Goal: Task Accomplishment & Management: Manage account settings

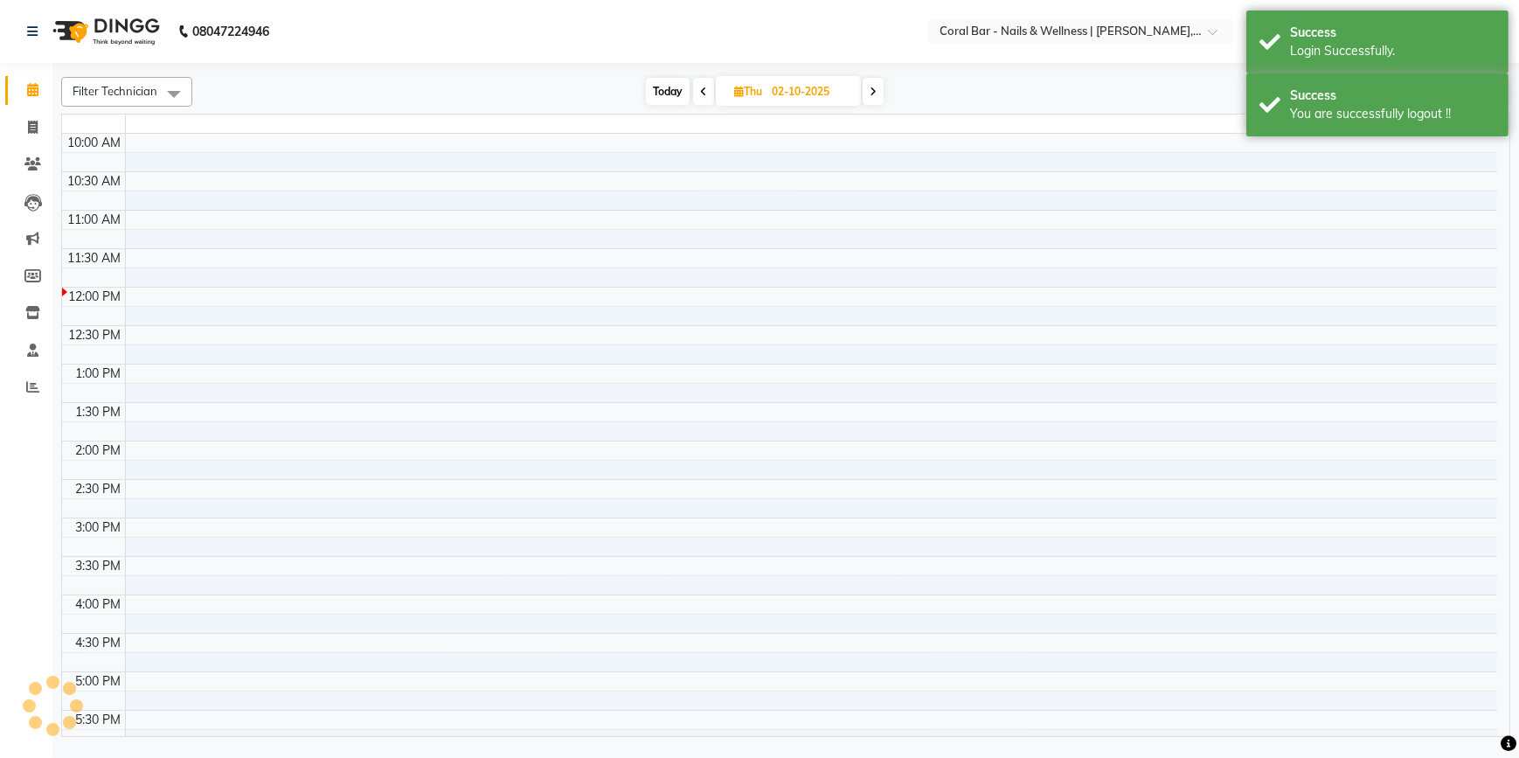
select select "en"
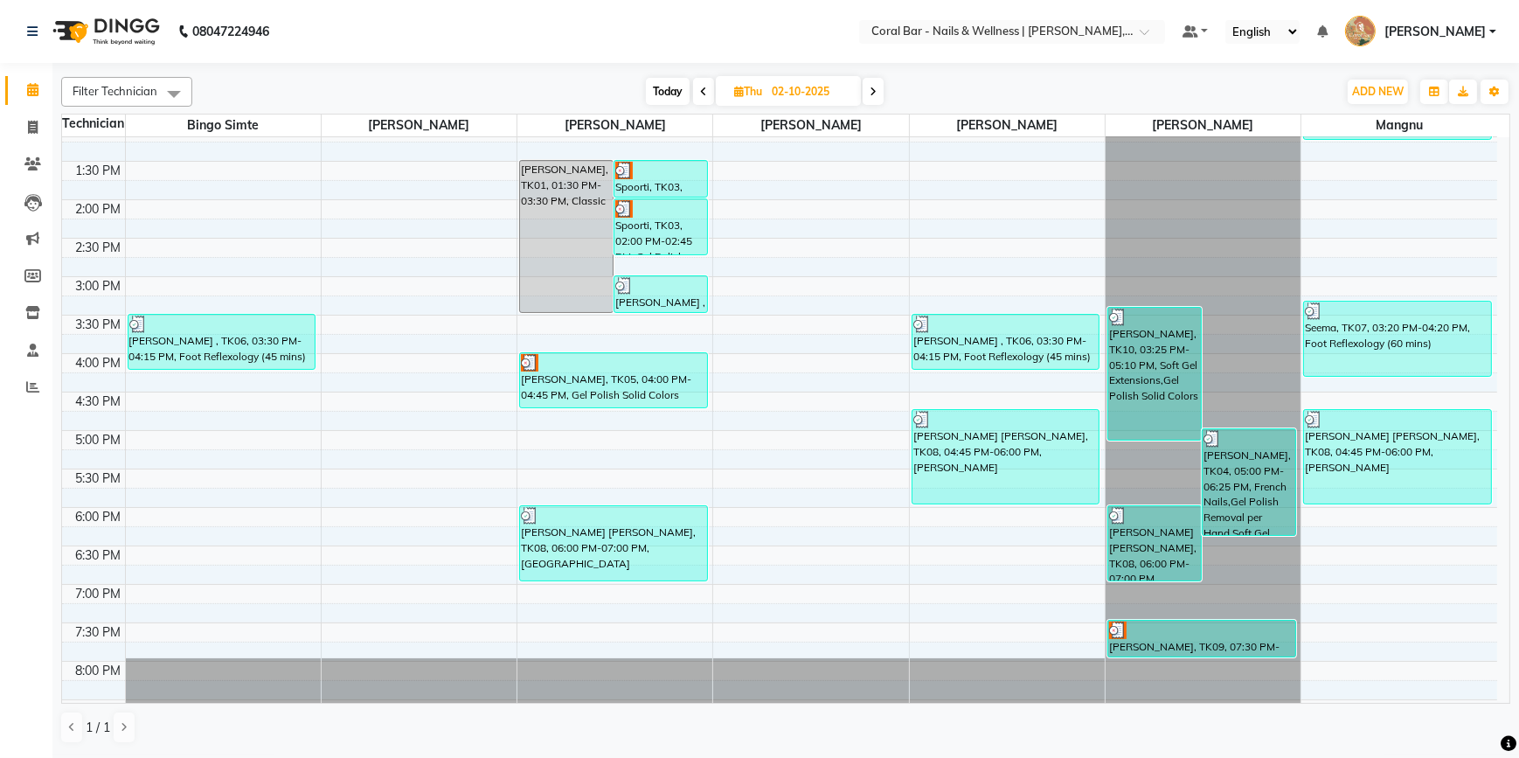
scroll to position [114, 0]
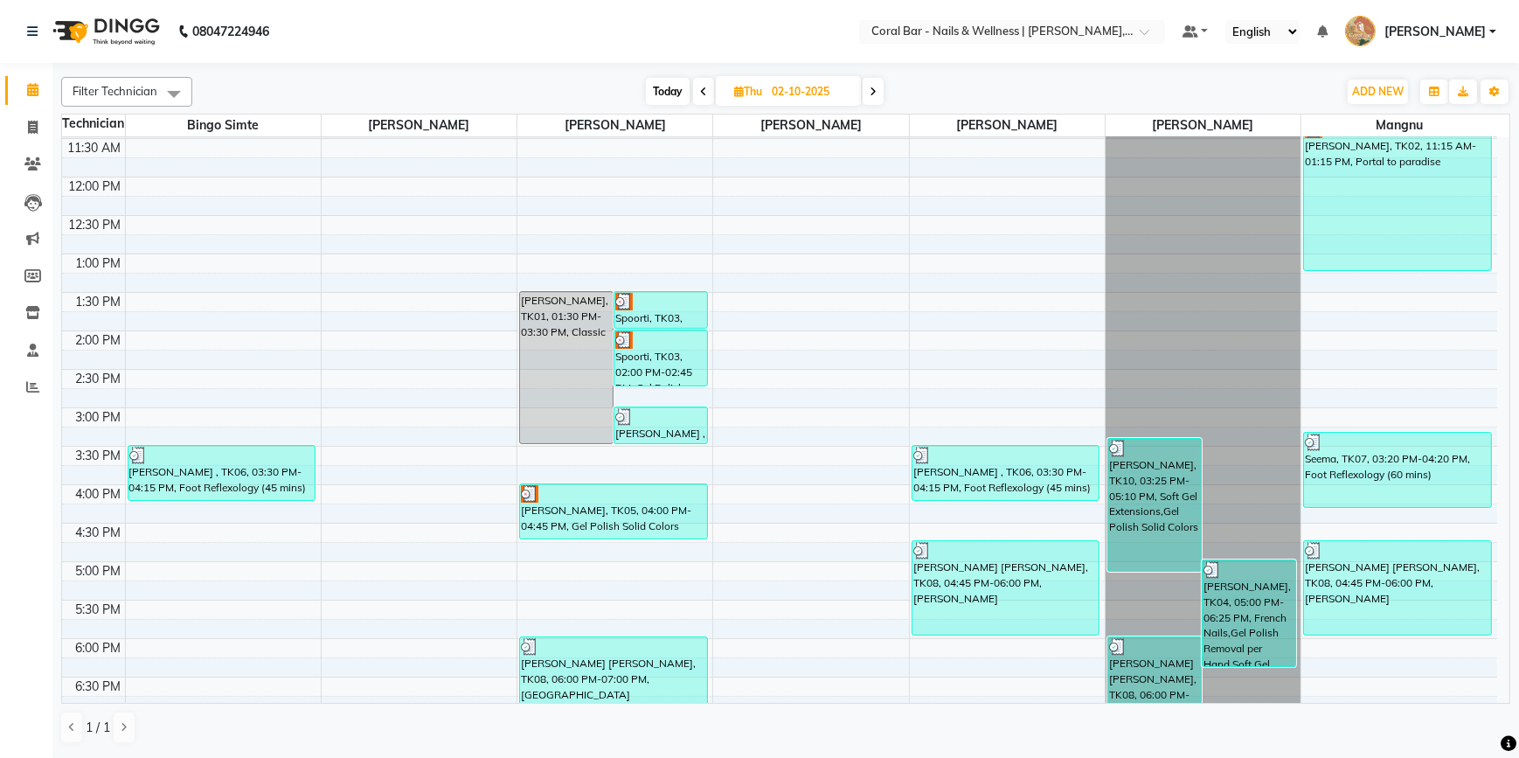
drag, startPoint x: 683, startPoint y: 73, endPoint x: 677, endPoint y: 82, distance: 10.7
click at [682, 76] on div "Filter Technician Select All Bingo Simte [PERSON_NAME] [PERSON_NAME] Mangnu [PE…" at bounding box center [785, 410] width 1449 height 681
click at [676, 83] on span "Today" at bounding box center [668, 91] width 44 height 27
type input "03-10-2025"
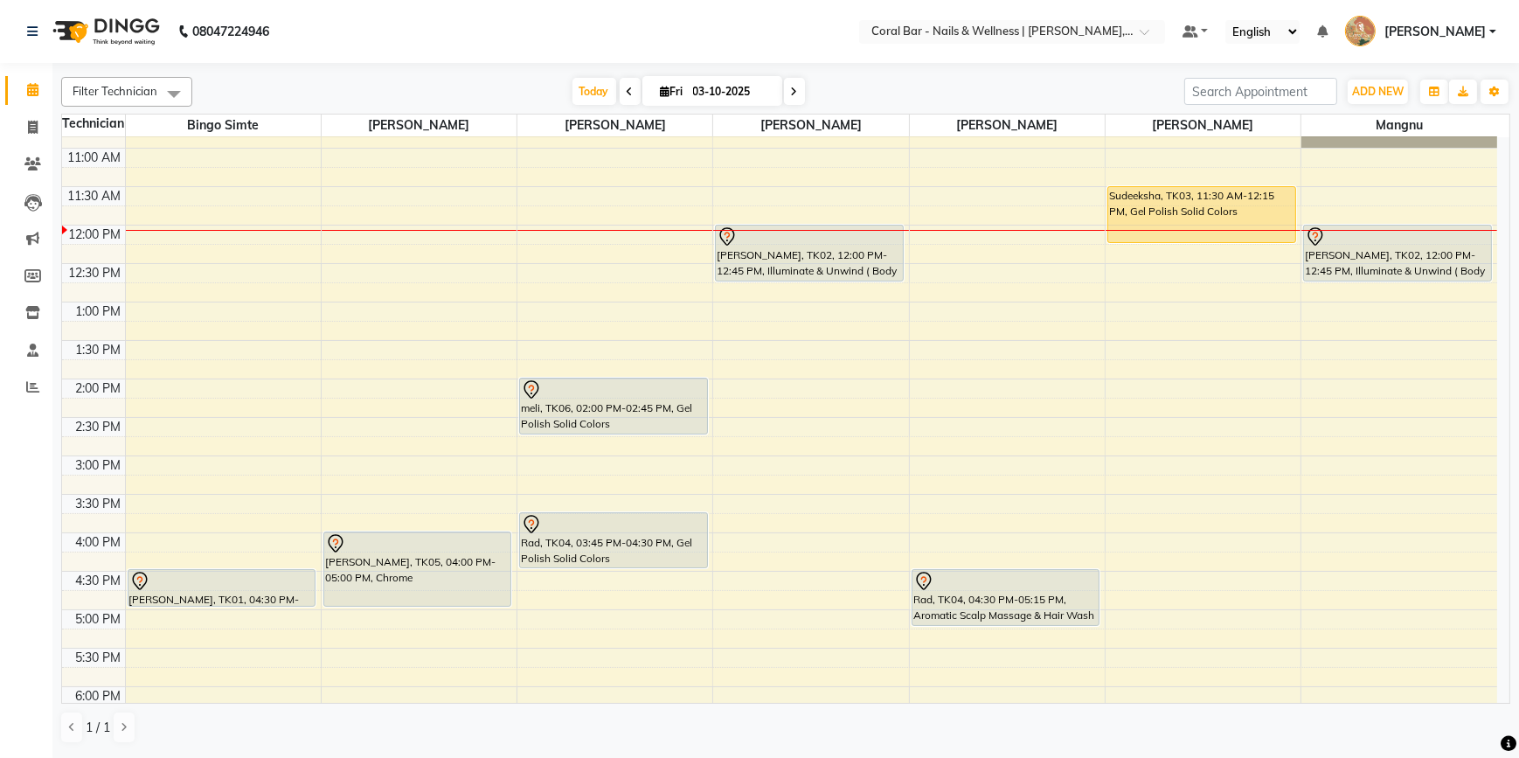
scroll to position [0, 0]
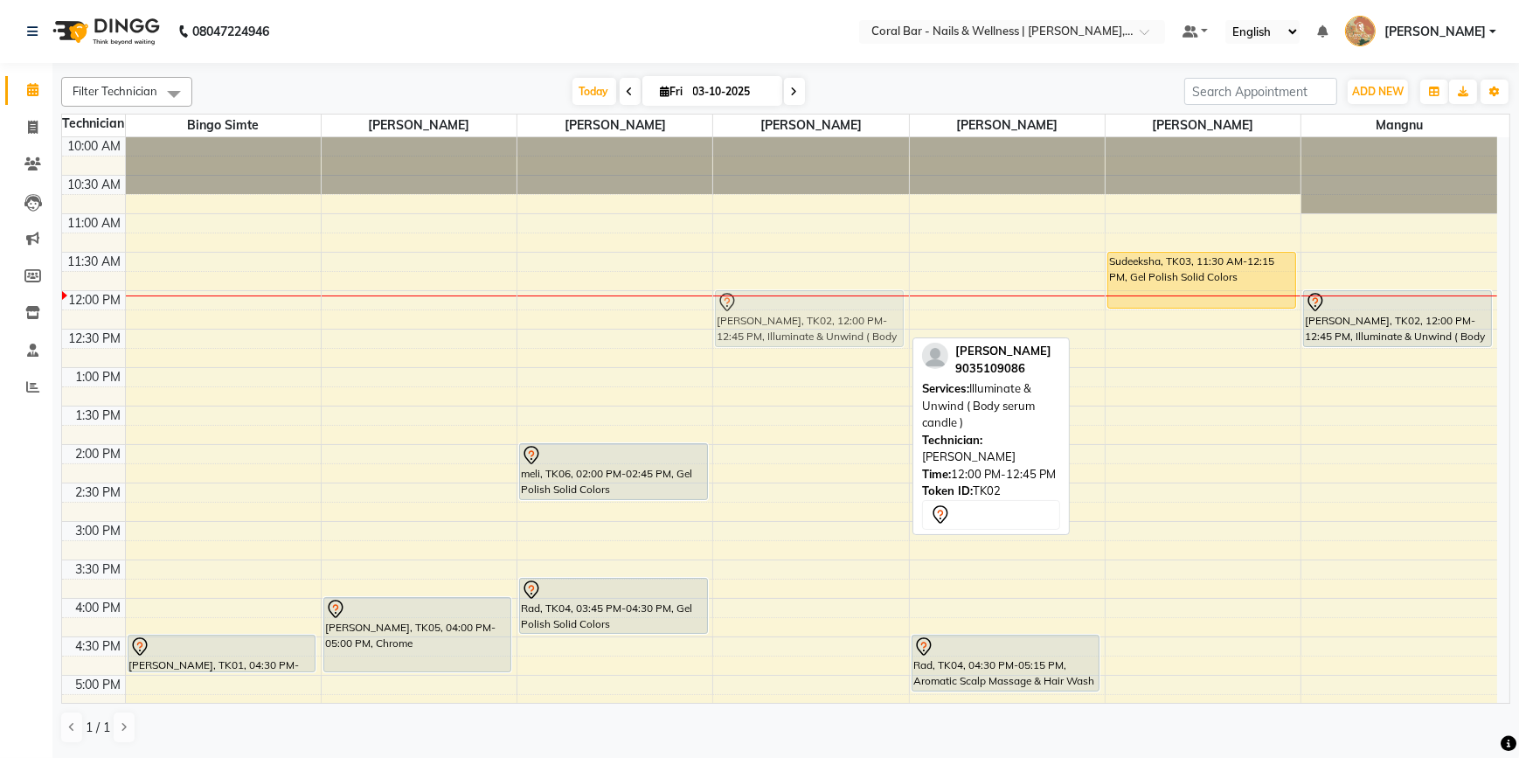
click at [786, 316] on div "[PERSON_NAME], TK02, 12:00 PM-12:45 PM, Illuminate & Unwind ( Body serum candle…" at bounding box center [810, 598] width 195 height 922
drag, startPoint x: 841, startPoint y: 330, endPoint x: 836, endPoint y: 345, distance: 15.5
click at [836, 345] on div "[PERSON_NAME], TK02, 12:00 PM-12:45 PM, Illuminate & Unwind ( Body serum candle…" at bounding box center [810, 598] width 195 height 922
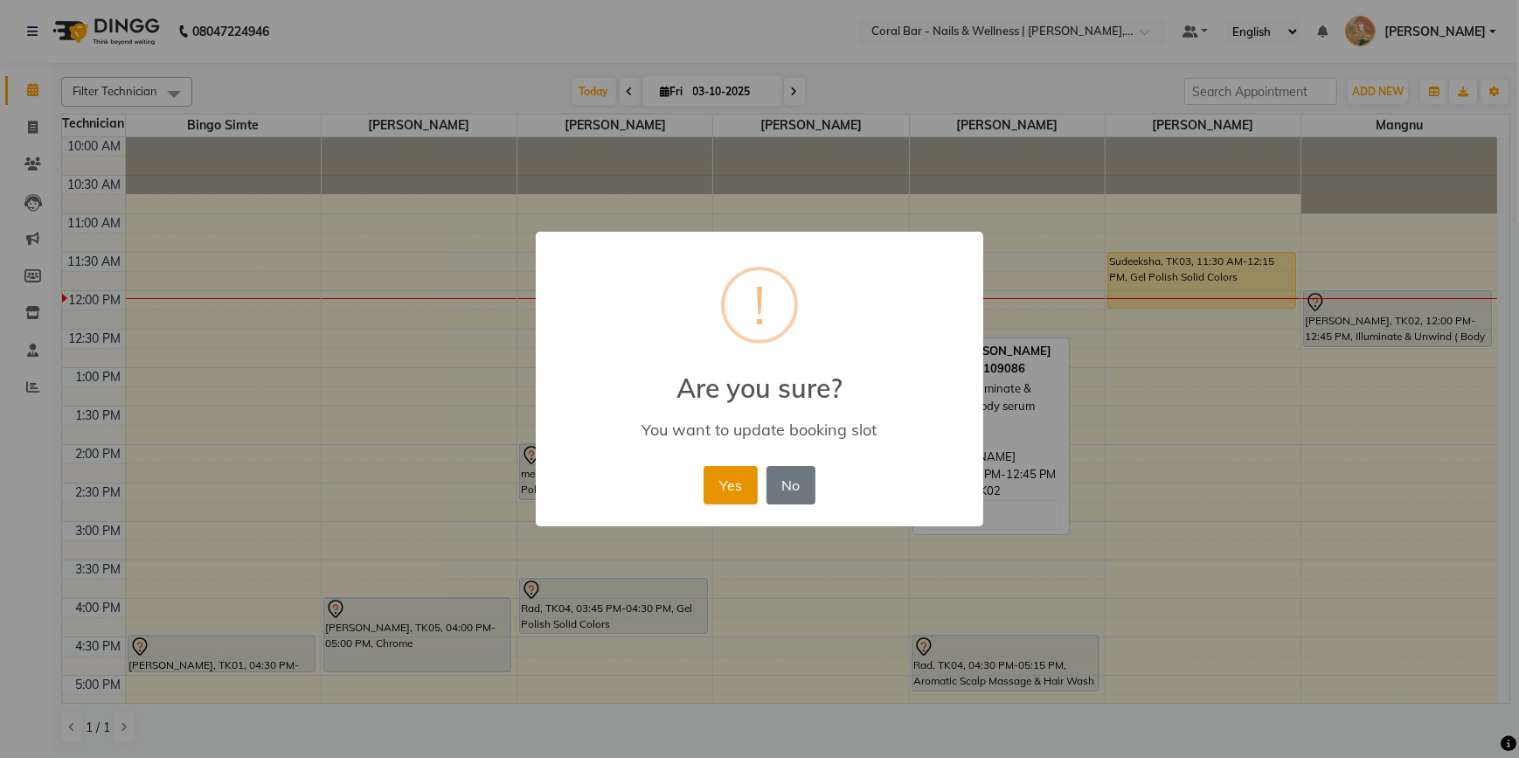
click at [744, 488] on button "Yes" at bounding box center [730, 485] width 53 height 38
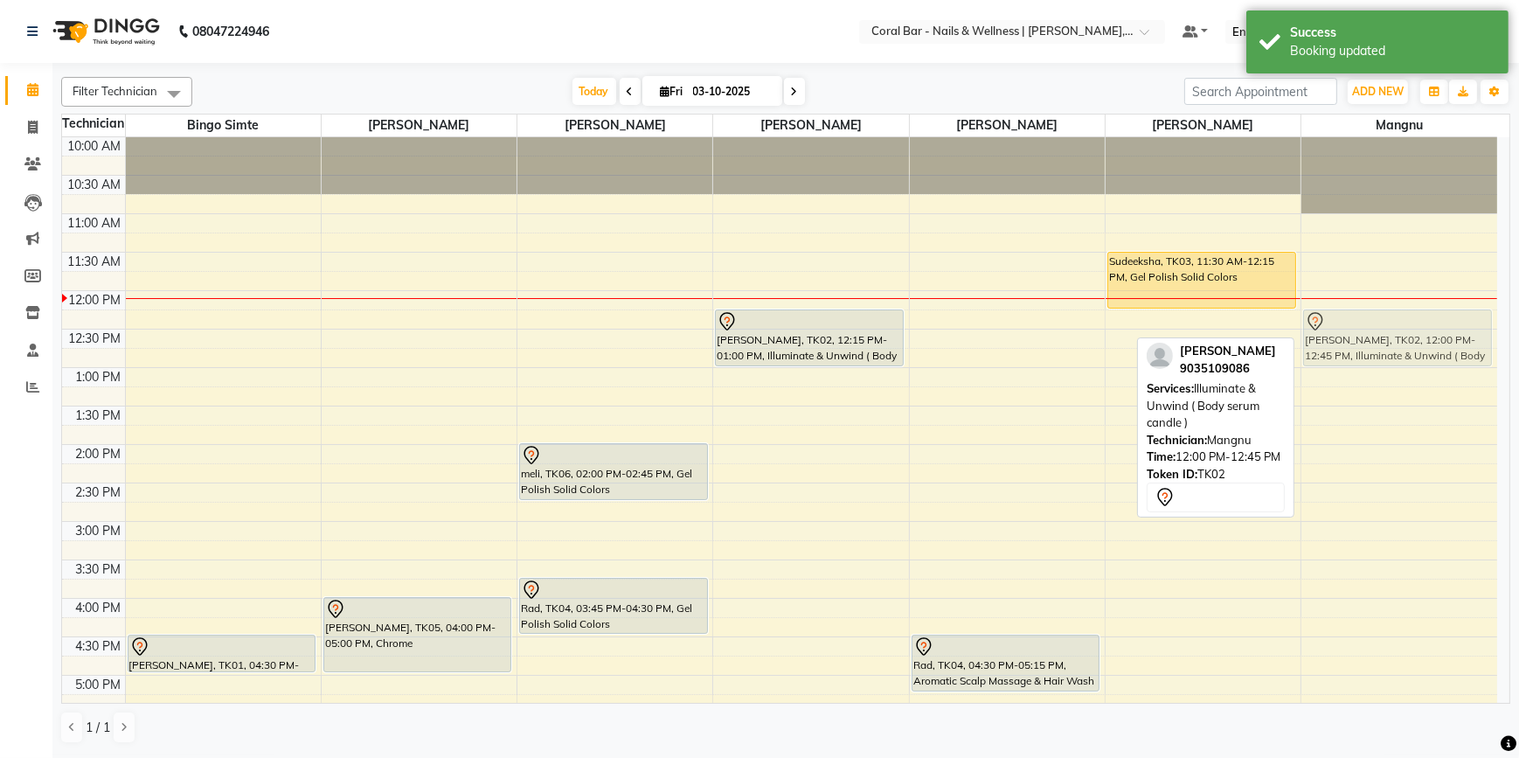
drag, startPoint x: 1351, startPoint y: 308, endPoint x: 1340, endPoint y: 333, distance: 27.8
click at [1340, 333] on div "[PERSON_NAME], TK02, 12:00 PM-12:45 PM, Illuminate & Unwind ( Body serum candle…" at bounding box center [1399, 598] width 196 height 922
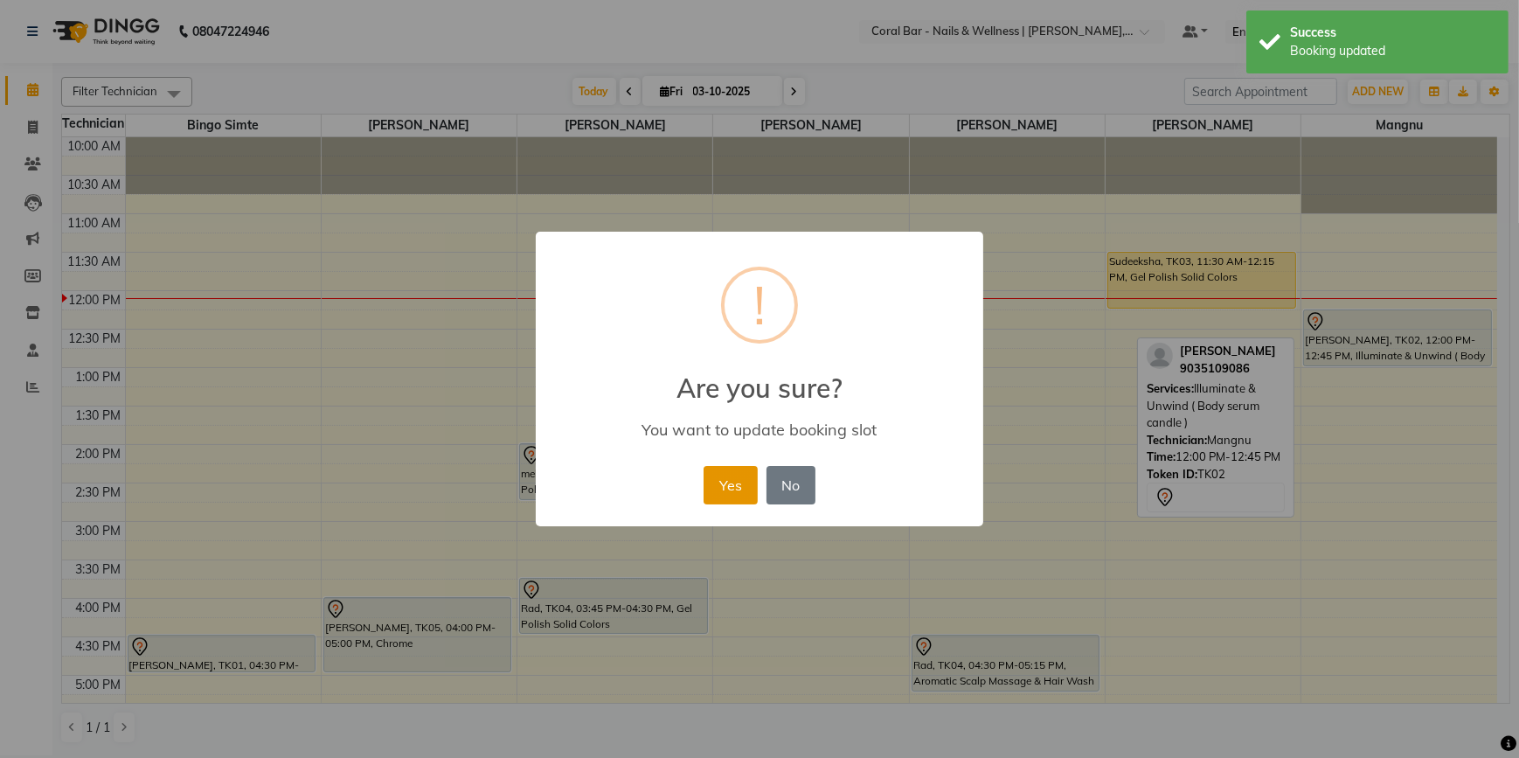
click at [738, 483] on button "Yes" at bounding box center [730, 485] width 53 height 38
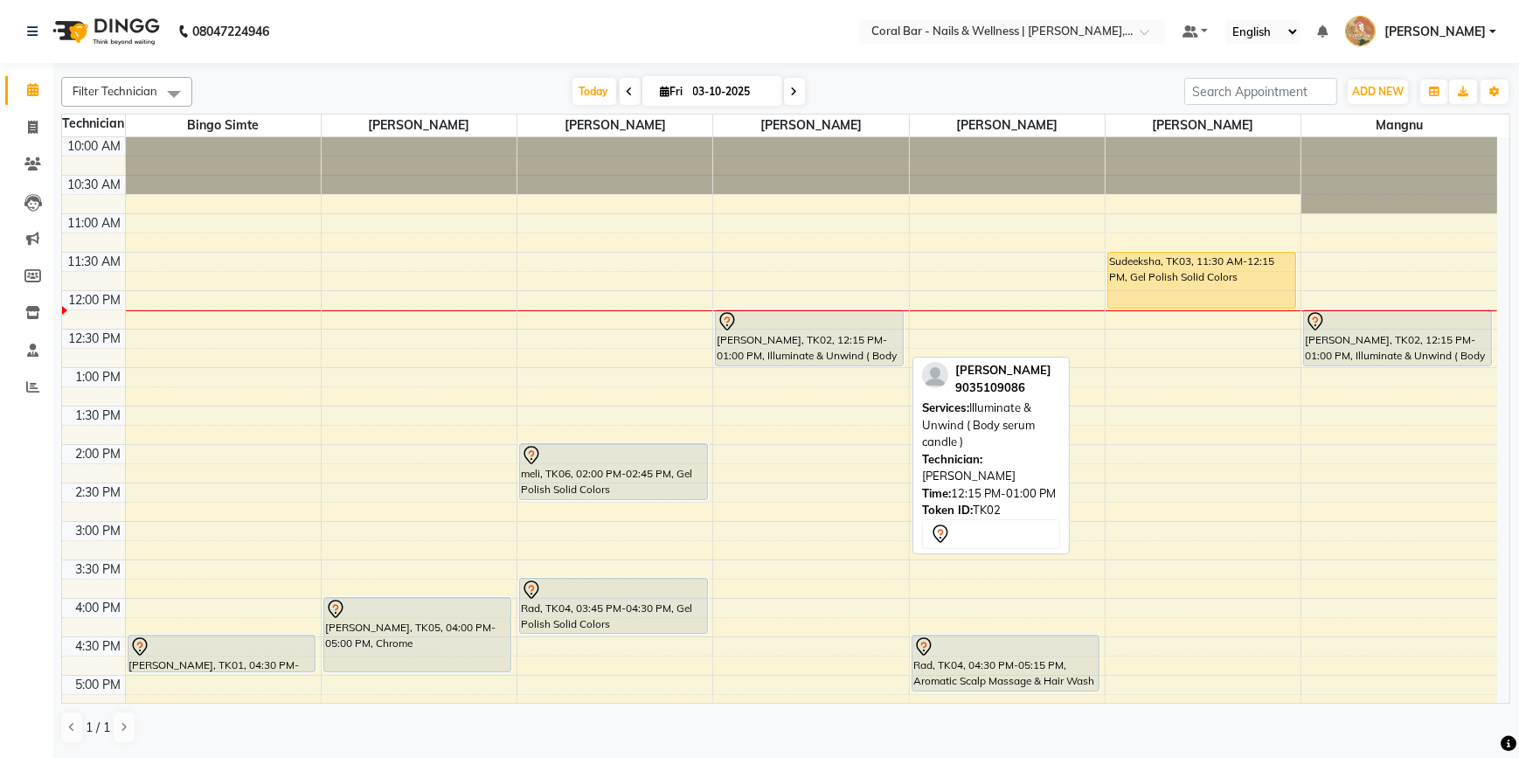
click at [728, 322] on icon at bounding box center [727, 321] width 21 height 21
click at [727, 320] on icon at bounding box center [727, 321] width 21 height 21
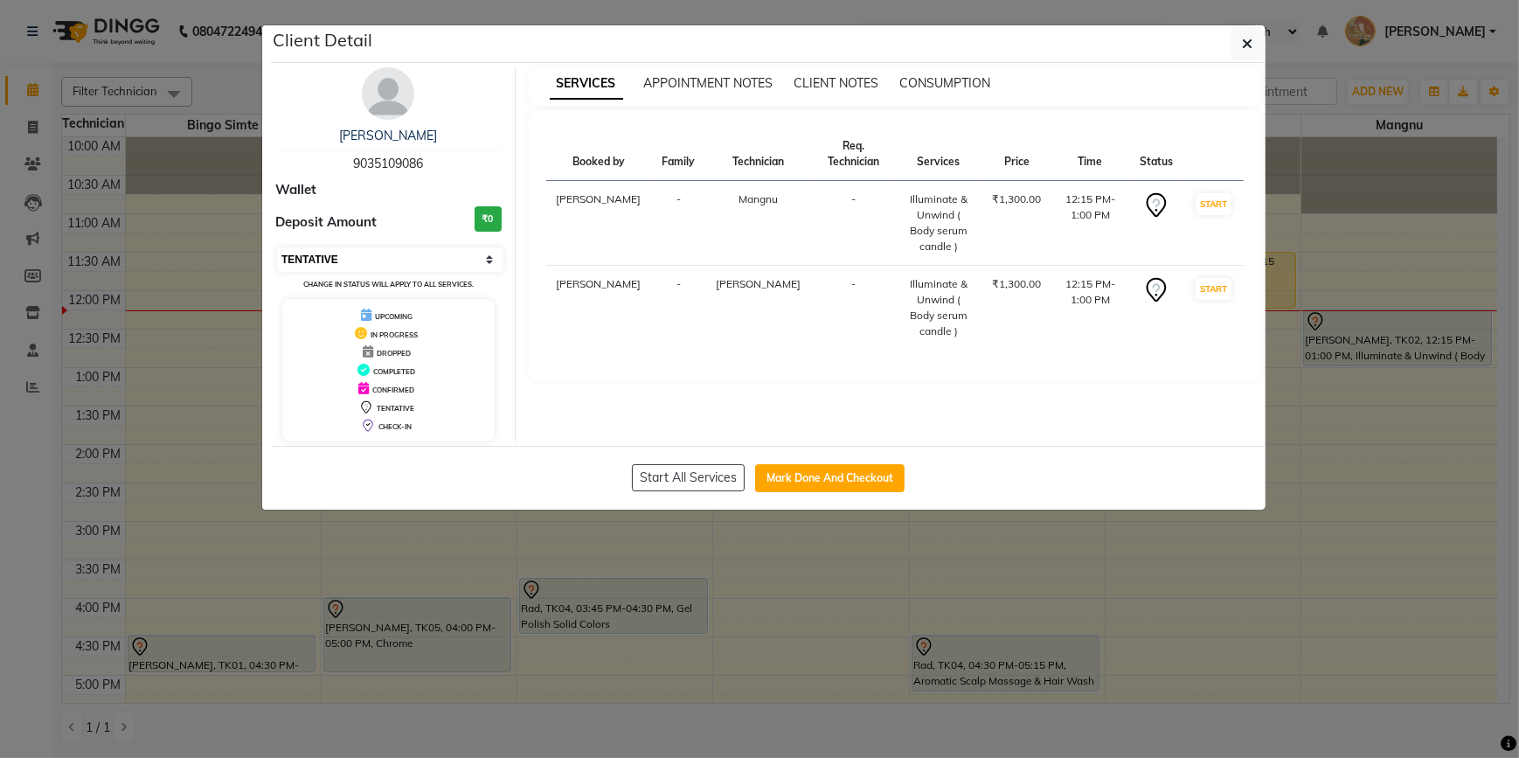
click at [374, 262] on select "Select IN SERVICE CONFIRMED TENTATIVE CHECK IN MARK DONE DROPPED UPCOMING" at bounding box center [390, 259] width 226 height 24
select select "8"
click at [277, 247] on select "Select IN SERVICE CONFIRMED TENTATIVE CHECK IN MARK DONE DROPPED UPCOMING" at bounding box center [390, 259] width 226 height 24
click at [1243, 42] on icon "button" at bounding box center [1247, 44] width 10 height 14
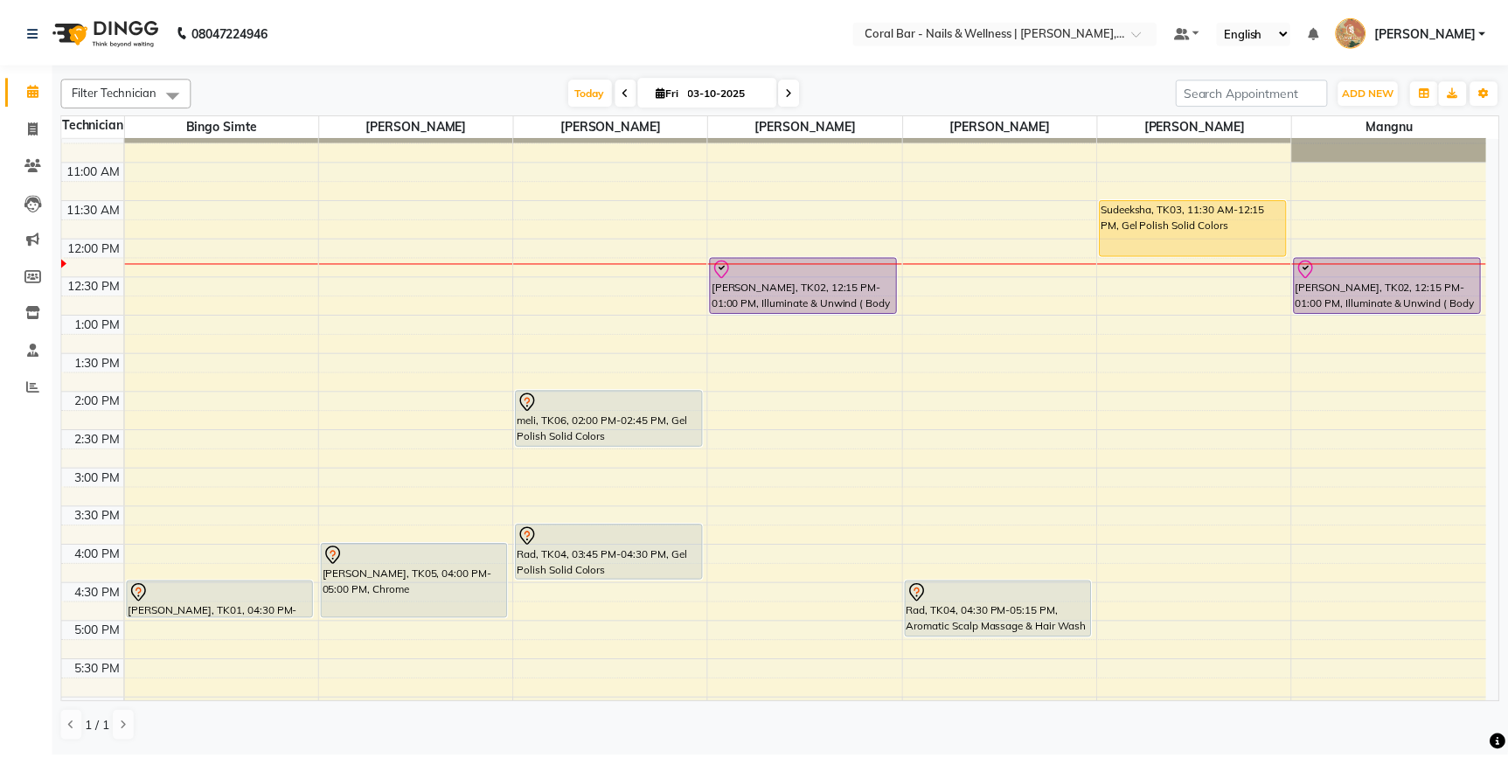
scroll to position [79, 0]
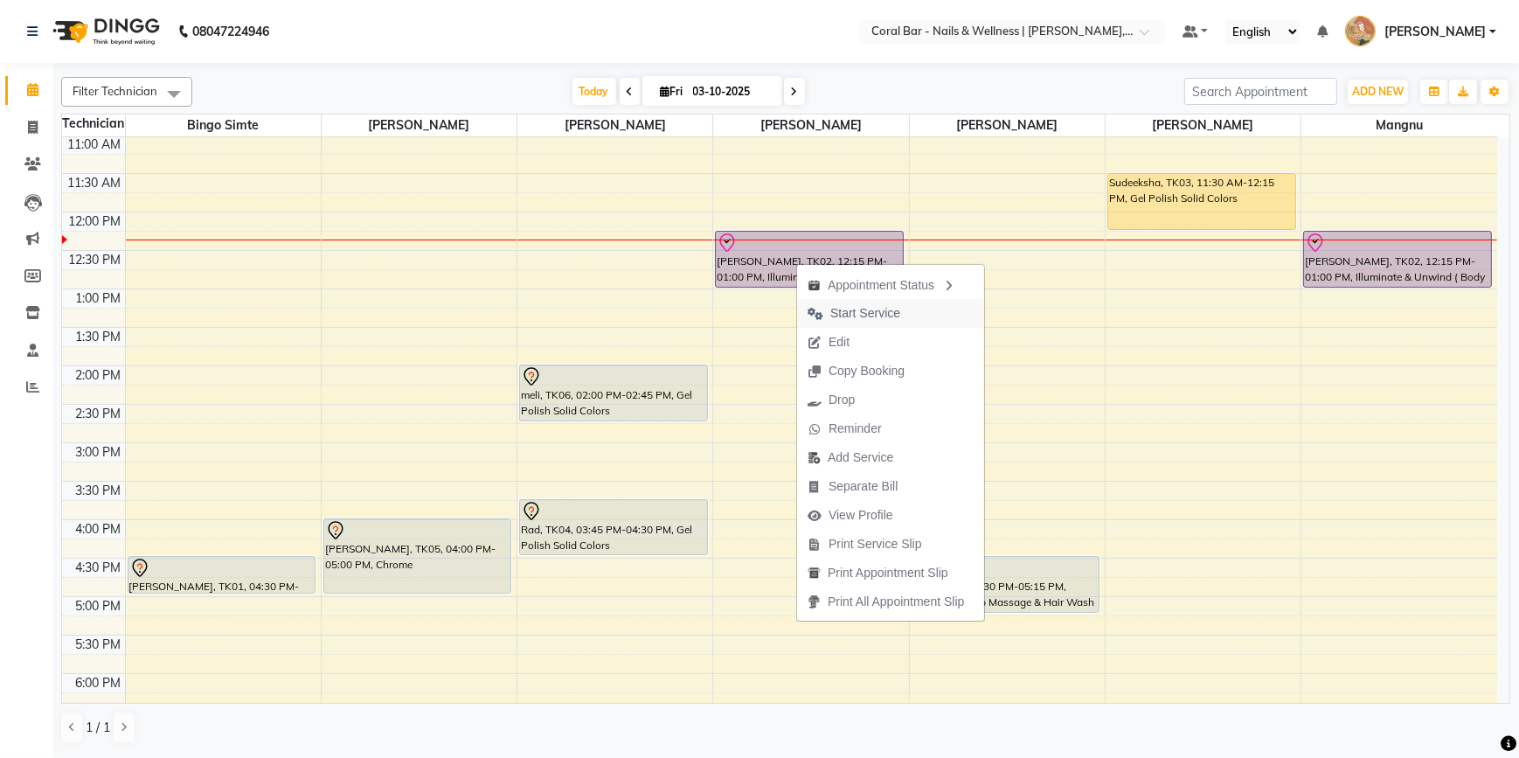
drag, startPoint x: 826, startPoint y: 317, endPoint x: 906, endPoint y: 301, distance: 82.1
click at [828, 317] on span "Start Service" at bounding box center [854, 313] width 114 height 29
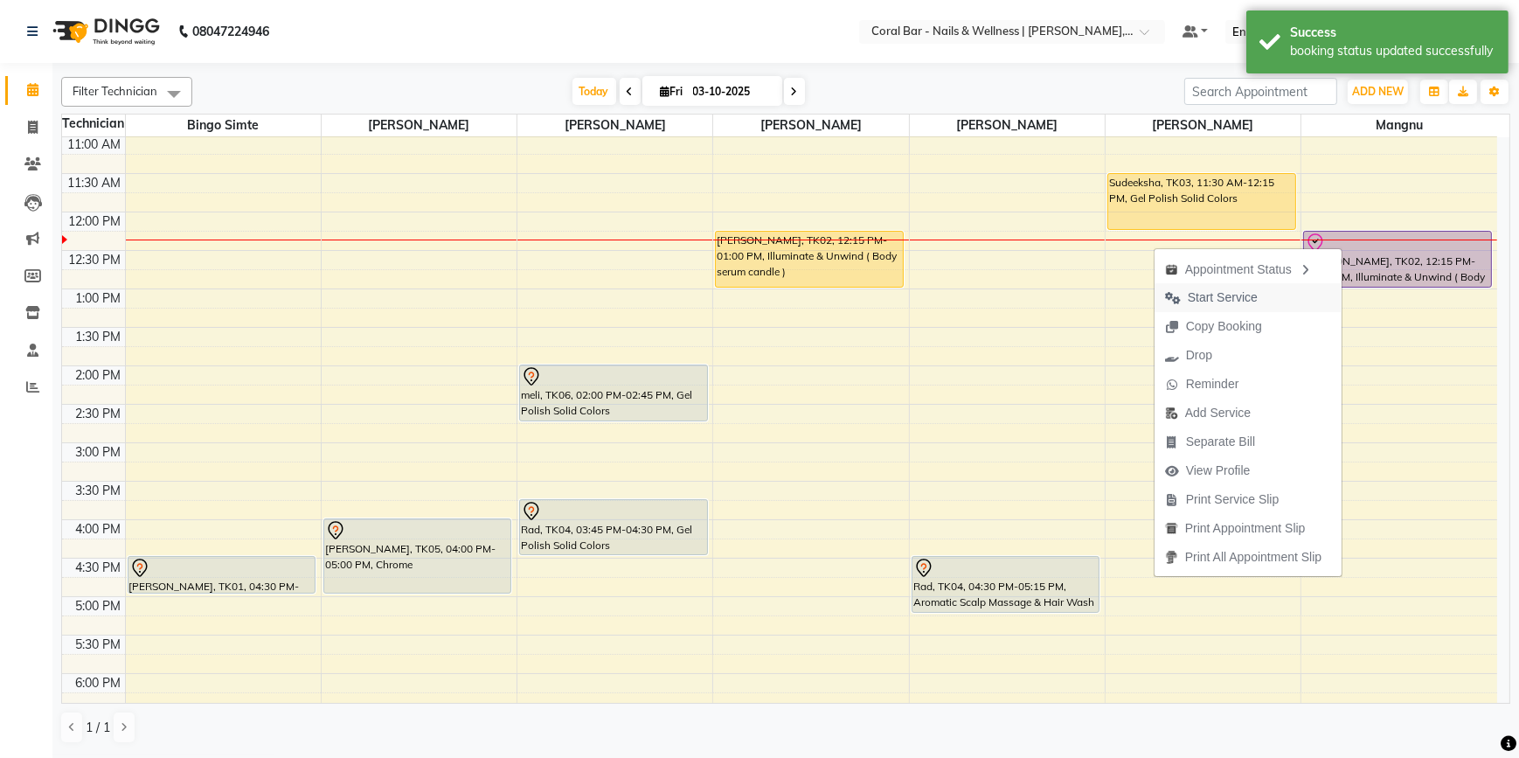
click at [1251, 305] on span "Start Service" at bounding box center [1211, 297] width 114 height 29
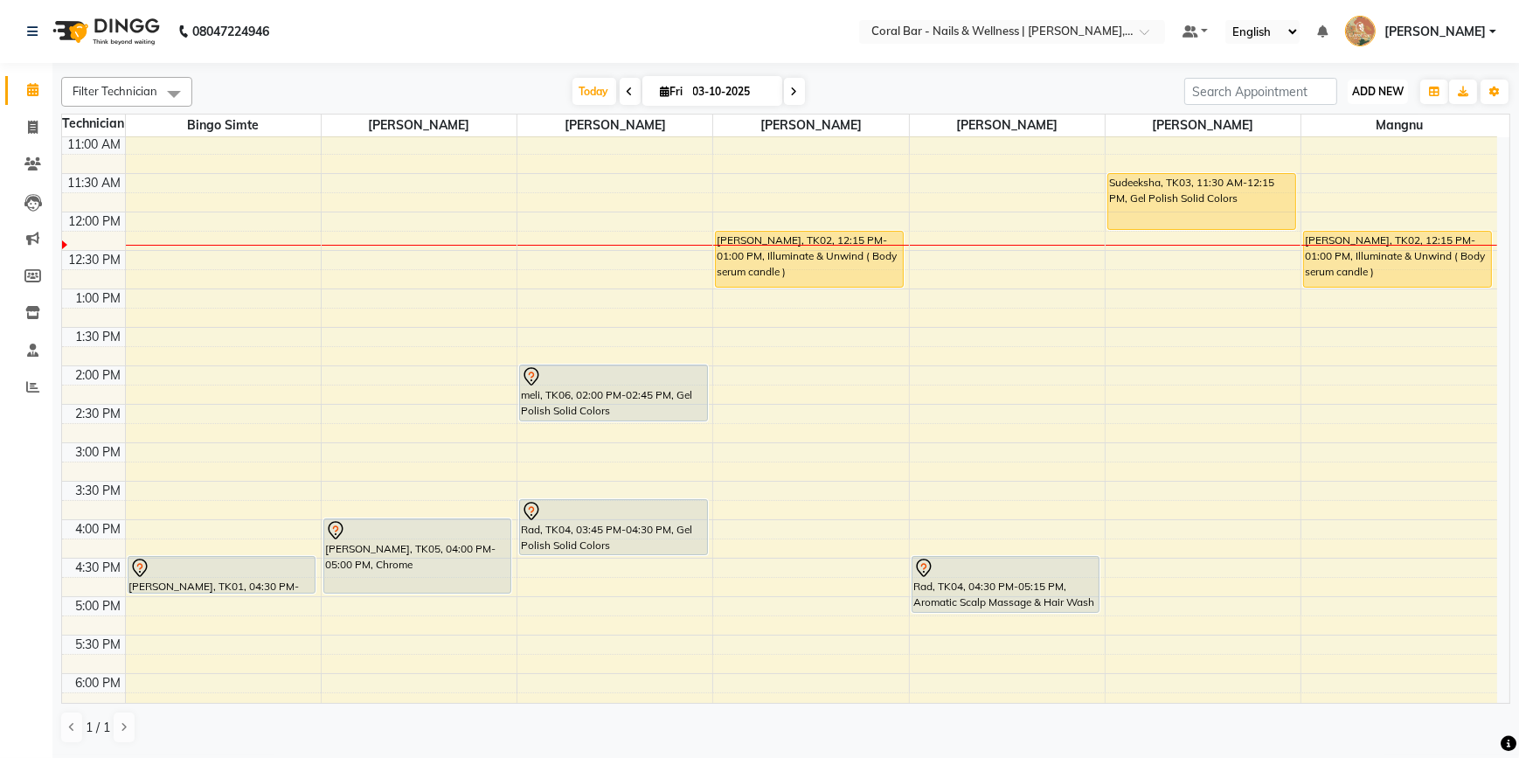
click at [1358, 88] on span "ADD NEW" at bounding box center [1378, 91] width 52 height 13
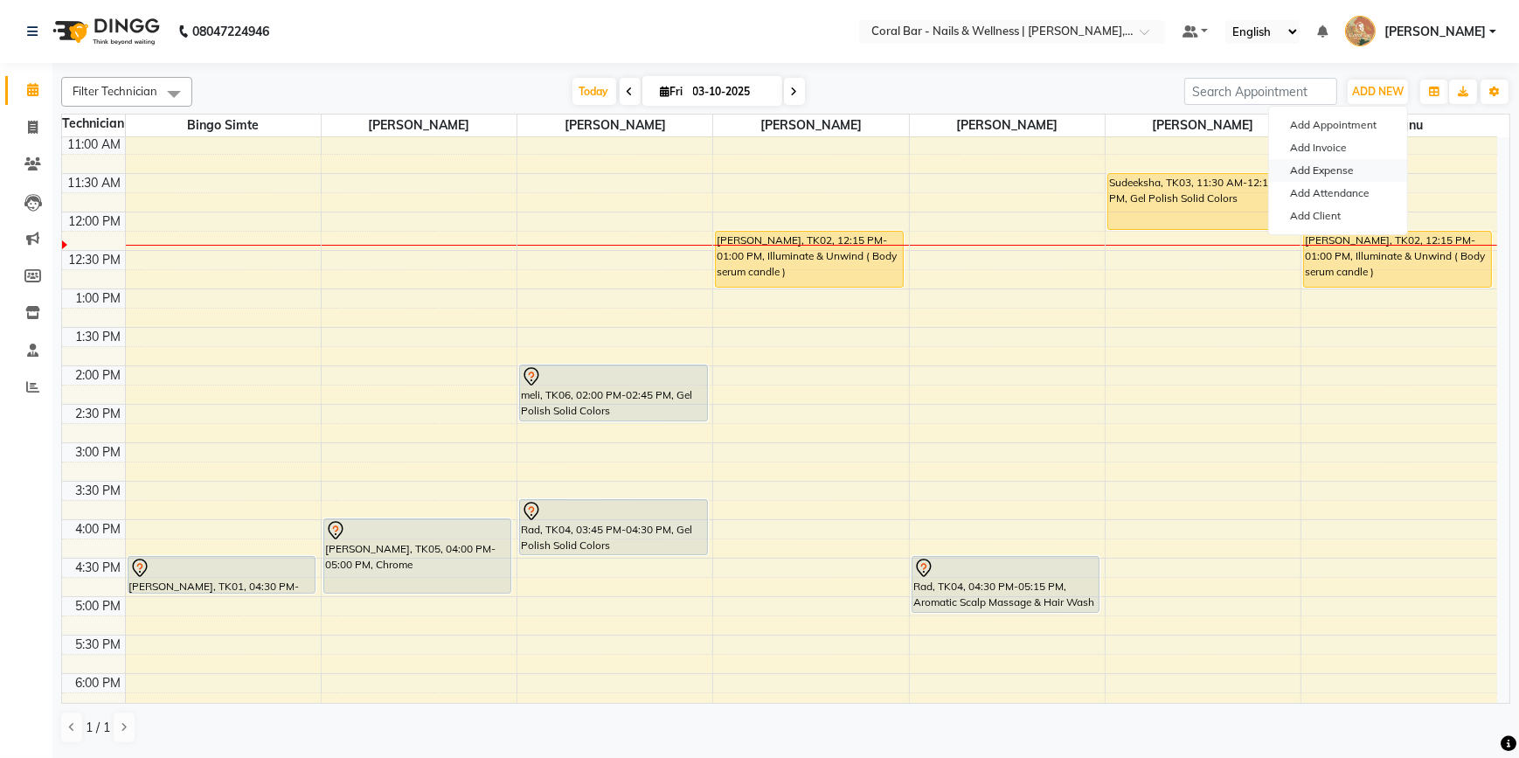
click at [1348, 169] on link "Add Expense" at bounding box center [1338, 170] width 138 height 23
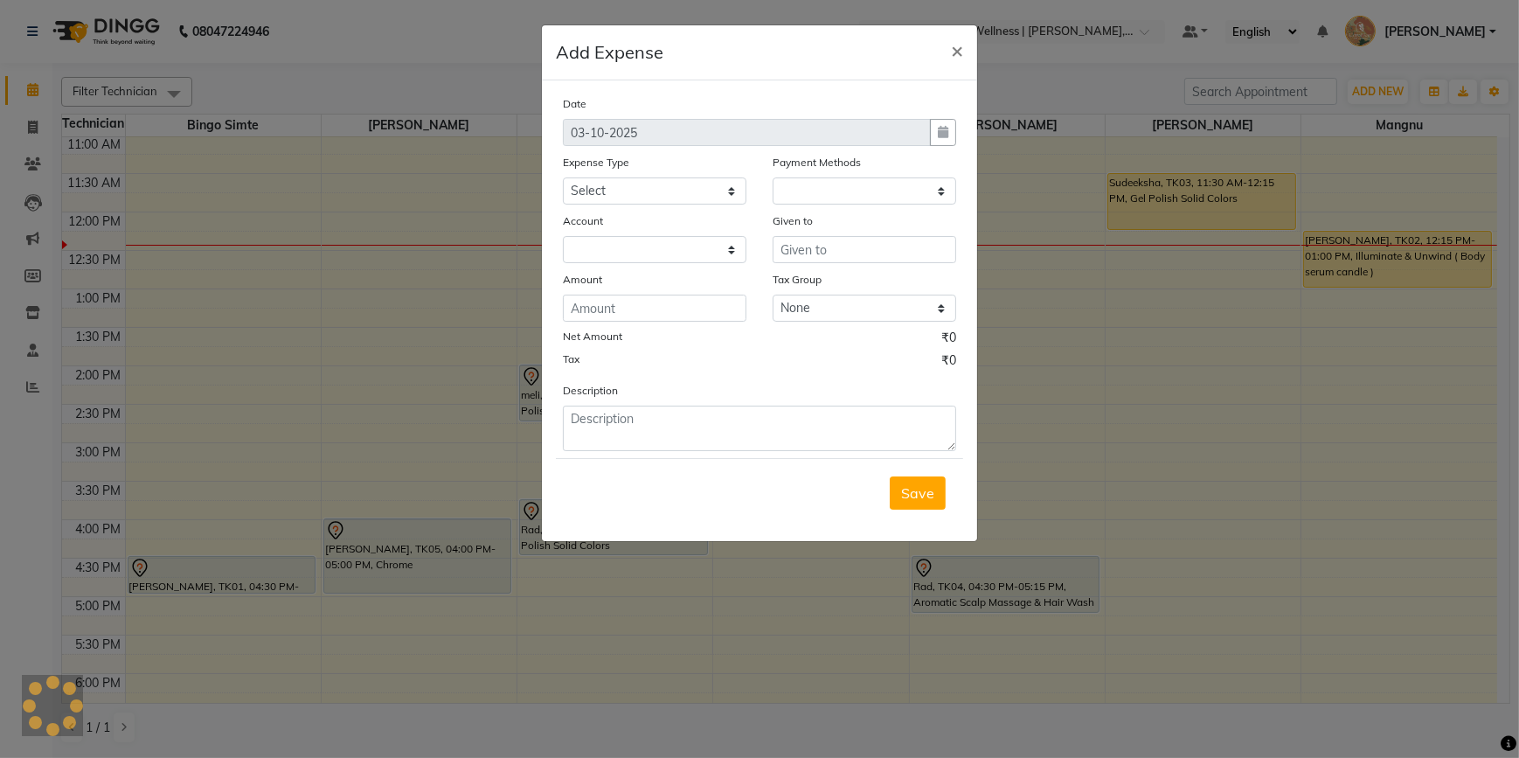
select select "1"
select select "6234"
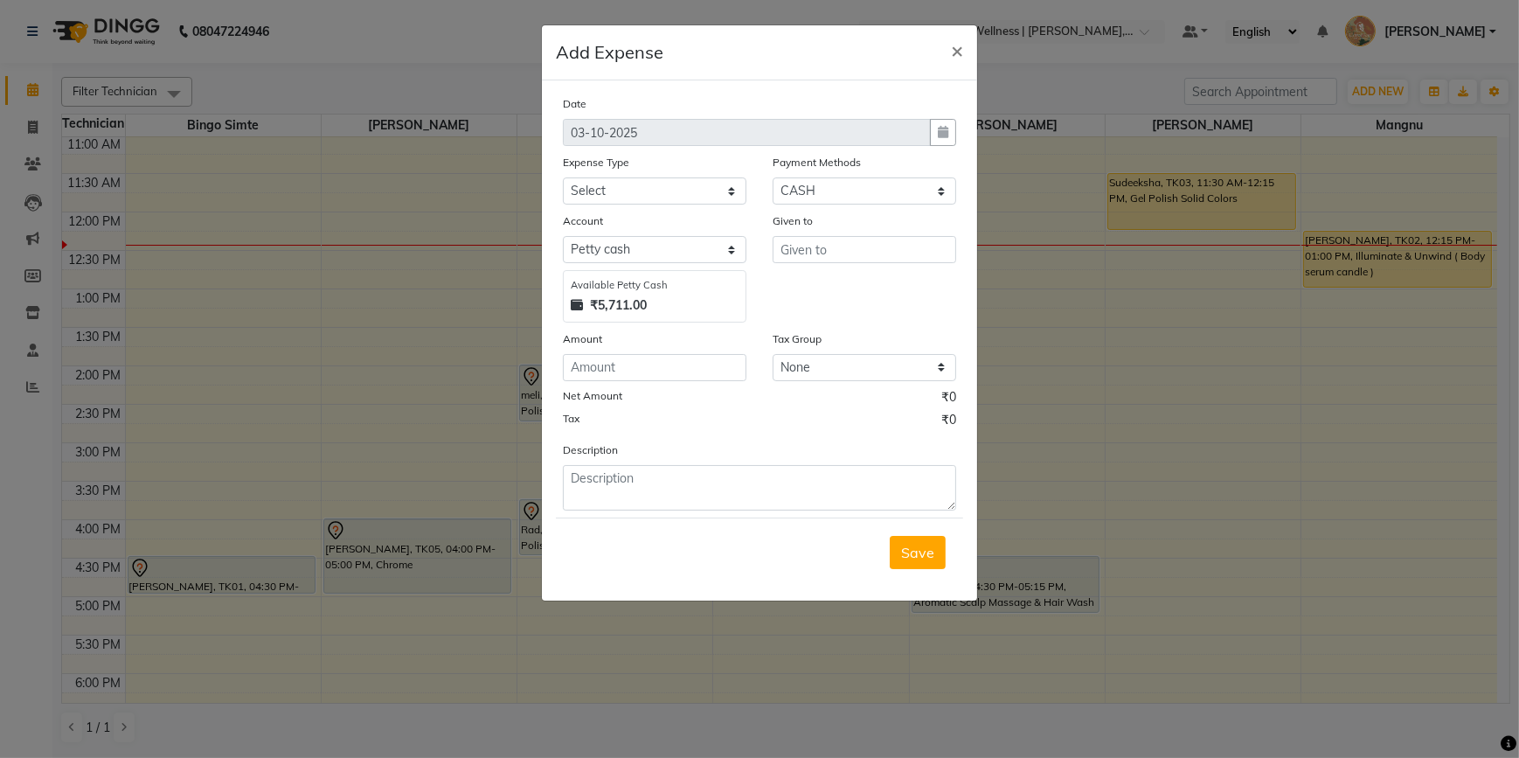
click at [634, 385] on div "Date [DATE] Expense Type Select Advance Salary Bank charges Car maintenance Cas…" at bounding box center [759, 302] width 393 height 416
click at [644, 370] on input "number" at bounding box center [655, 367] width 184 height 27
type input "175"
click at [669, 486] on textarea at bounding box center [759, 487] width 393 height 45
type textarea "watermelon milk"
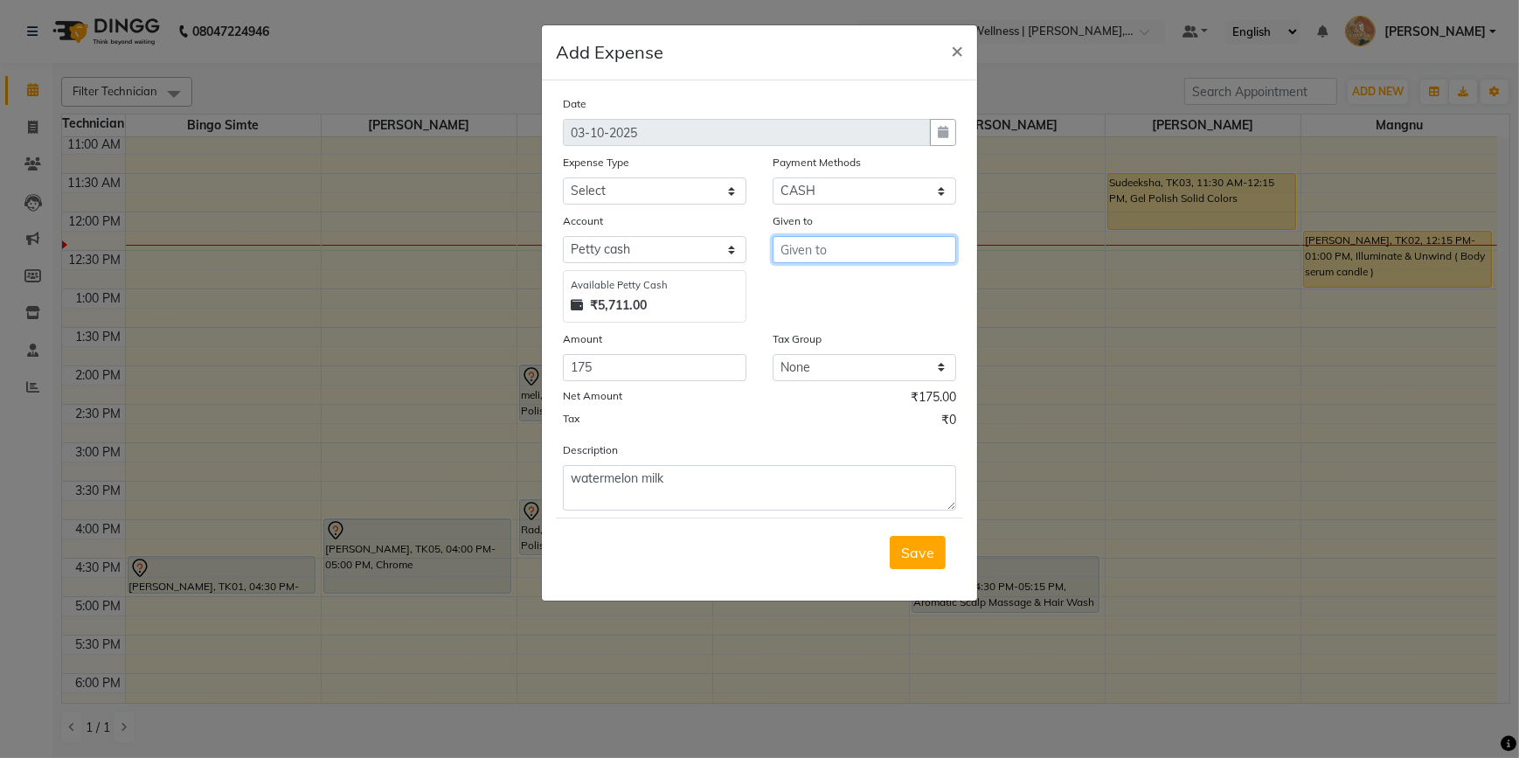
click at [815, 256] on input "text" at bounding box center [865, 249] width 184 height 27
click at [830, 314] on ngb-highlight "Go vind [PERSON_NAME]" at bounding box center [875, 315] width 163 height 17
type input "[PERSON_NAME]"
click at [696, 182] on select "Select Advance Salary Bank charges Car maintenance Cash transfer to bank Cash t…" at bounding box center [655, 190] width 184 height 27
select select "18"
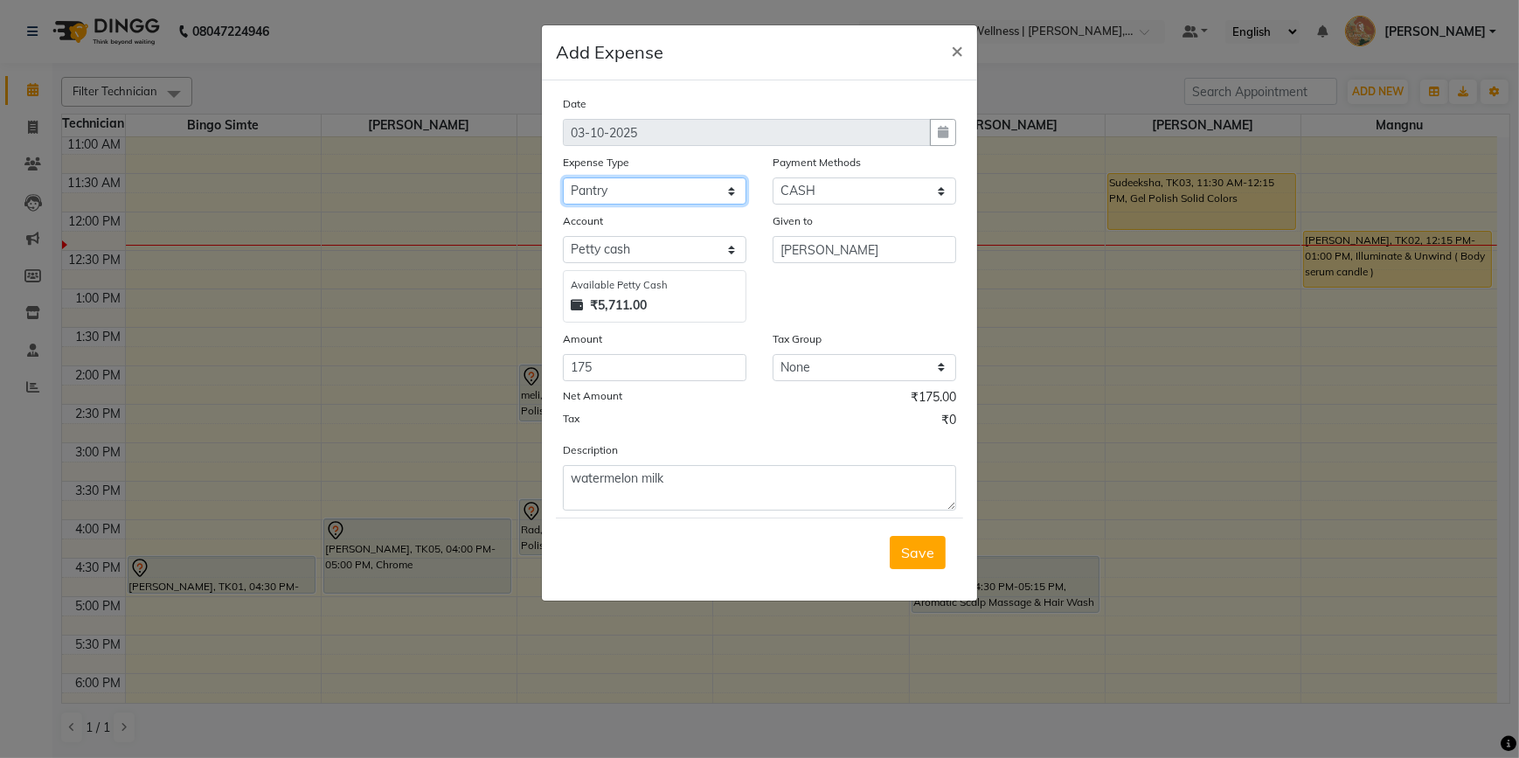
click at [563, 178] on select "Select Advance Salary Bank charges Car maintenance Cash transfer to bank Cash t…" at bounding box center [655, 190] width 184 height 27
click at [910, 550] on span "Save" at bounding box center [917, 552] width 33 height 17
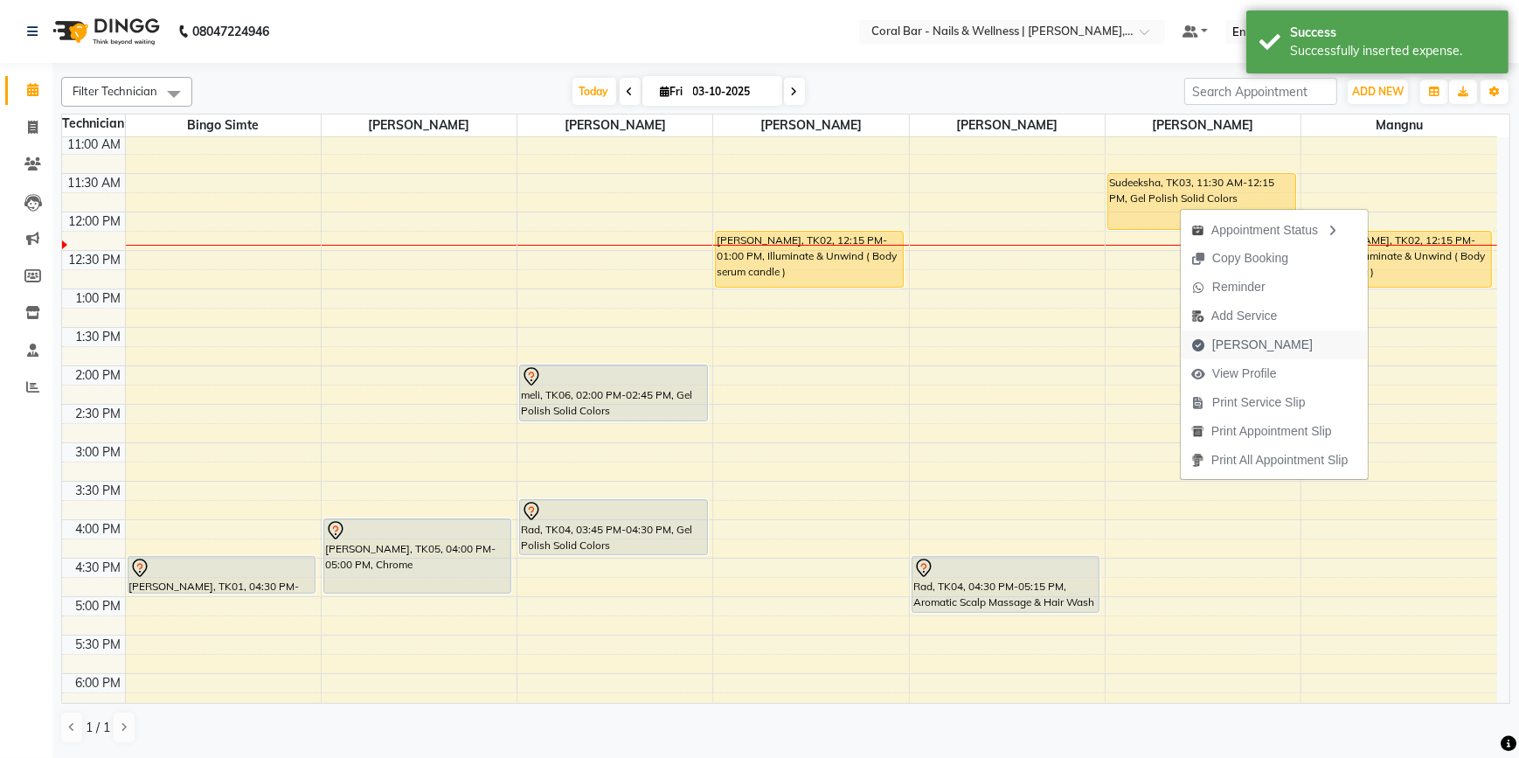
click at [1212, 342] on span "[PERSON_NAME]" at bounding box center [1262, 345] width 101 height 18
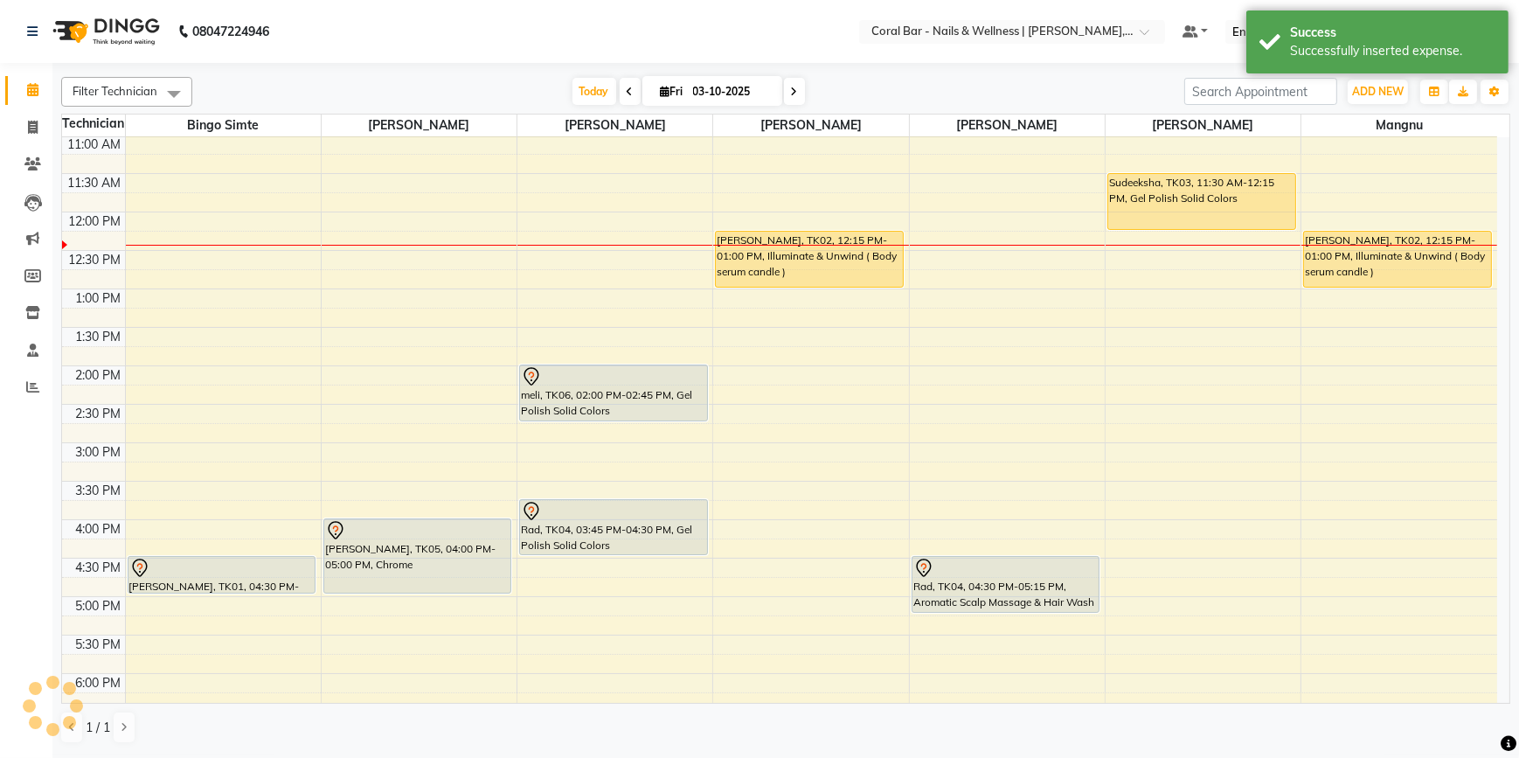
select select "7157"
select select "service"
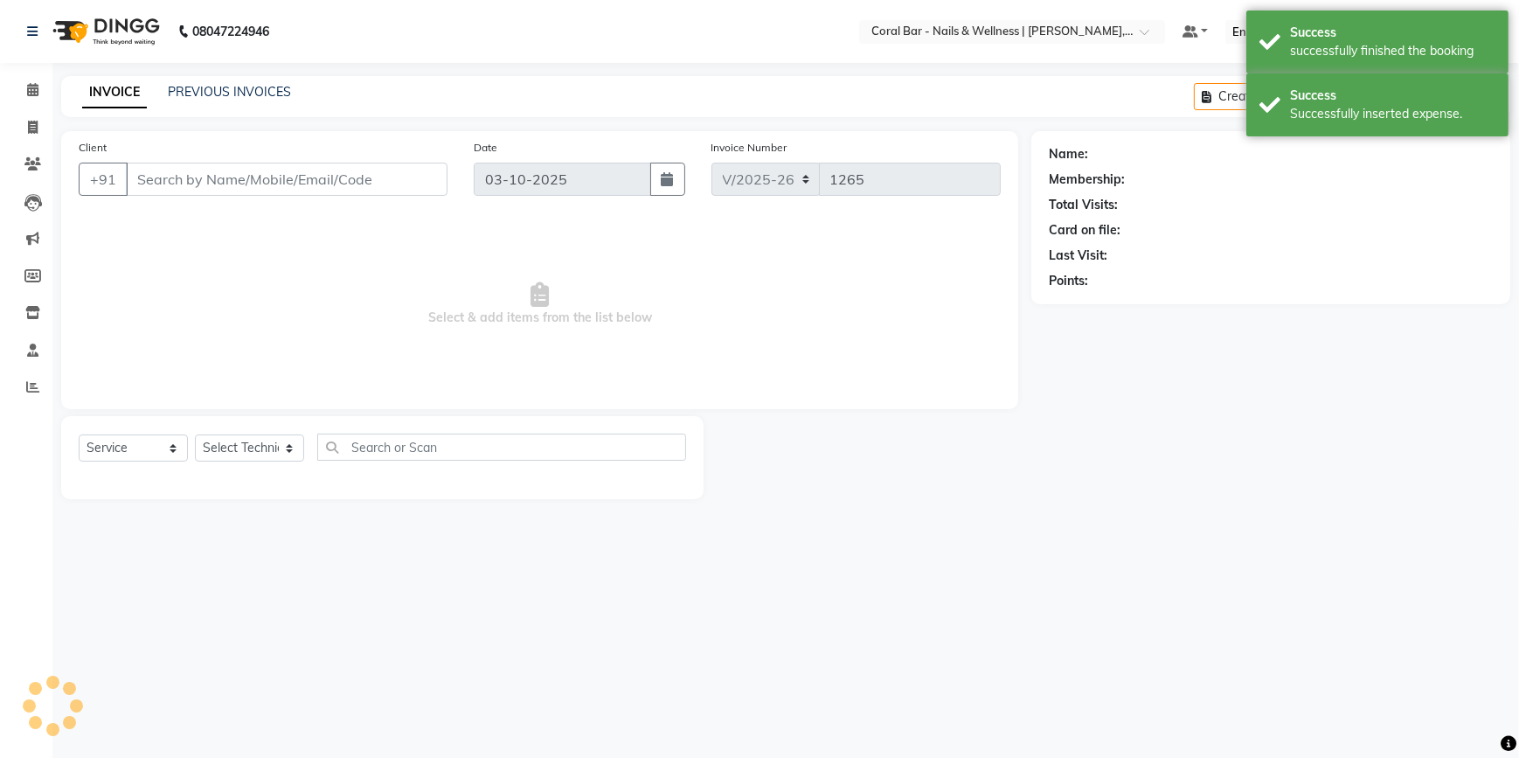
type input "9606256490"
select select "69266"
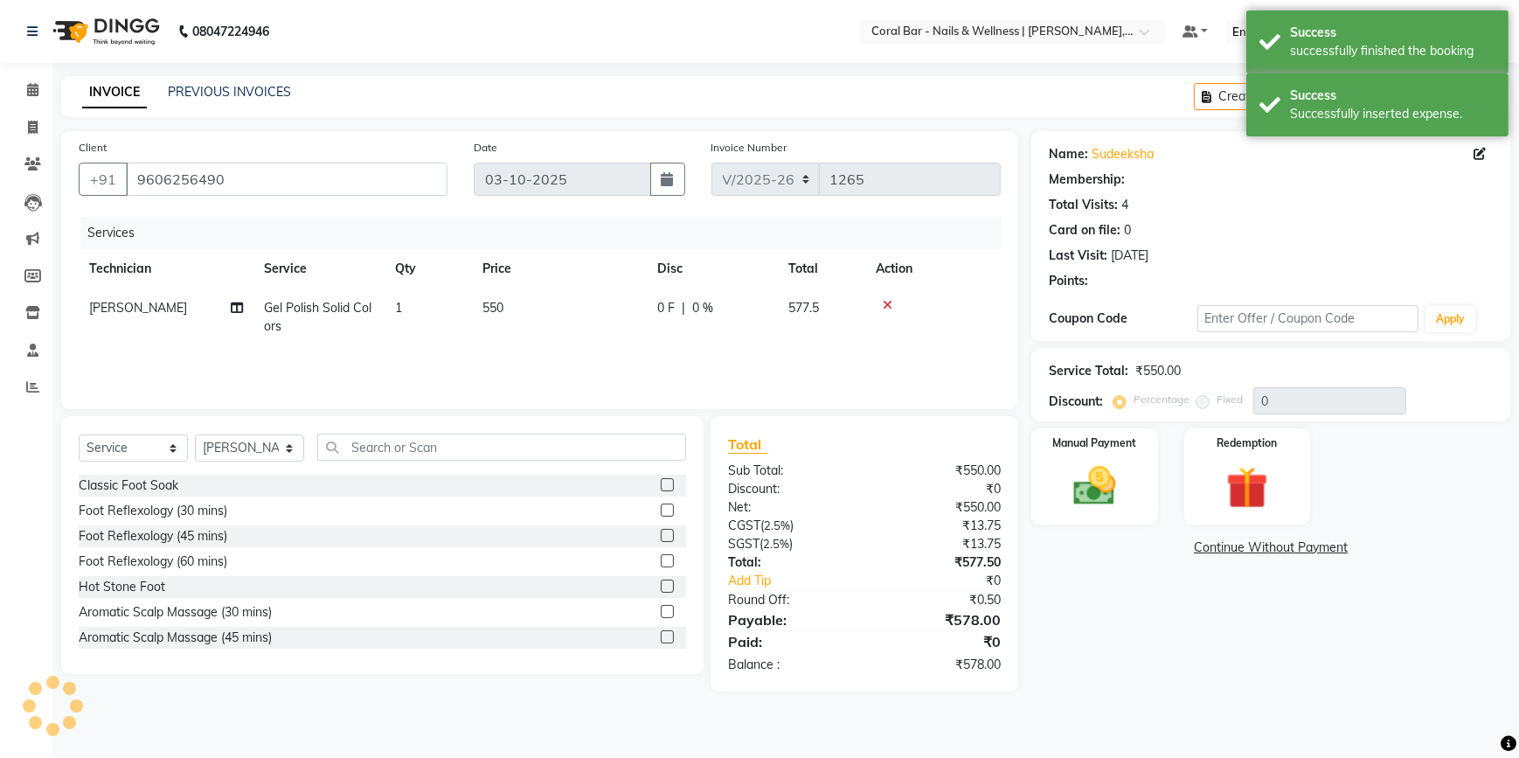
select select "1: Object"
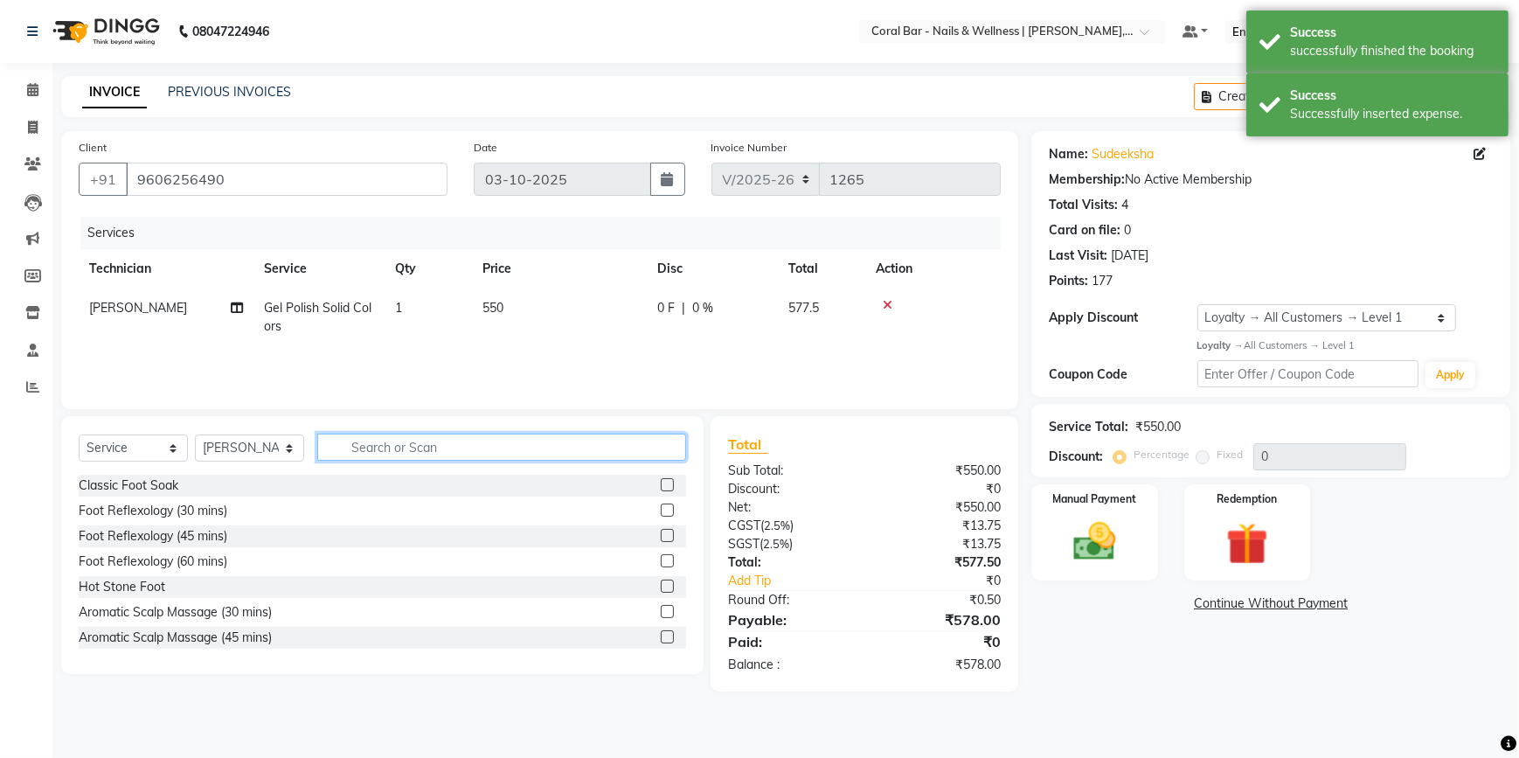
click at [361, 454] on input "text" at bounding box center [501, 446] width 369 height 27
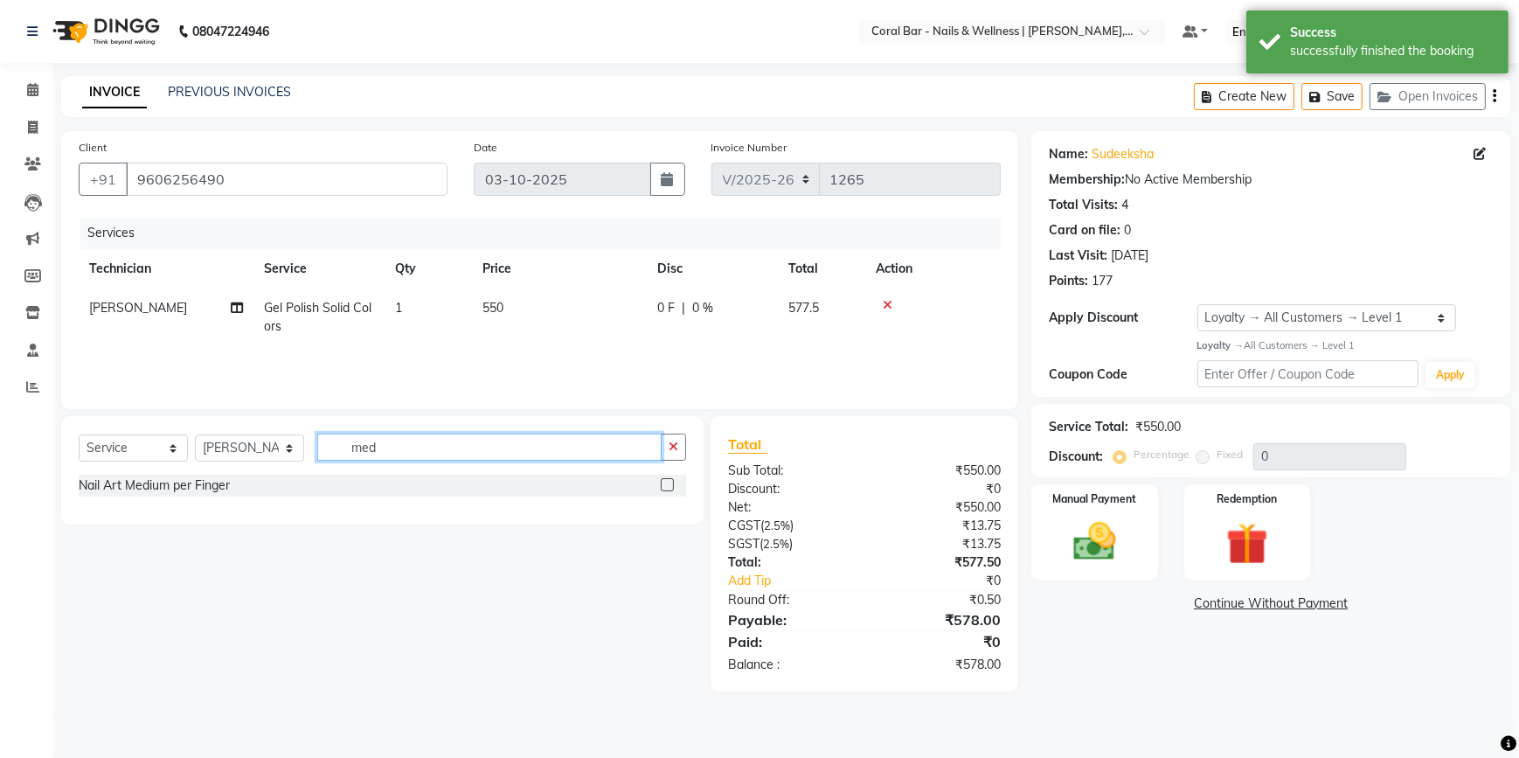
type input "med"
click at [666, 486] on label at bounding box center [667, 484] width 13 height 13
click at [666, 486] on input "checkbox" at bounding box center [666, 485] width 11 height 11
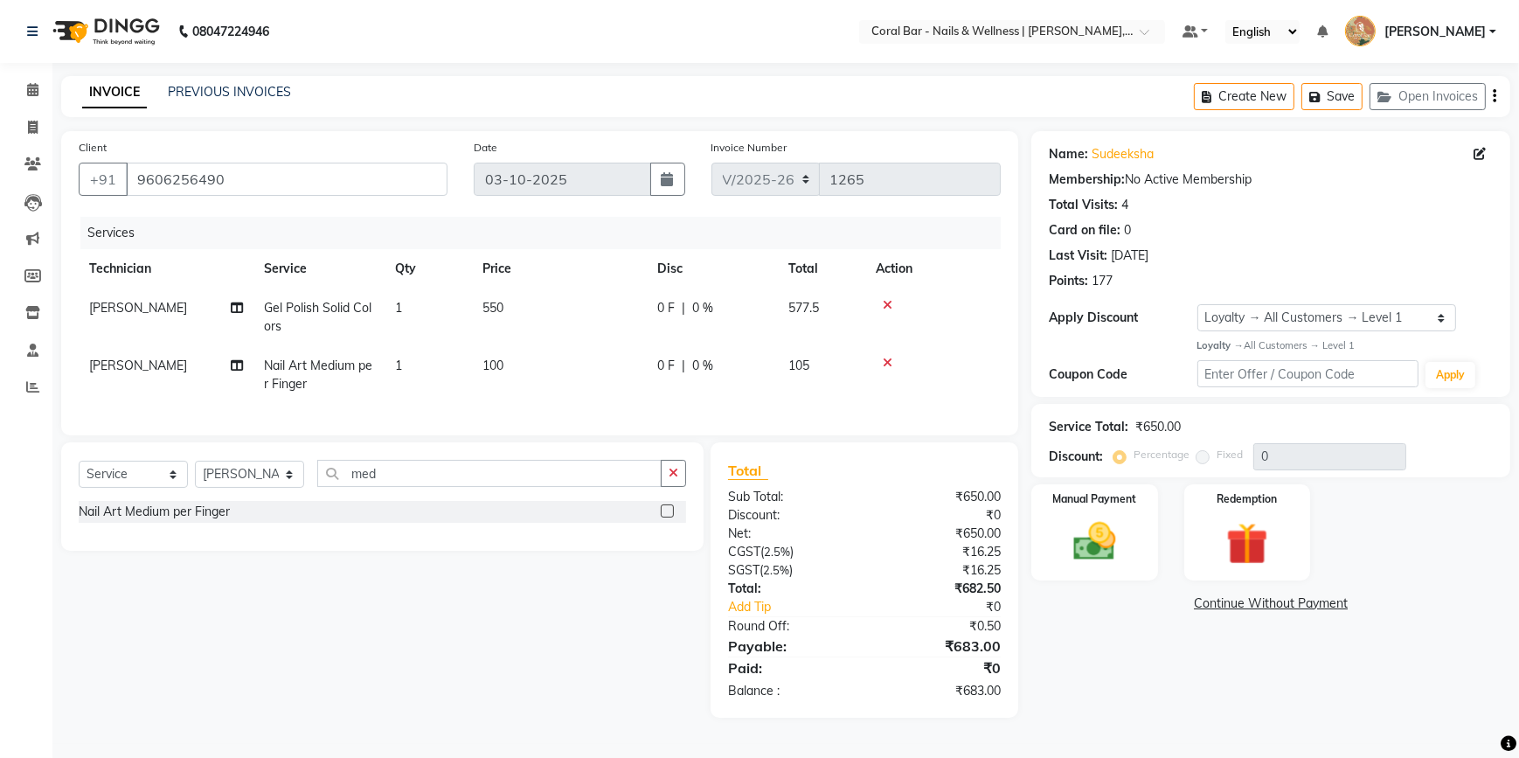
click at [667, 517] on label at bounding box center [667, 510] width 13 height 13
click at [667, 517] on input "checkbox" at bounding box center [666, 511] width 11 height 11
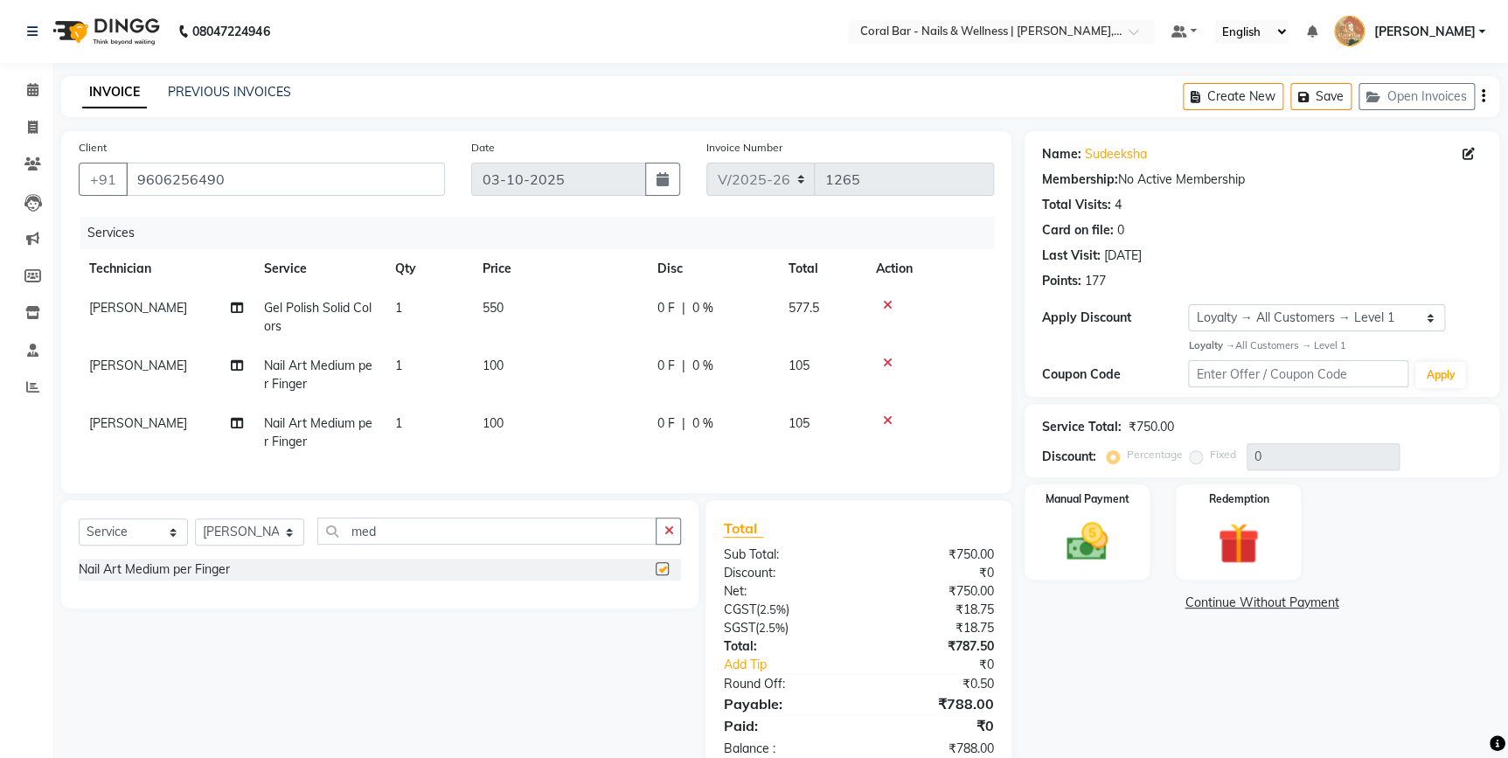
checkbox input "false"
click at [883, 424] on icon at bounding box center [888, 420] width 10 height 12
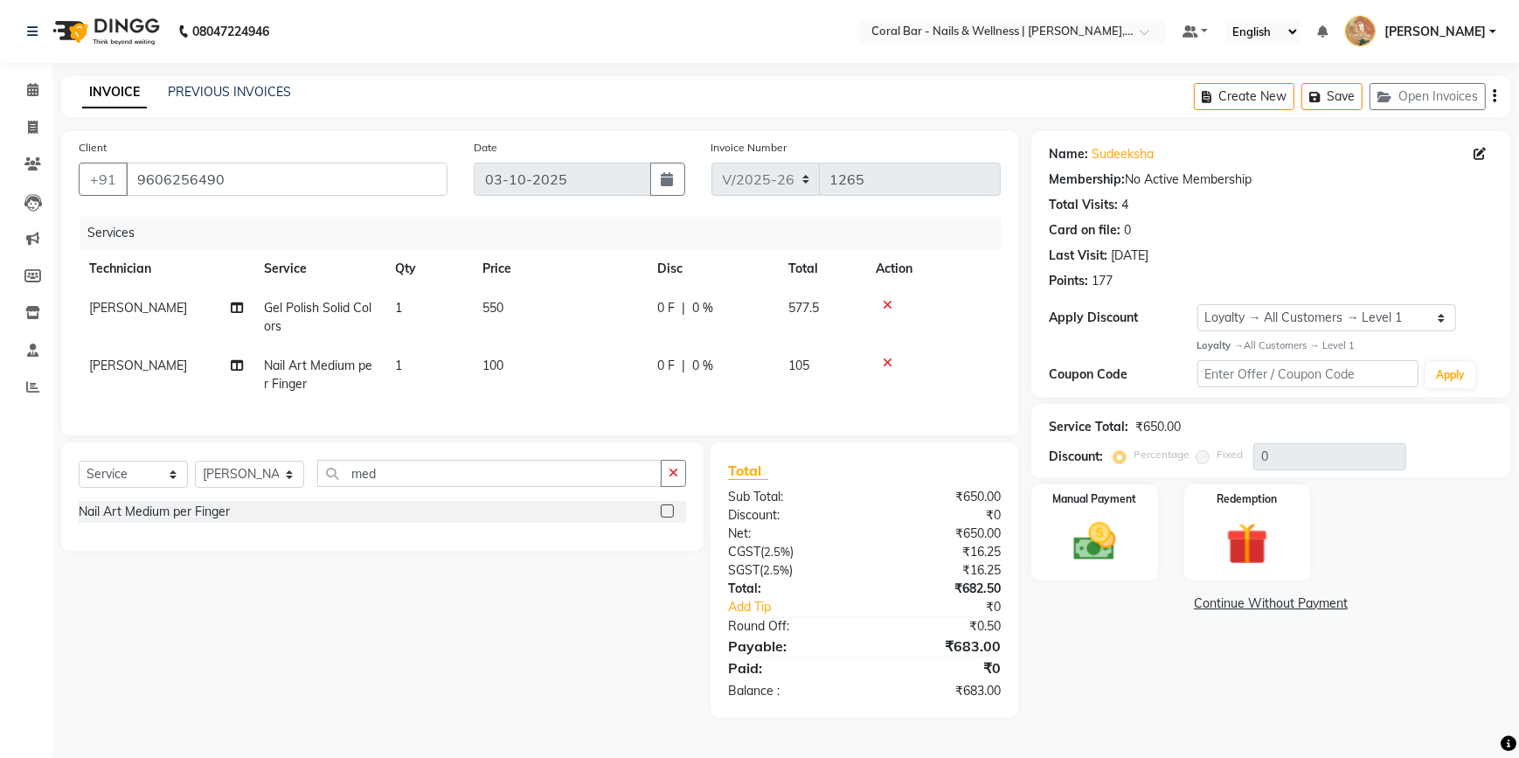
click at [420, 372] on td "1" at bounding box center [428, 375] width 87 height 58
select select "69266"
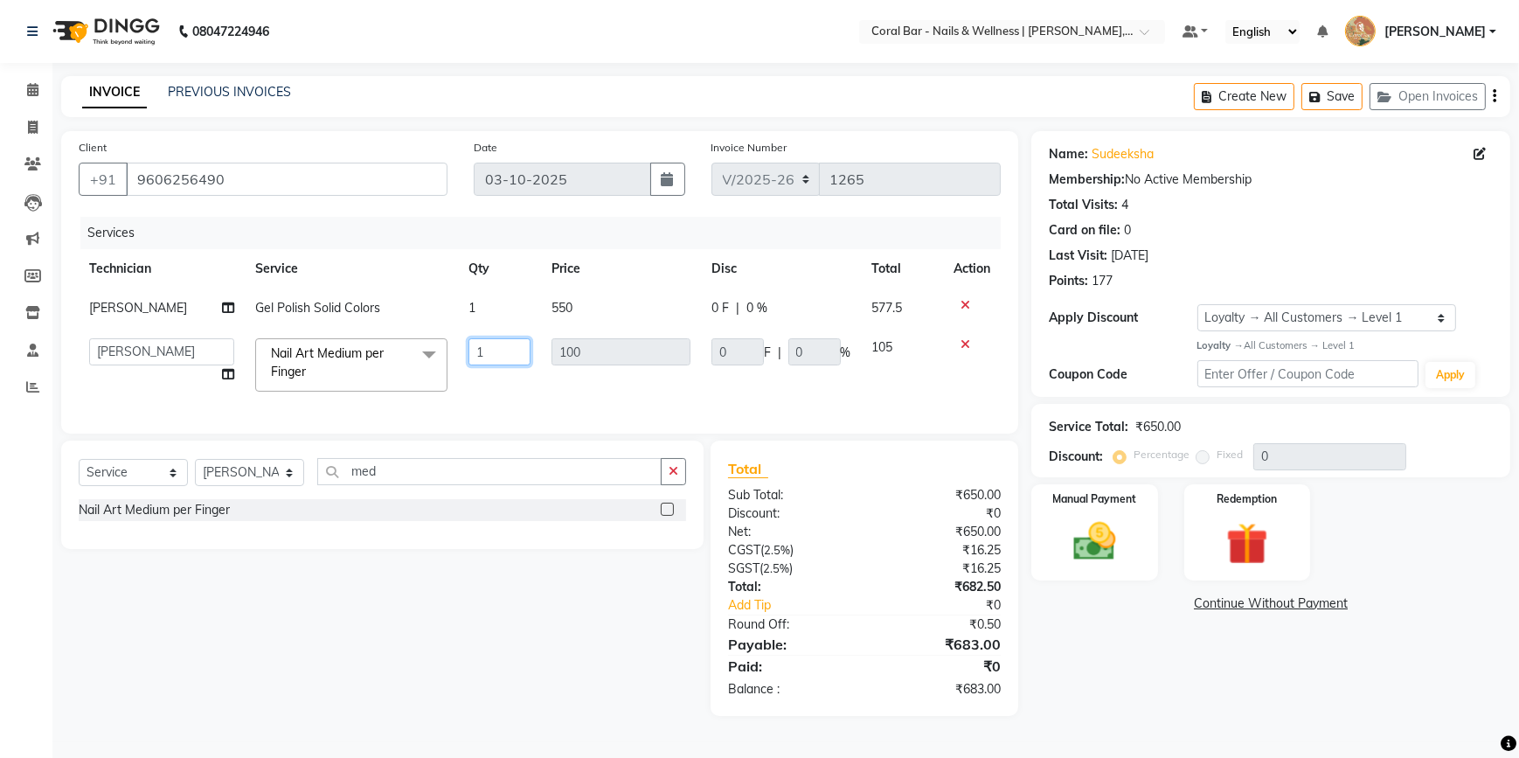
drag, startPoint x: 495, startPoint y: 358, endPoint x: 467, endPoint y: 358, distance: 28.0
click at [468, 358] on input "1" at bounding box center [499, 351] width 62 height 27
type input "2"
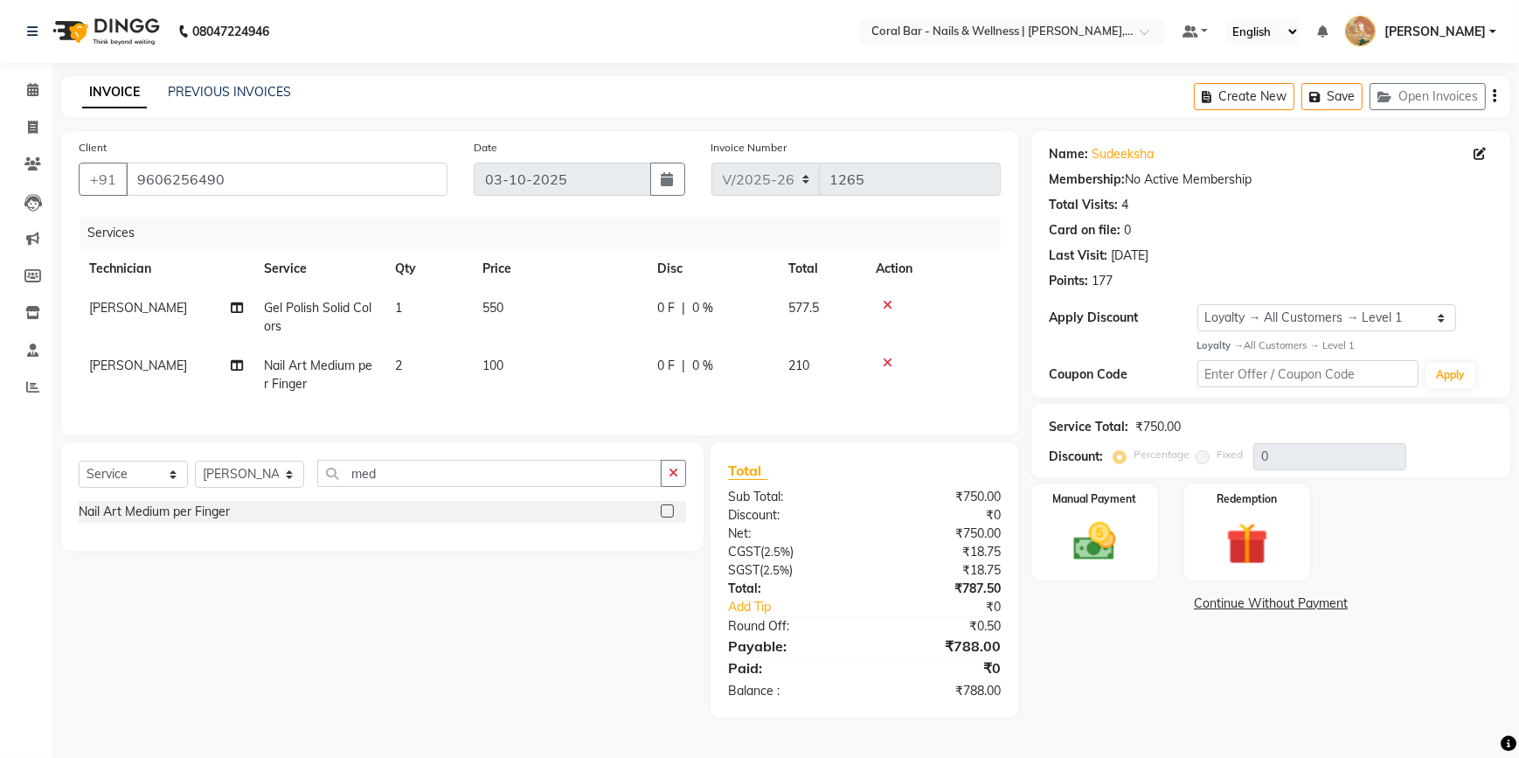
click at [571, 410] on div "Services Technician Service Qty Price Disc Total Action [PERSON_NAME] Gel Polis…" at bounding box center [540, 317] width 922 height 201
click at [1226, 547] on img at bounding box center [1246, 543] width 71 height 54
click at [1379, 612] on span "Points" at bounding box center [1391, 605] width 38 height 20
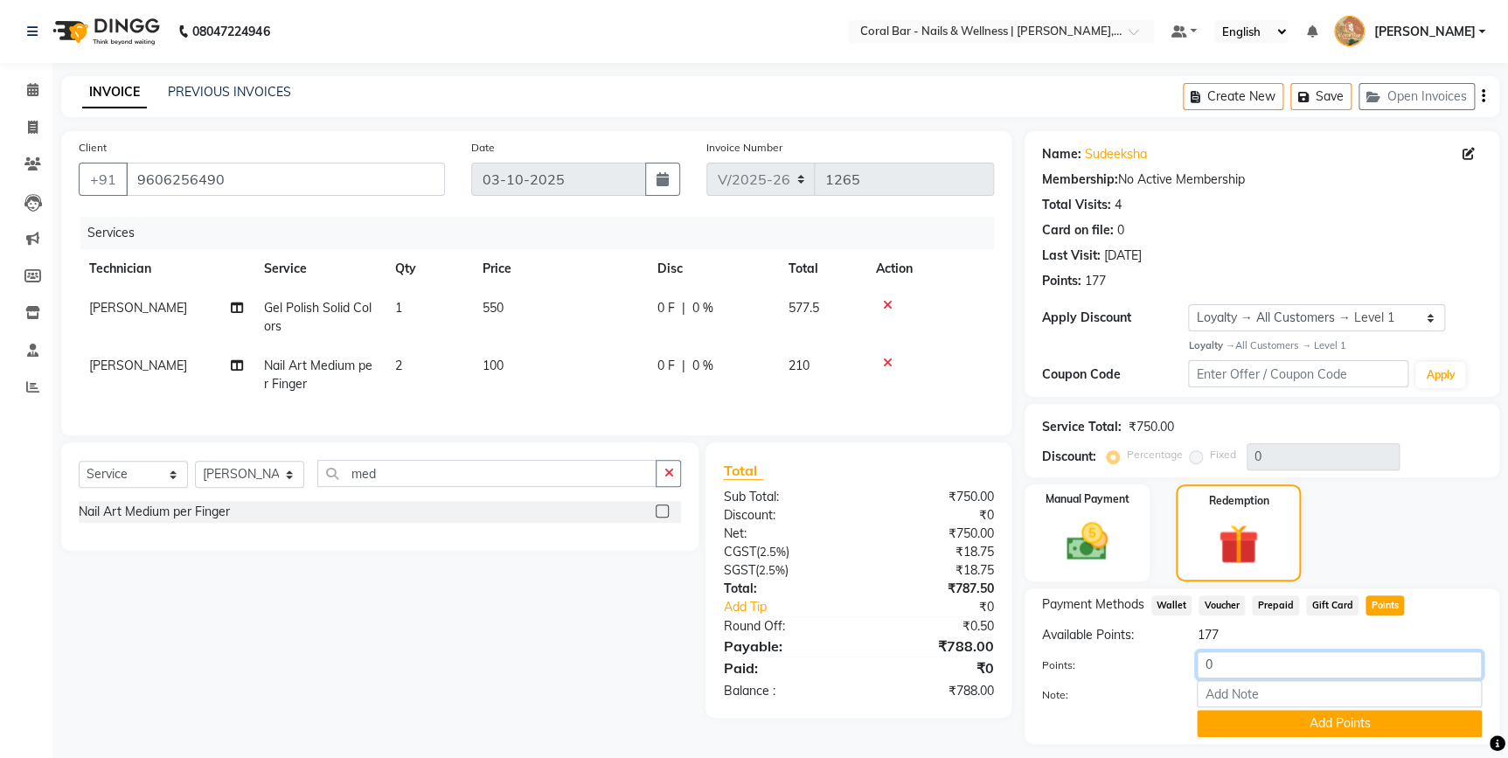
drag, startPoint x: 1232, startPoint y: 665, endPoint x: 1178, endPoint y: 674, distance: 54.9
click at [1178, 674] on div "Points: 0" at bounding box center [1262, 666] width 466 height 30
type input "100"
click at [1307, 725] on button "Add Points" at bounding box center [1338, 723] width 285 height 27
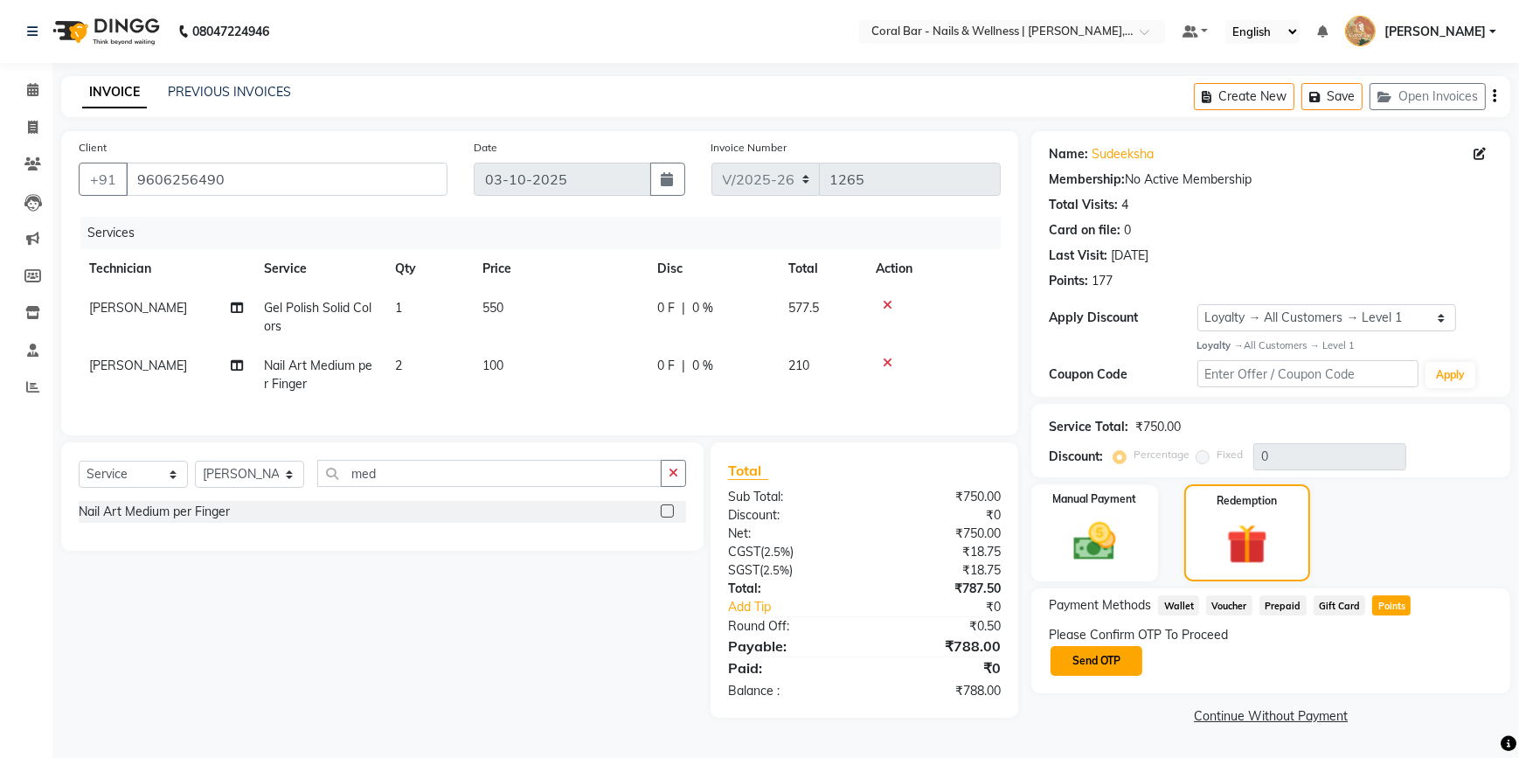
click at [1111, 656] on button "Send OTP" at bounding box center [1096, 661] width 92 height 30
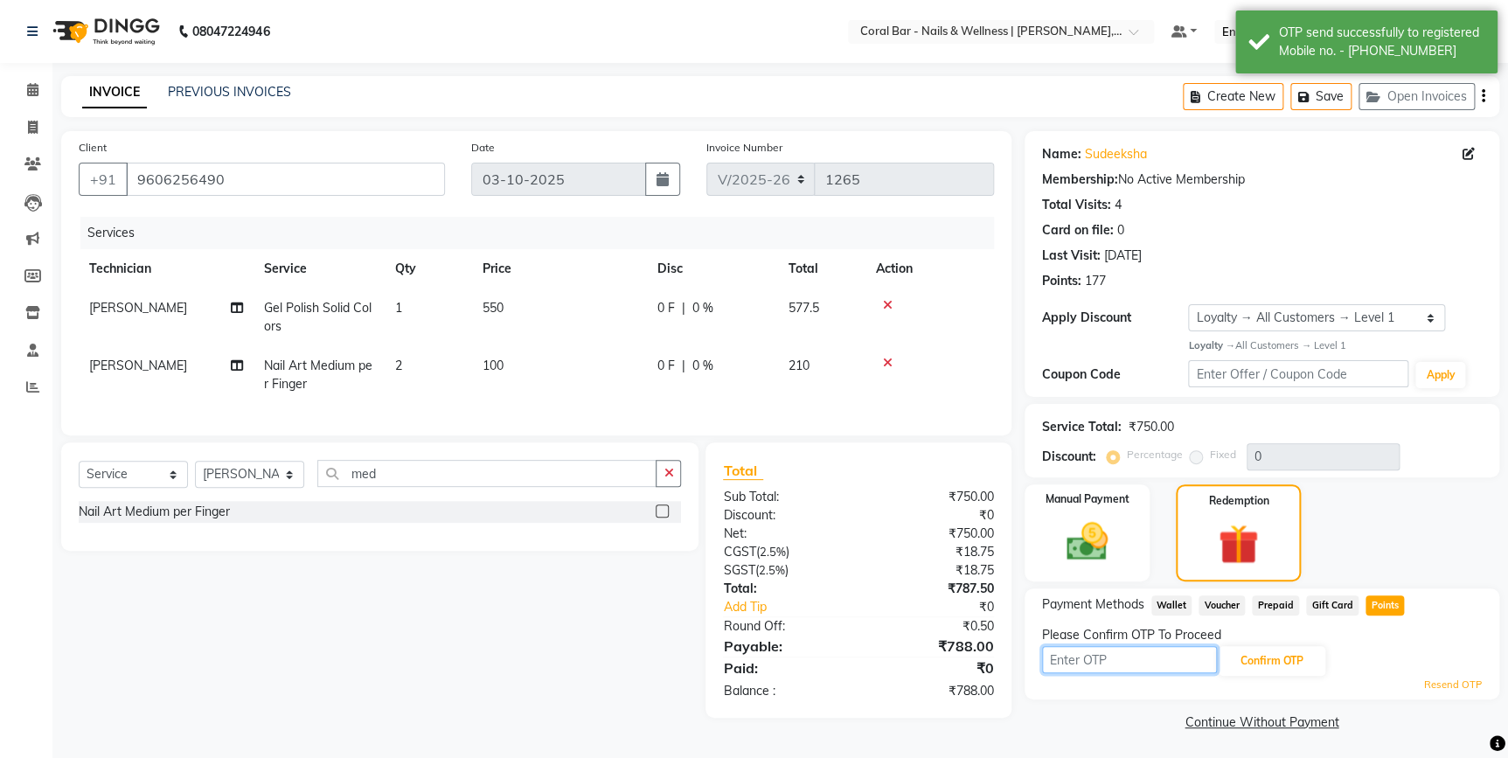
click at [1159, 664] on input "text" at bounding box center [1129, 659] width 175 height 27
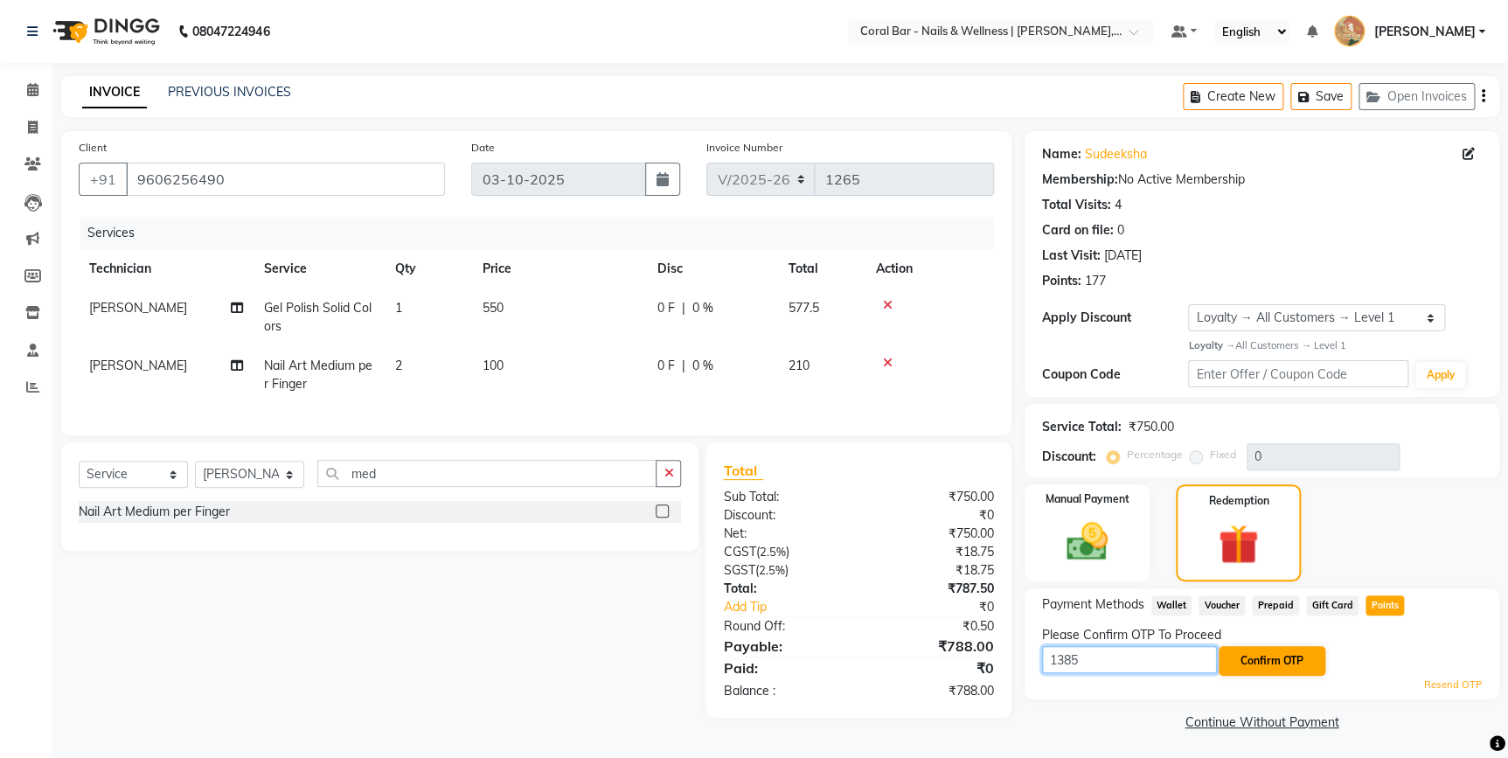
type input "1385"
click at [1271, 659] on button "Confirm OTP" at bounding box center [1271, 661] width 107 height 30
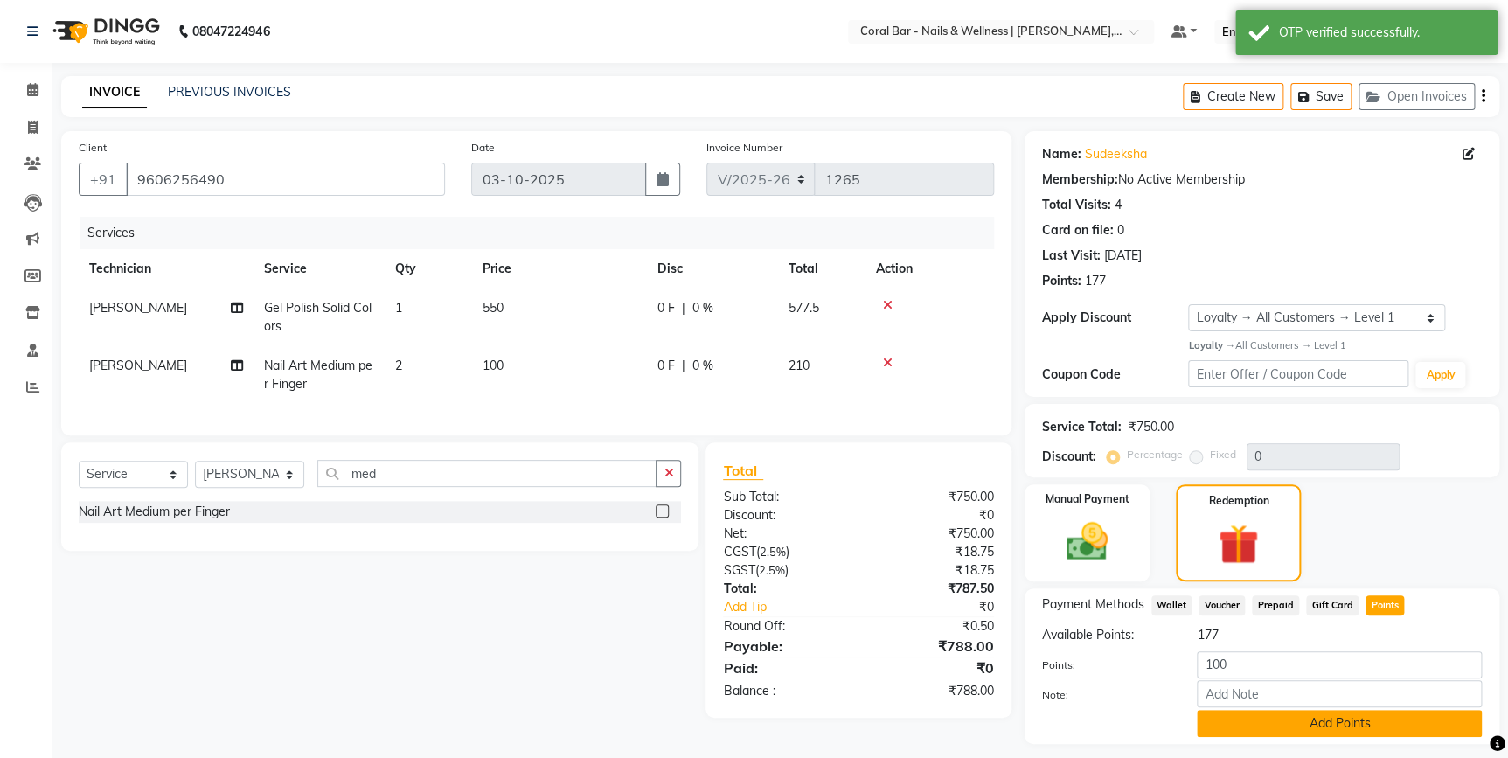
click at [1279, 730] on button "Add Points" at bounding box center [1338, 723] width 285 height 27
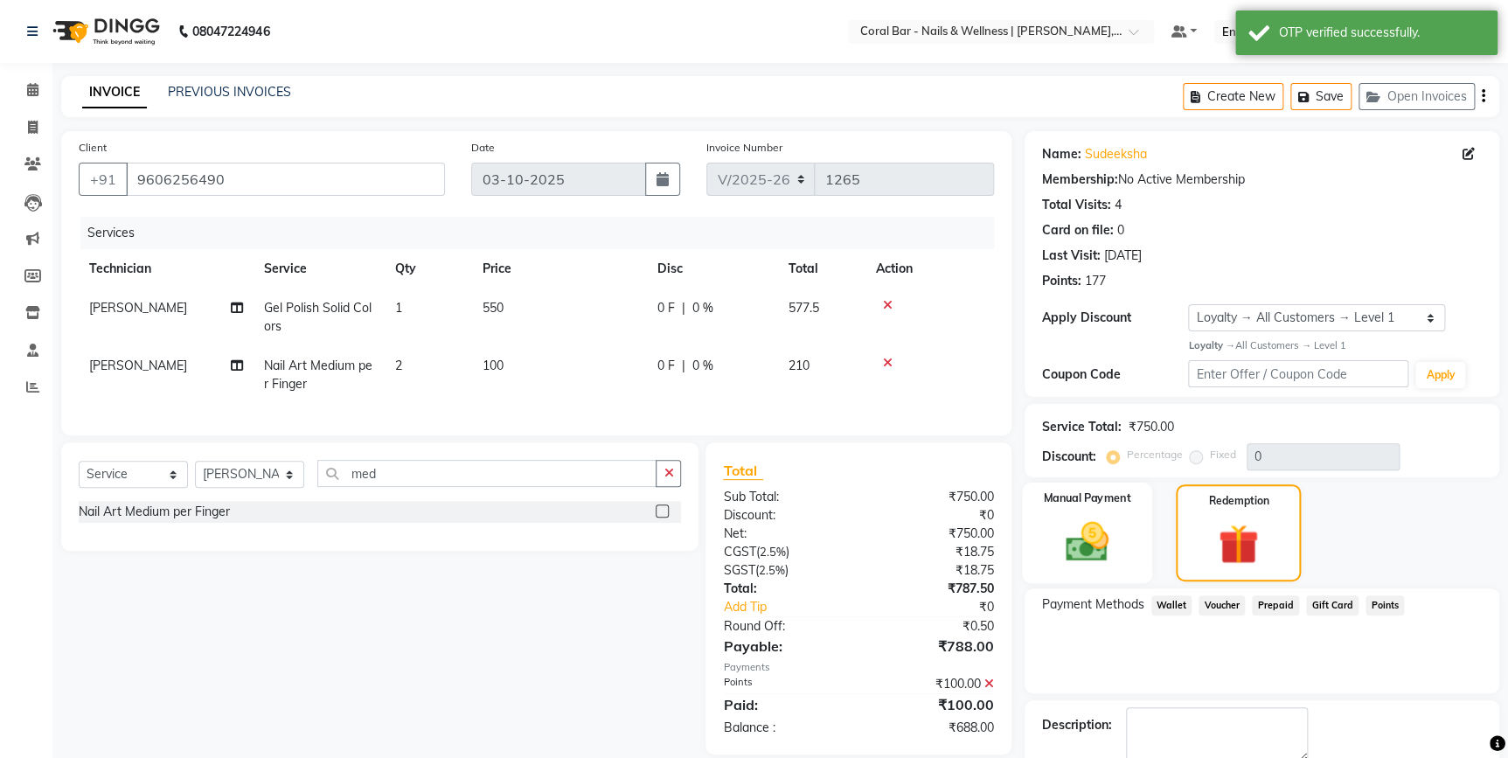
click at [1136, 547] on div "Manual Payment" at bounding box center [1087, 532] width 130 height 101
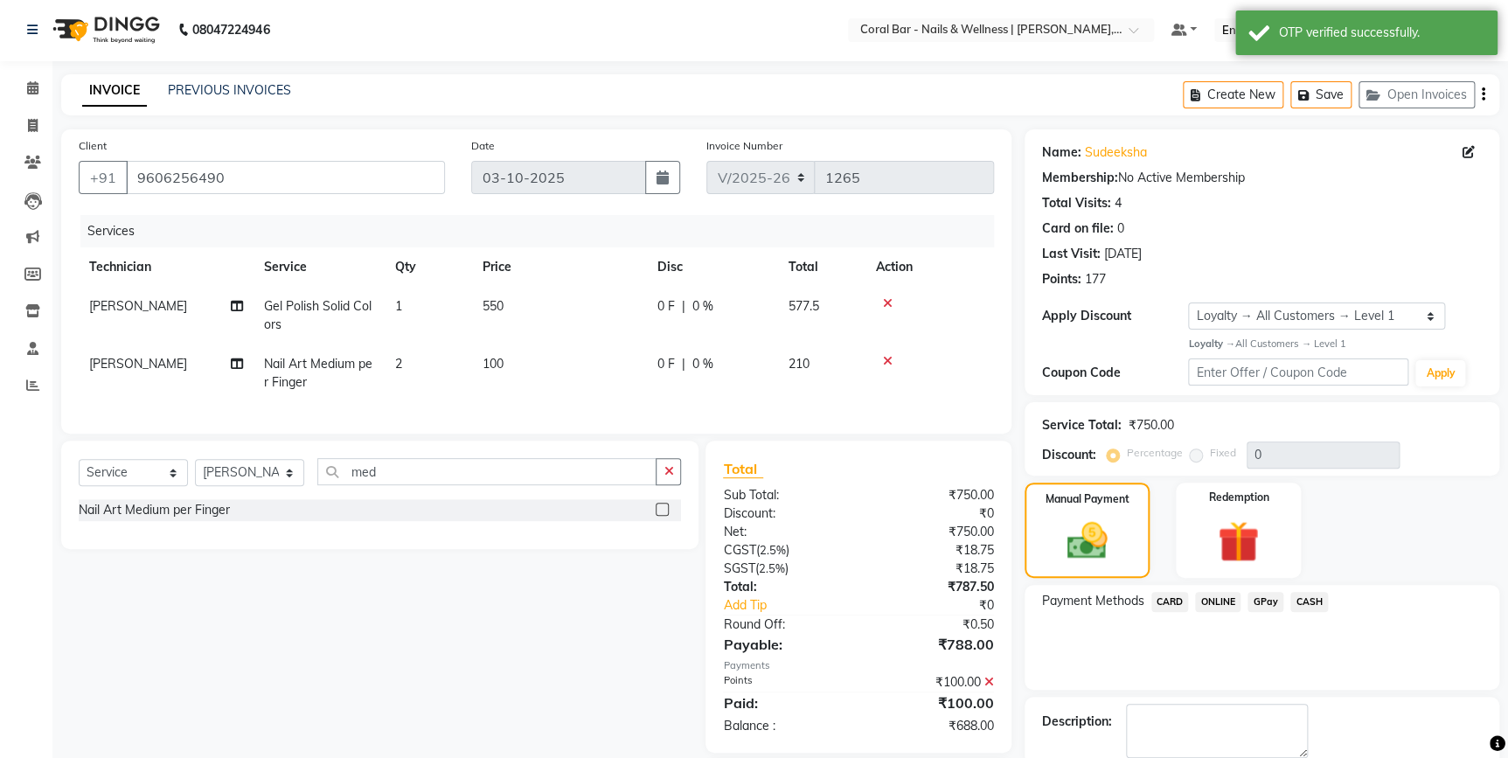
scroll to position [122, 0]
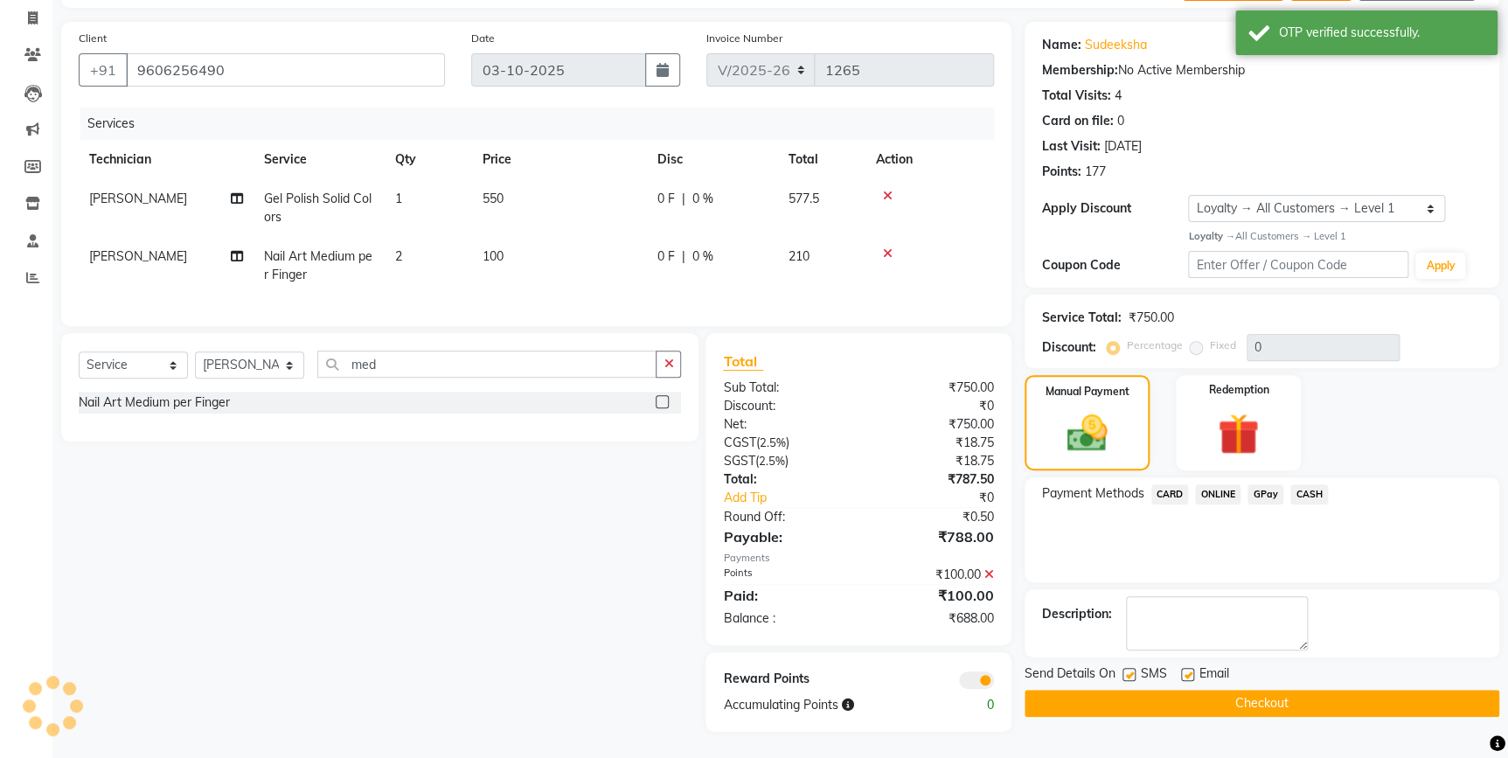
click at [1267, 484] on span "GPay" at bounding box center [1265, 494] width 36 height 20
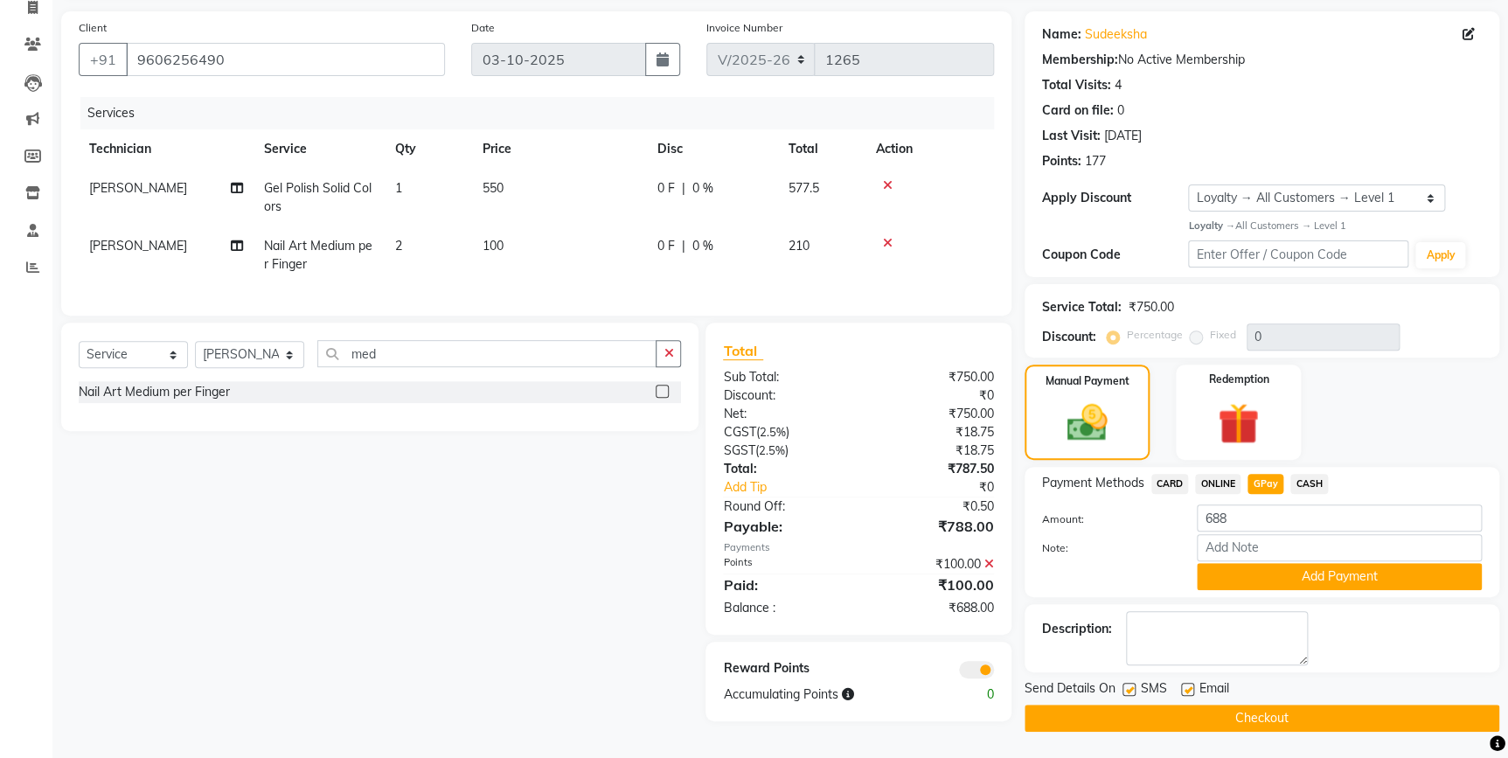
click at [1161, 482] on span "CARD" at bounding box center [1170, 484] width 38 height 20
click at [1348, 579] on button "Add Payment" at bounding box center [1338, 576] width 285 height 27
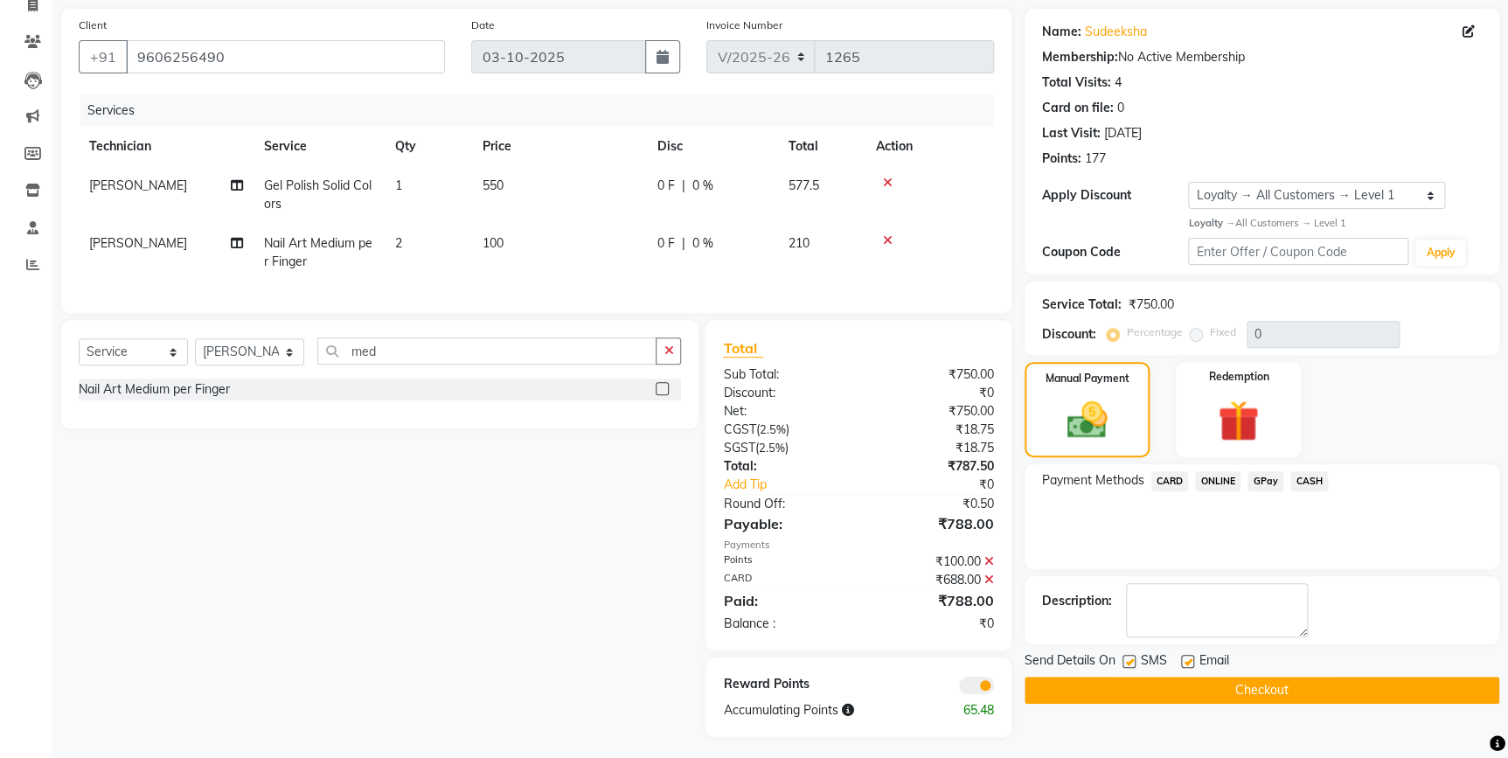
click at [1243, 692] on button "Checkout" at bounding box center [1261, 689] width 475 height 27
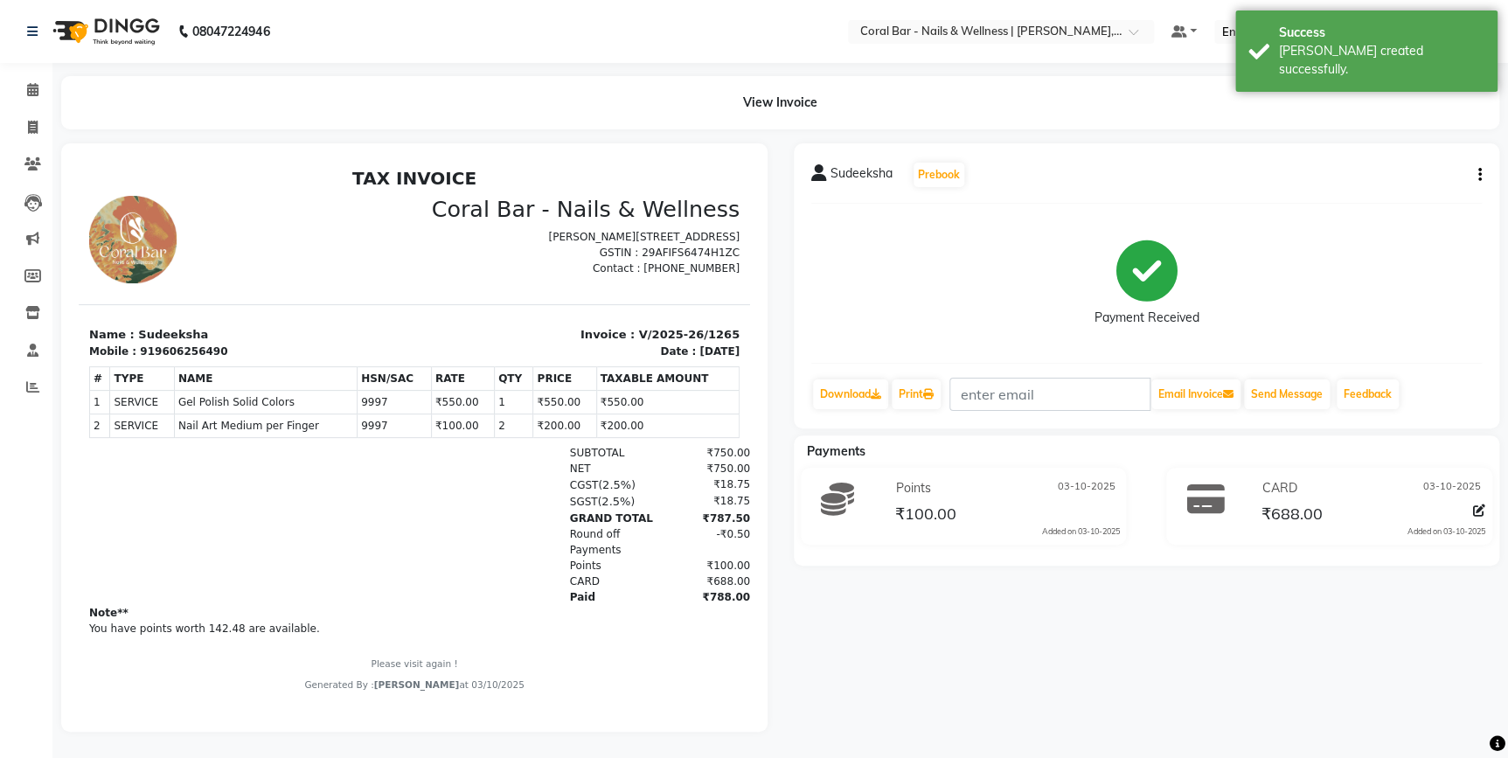
scroll to position [10, 0]
click at [35, 83] on icon at bounding box center [32, 89] width 11 height 13
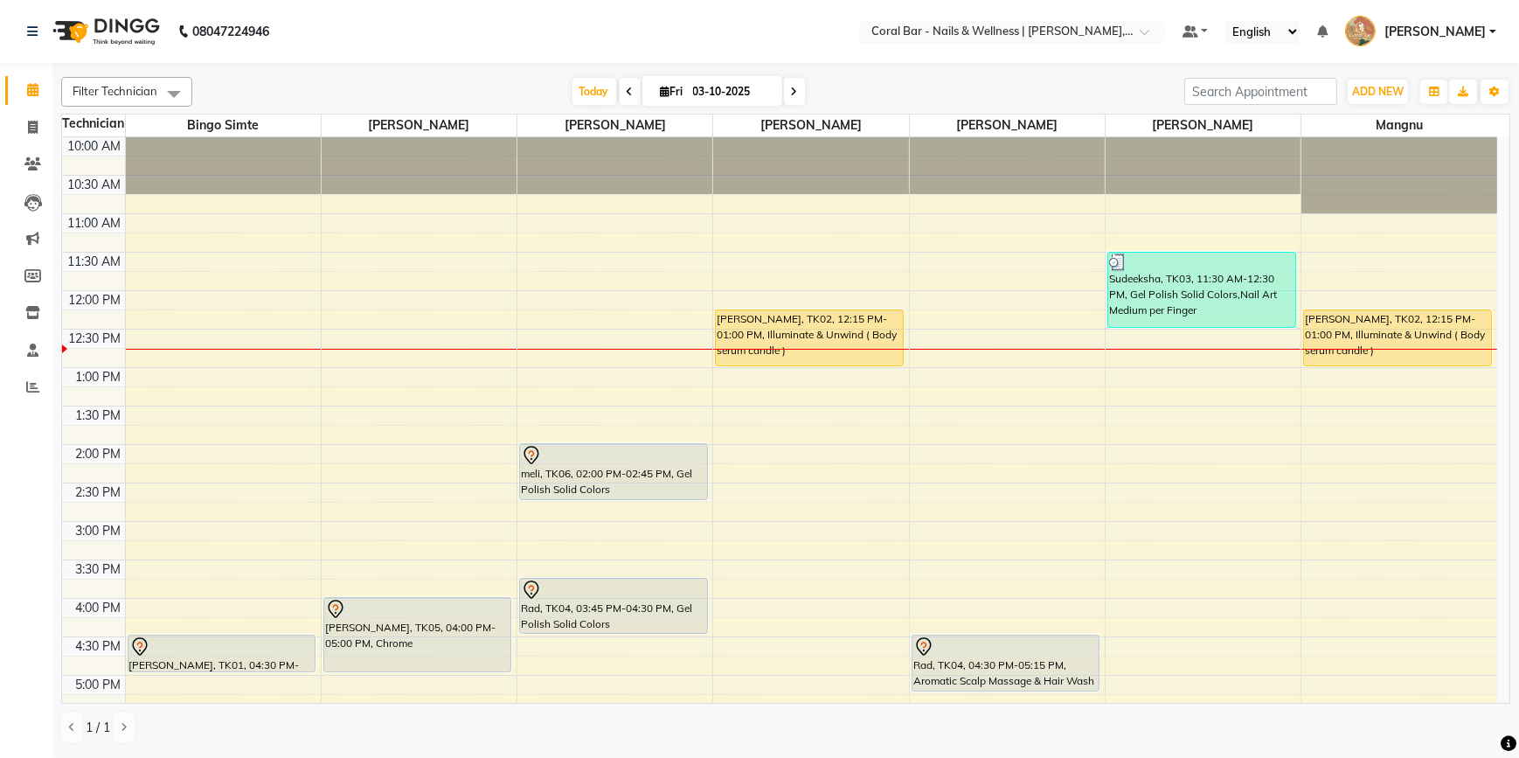
drag, startPoint x: 790, startPoint y: 96, endPoint x: 782, endPoint y: 101, distance: 9.0
click at [788, 96] on span at bounding box center [794, 91] width 21 height 27
type input "04-10-2025"
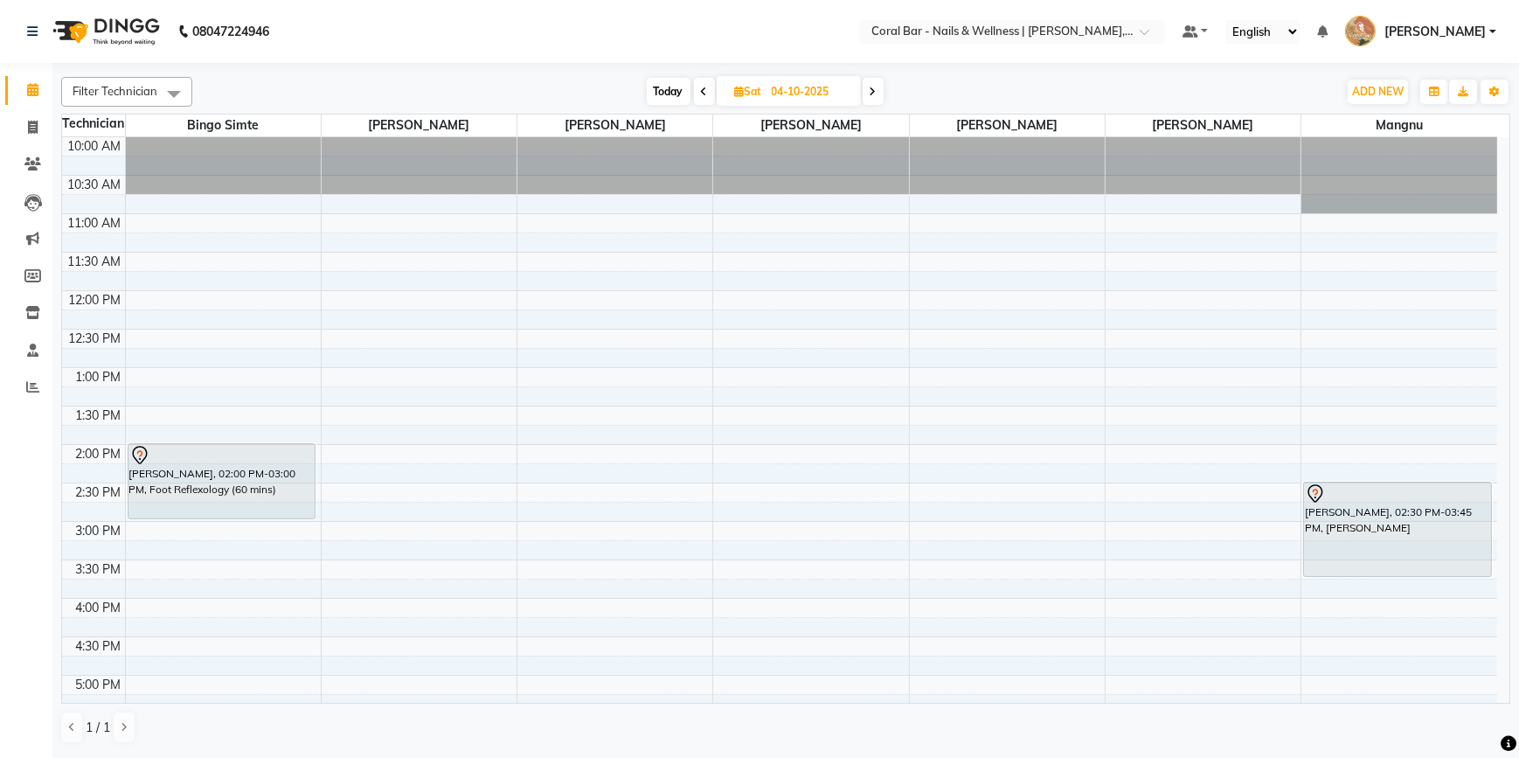
click at [351, 295] on div "10:00 AM 10:30 AM 11:00 AM 11:30 AM 12:00 PM 12:30 PM 1:00 PM 1:30 PM 2:00 PM 2…" at bounding box center [779, 598] width 1435 height 922
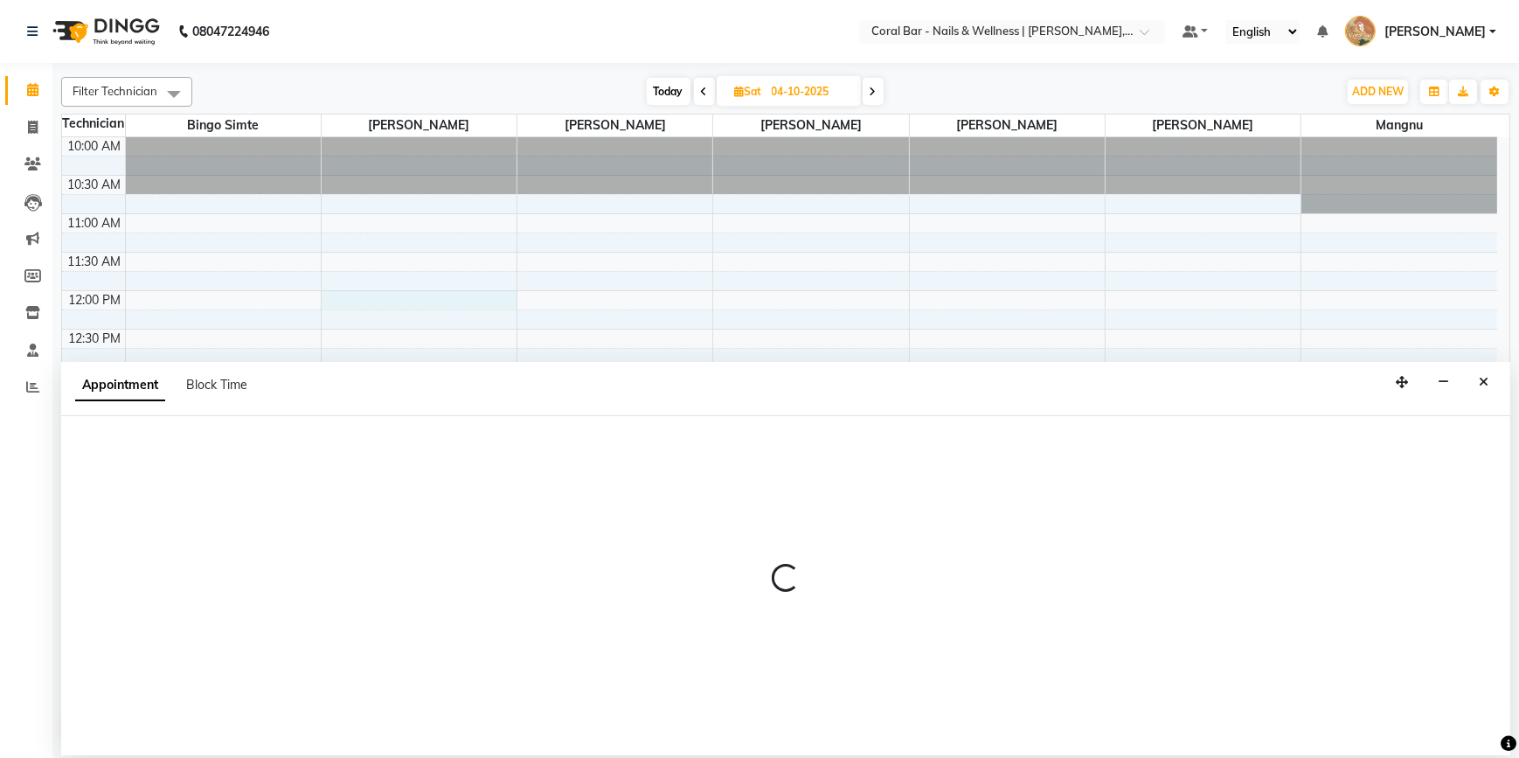
select select "66409"
select select "720"
select select "tentative"
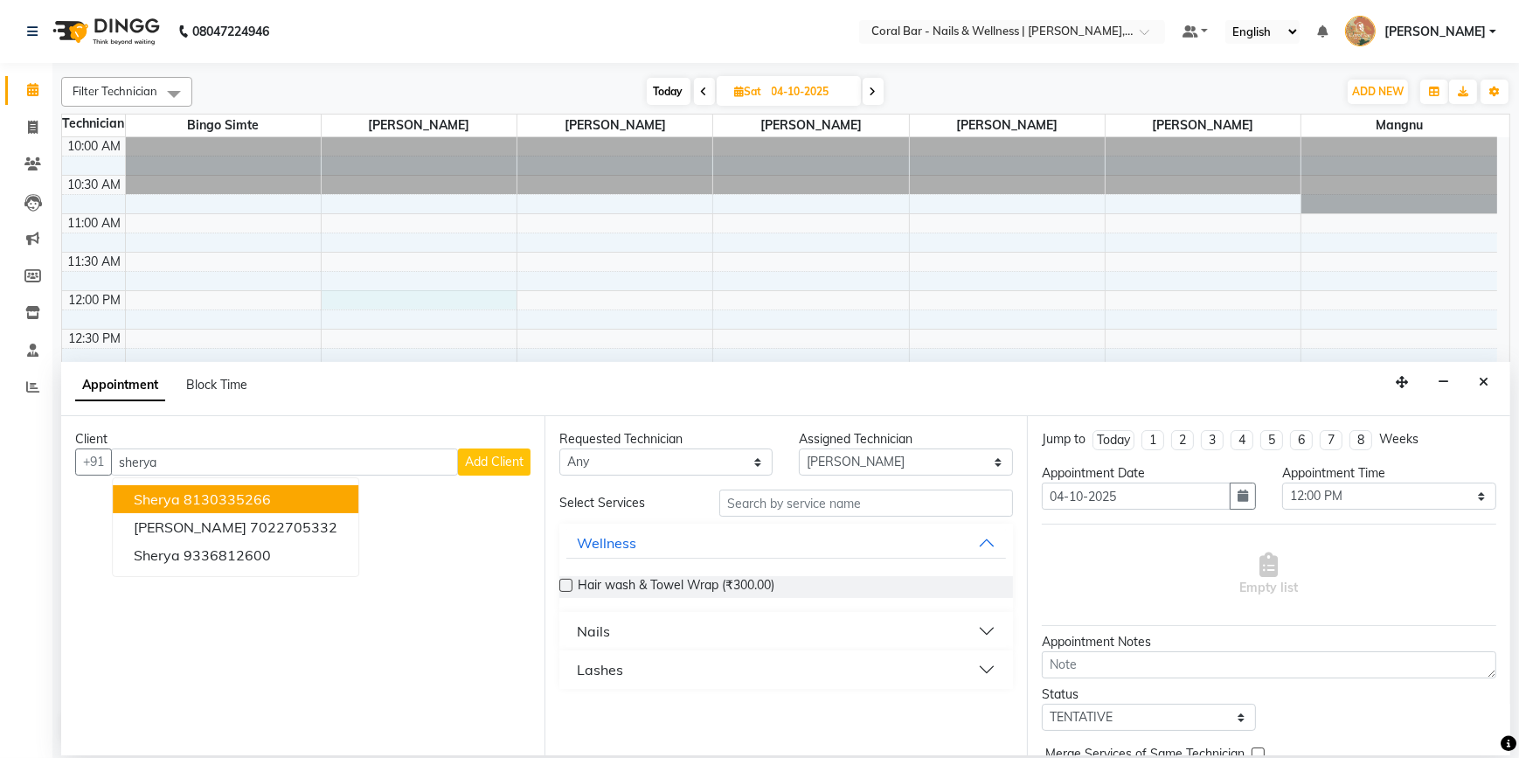
type input "sherya"
click at [500, 461] on span "Add Client" at bounding box center [494, 462] width 59 height 16
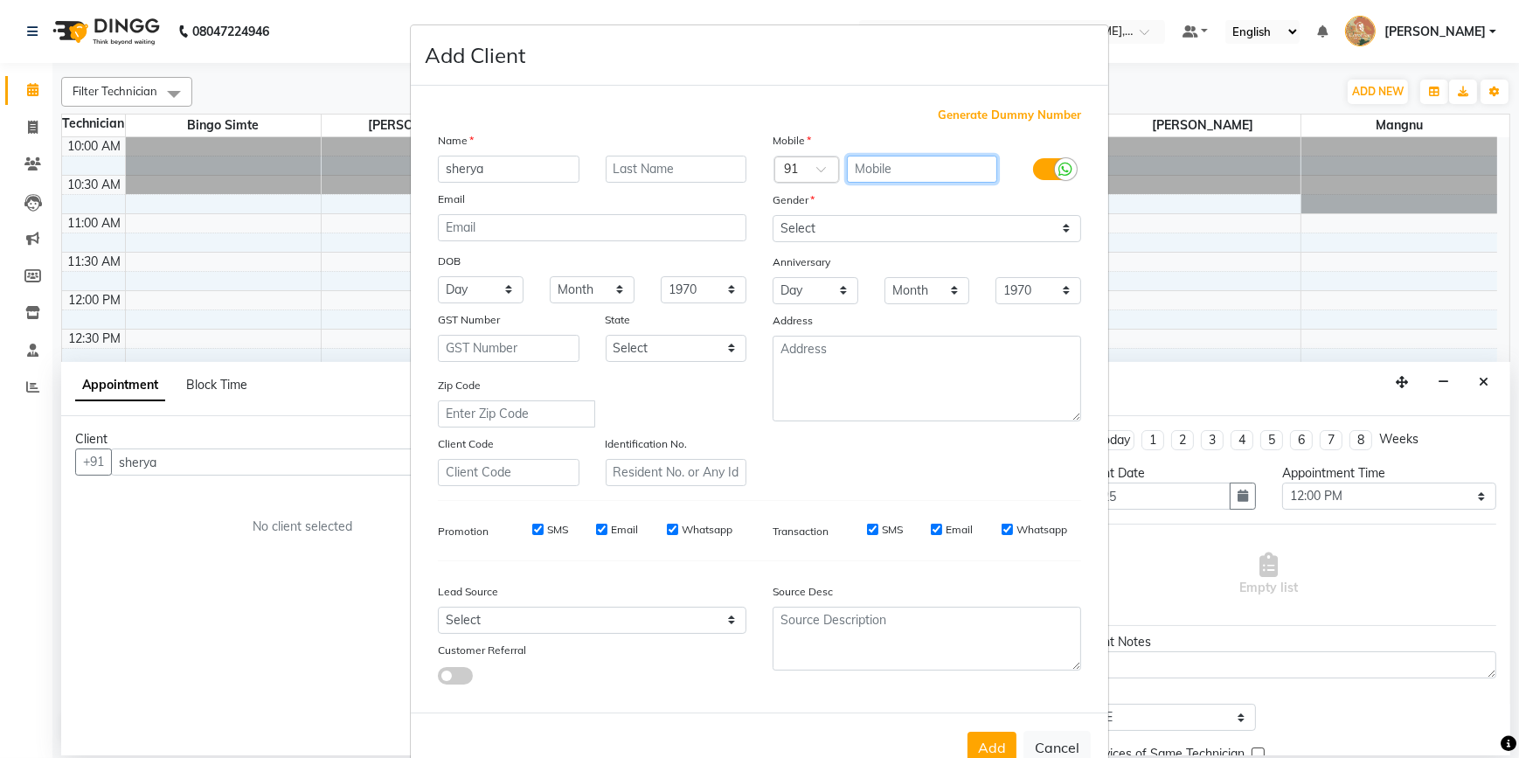
click at [880, 173] on input "text" at bounding box center [922, 169] width 151 height 27
type input "9544117586"
click at [827, 222] on select "Select [DEMOGRAPHIC_DATA] [DEMOGRAPHIC_DATA] Other Prefer Not To Say" at bounding box center [927, 228] width 309 height 27
select select "[DEMOGRAPHIC_DATA]"
click at [773, 215] on select "Select [DEMOGRAPHIC_DATA] [DEMOGRAPHIC_DATA] Other Prefer Not To Say" at bounding box center [927, 228] width 309 height 27
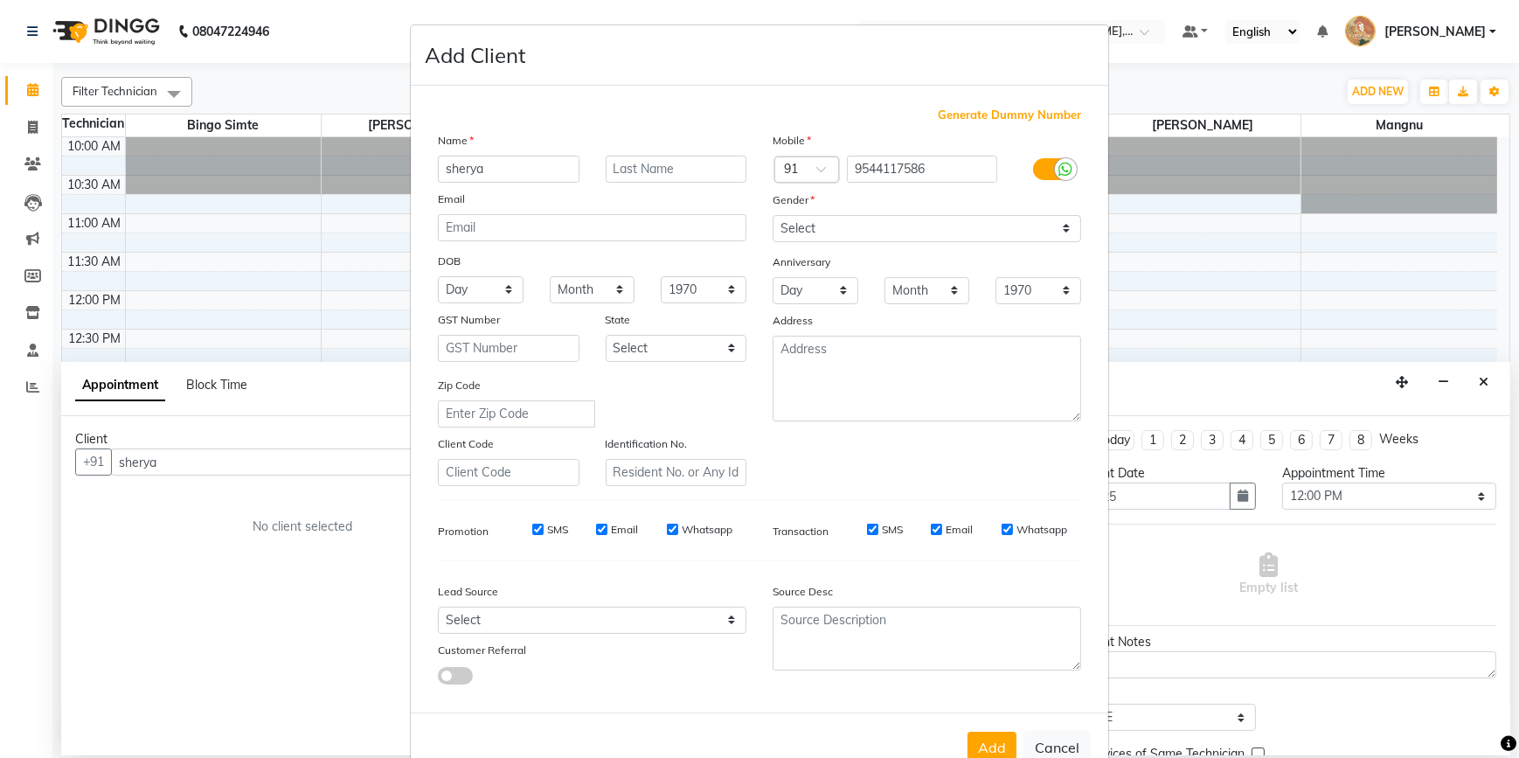
click at [990, 745] on button "Add" at bounding box center [991, 746] width 49 height 31
type input "9544117586"
select select
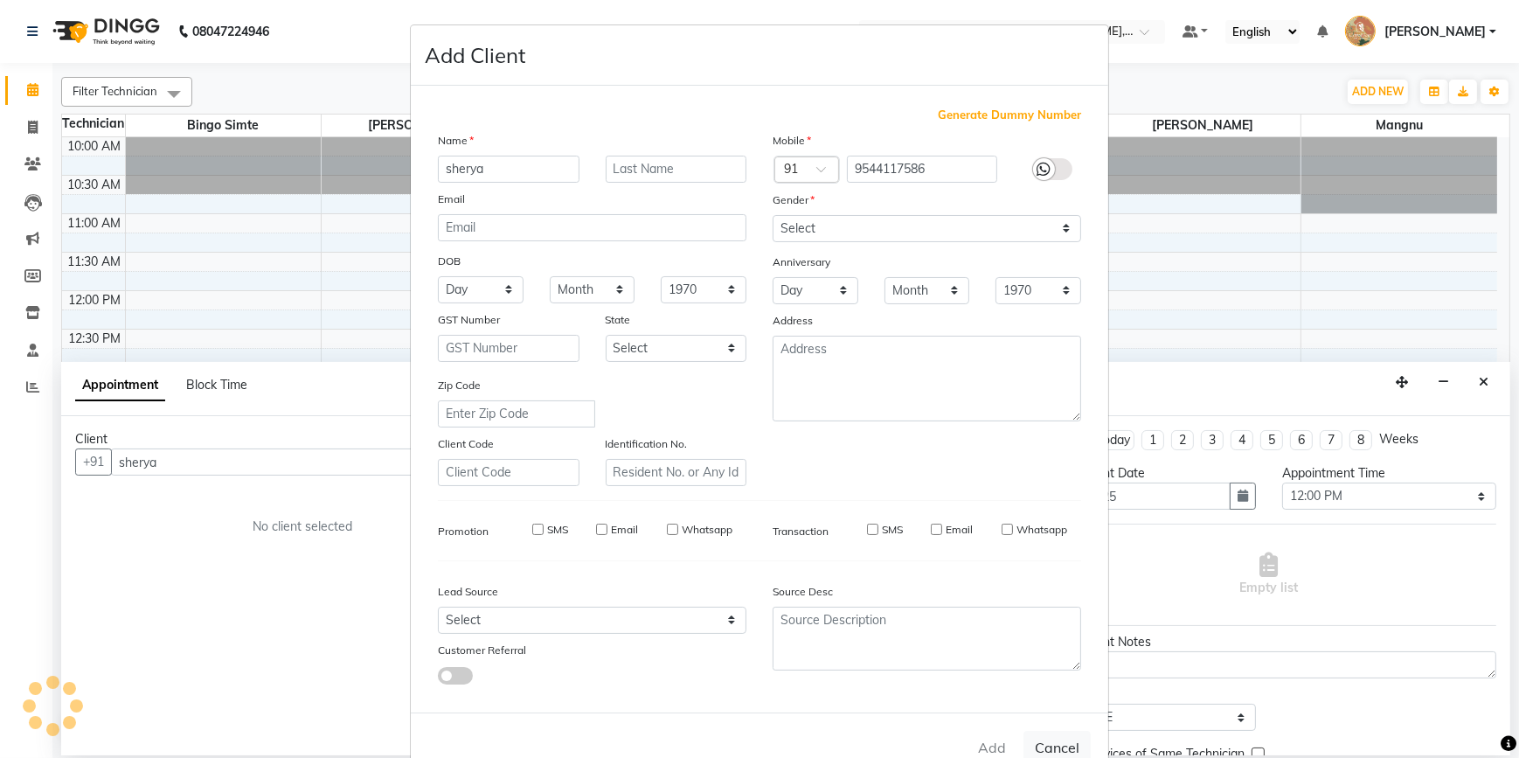
select select
checkbox input "false"
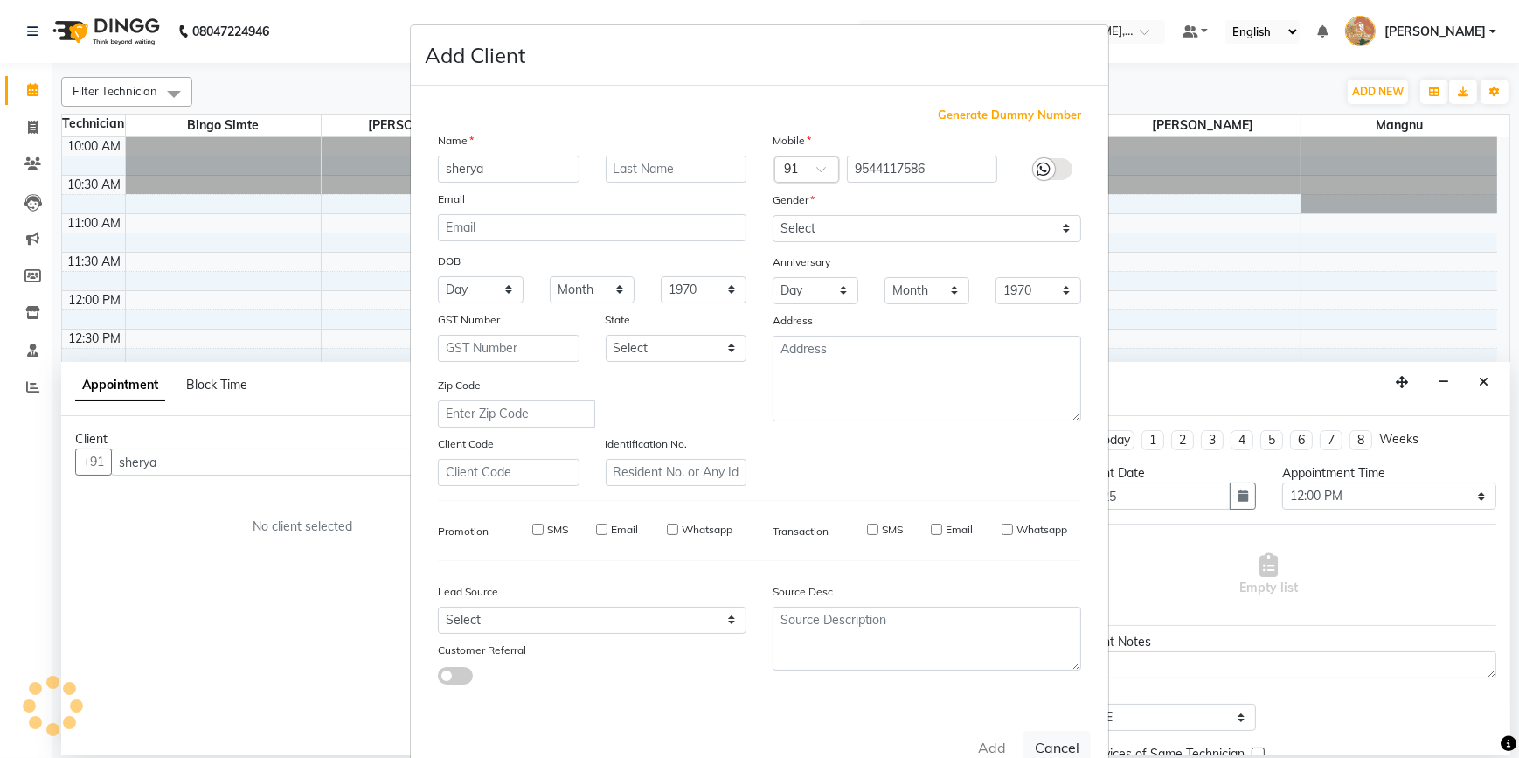
checkbox input "false"
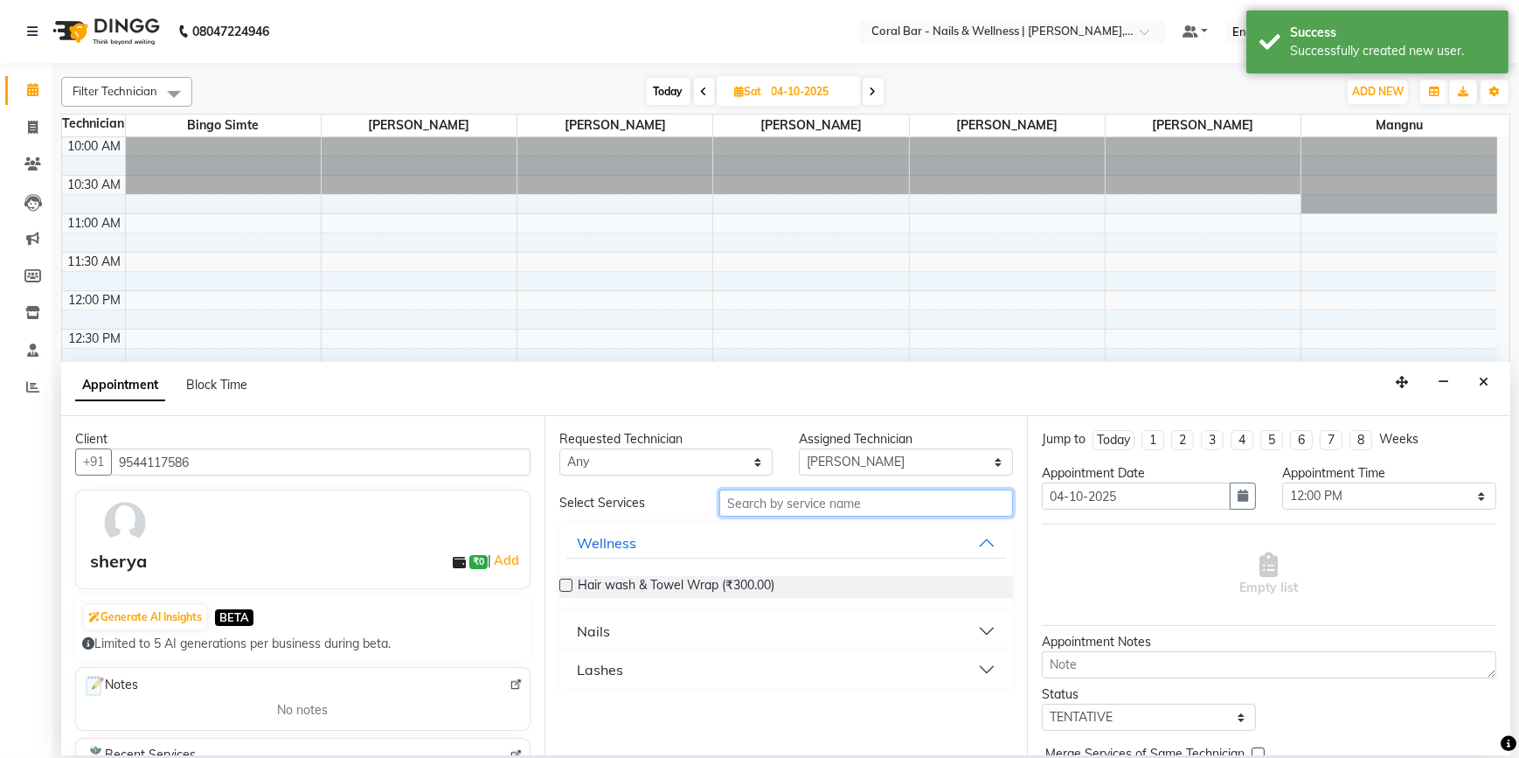
click at [786, 501] on input "text" at bounding box center [866, 502] width 294 height 27
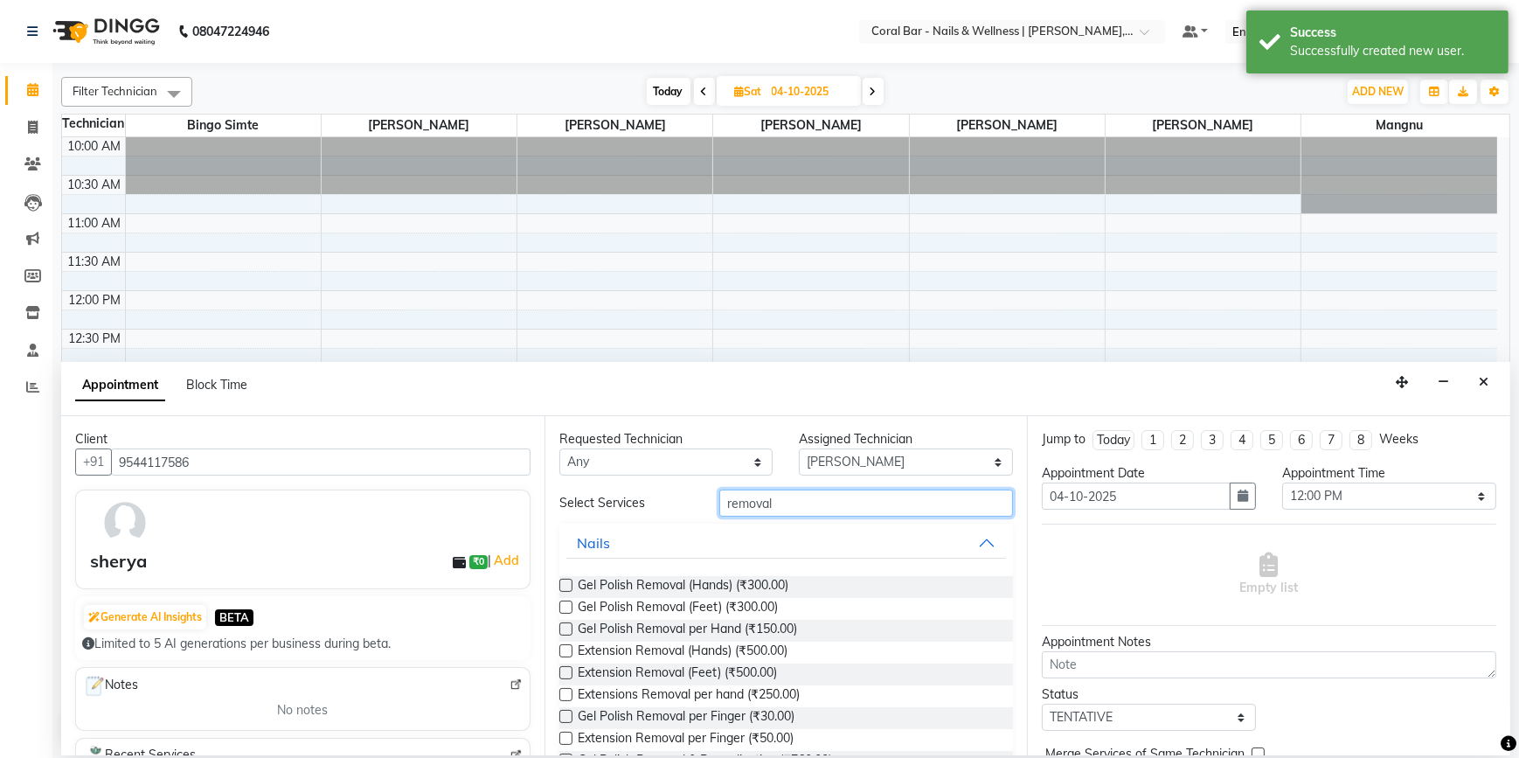
type input "removal"
click at [566, 585] on label at bounding box center [565, 585] width 13 height 13
click at [566, 585] on input "checkbox" at bounding box center [564, 586] width 11 height 11
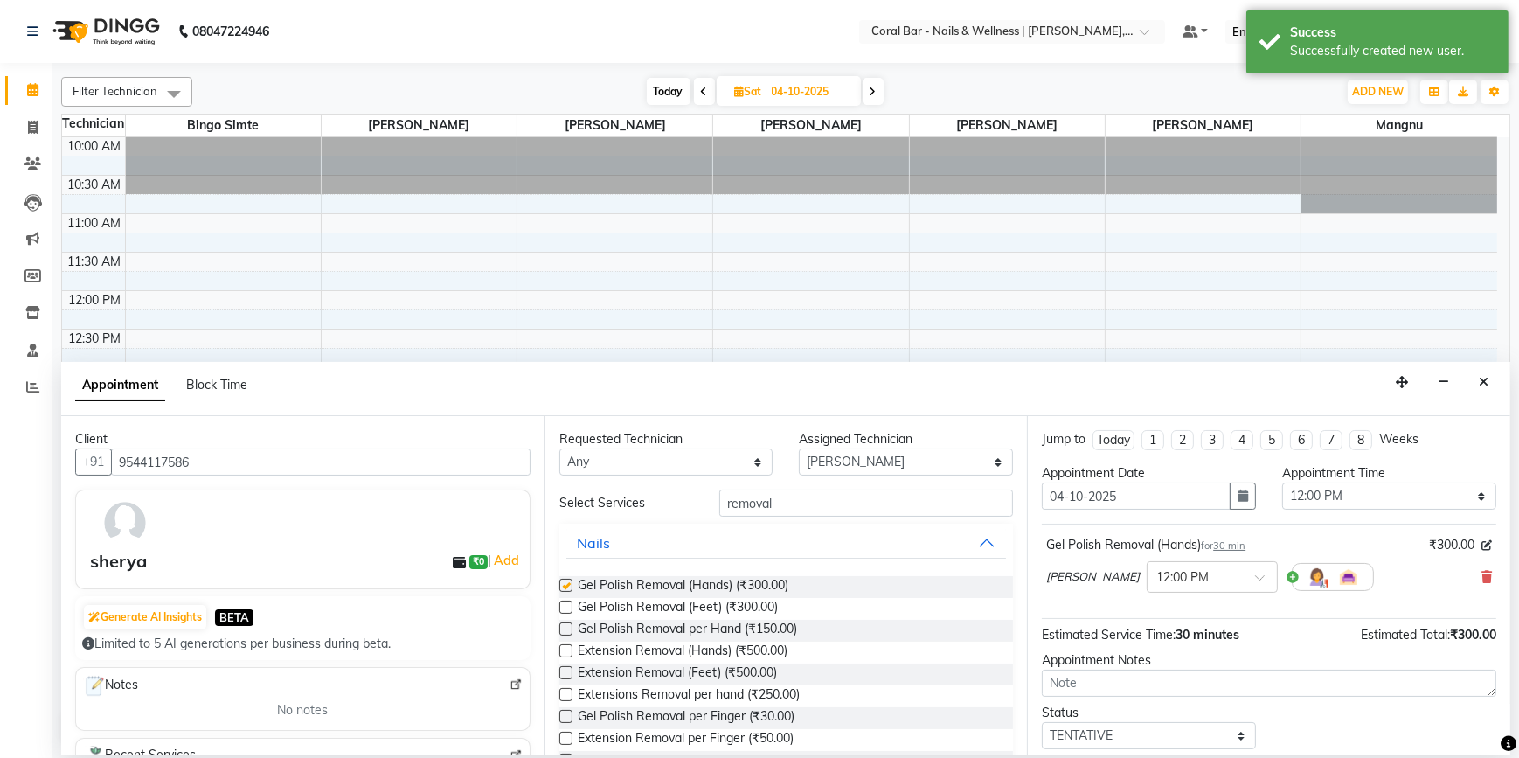
checkbox input "false"
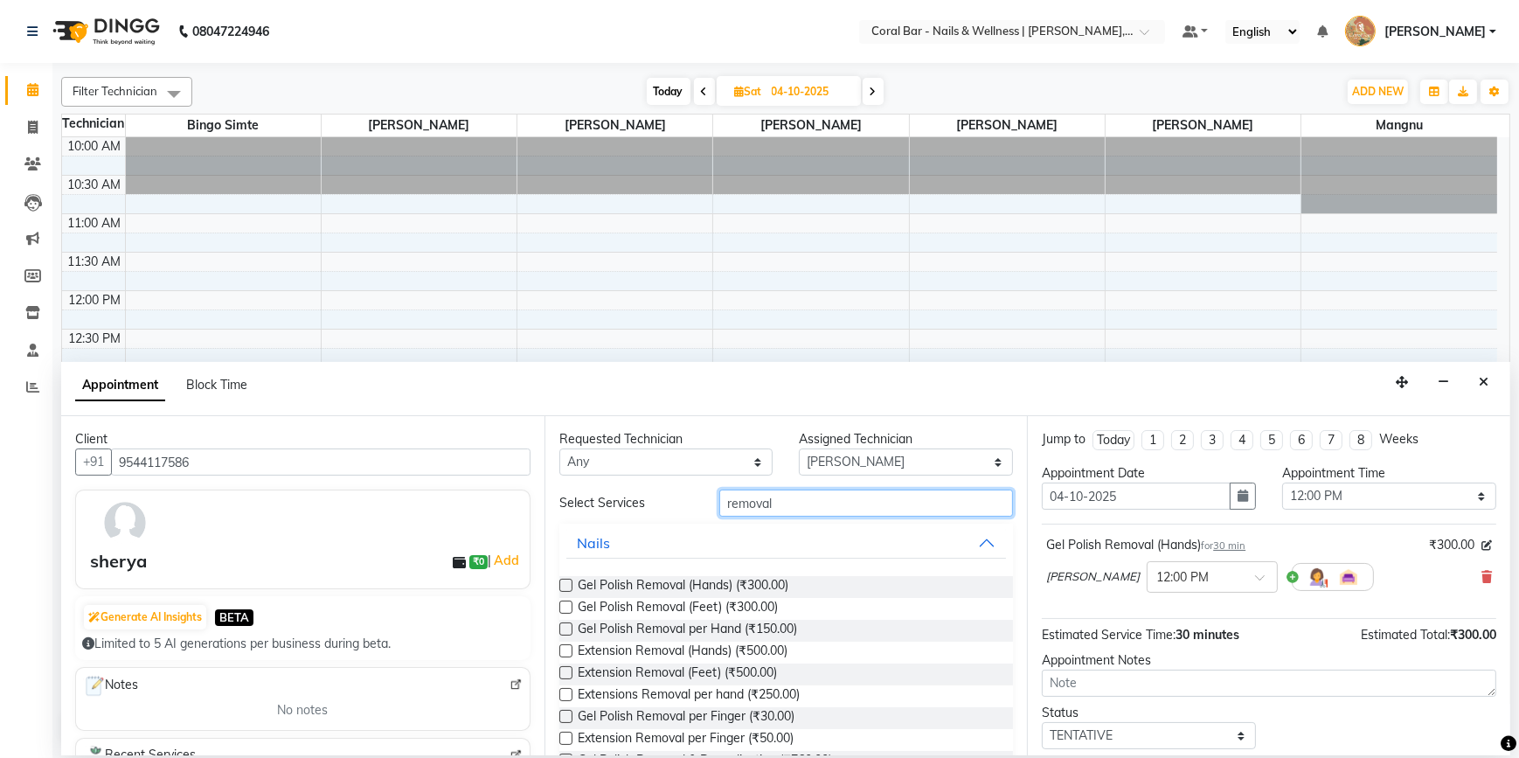
drag, startPoint x: 789, startPoint y: 500, endPoint x: 698, endPoint y: 514, distance: 92.0
click at [698, 514] on div "Select Services removal" at bounding box center [786, 502] width 481 height 27
type input "gel"
click at [562, 586] on label at bounding box center [565, 585] width 13 height 13
click at [562, 586] on input "checkbox" at bounding box center [564, 586] width 11 height 11
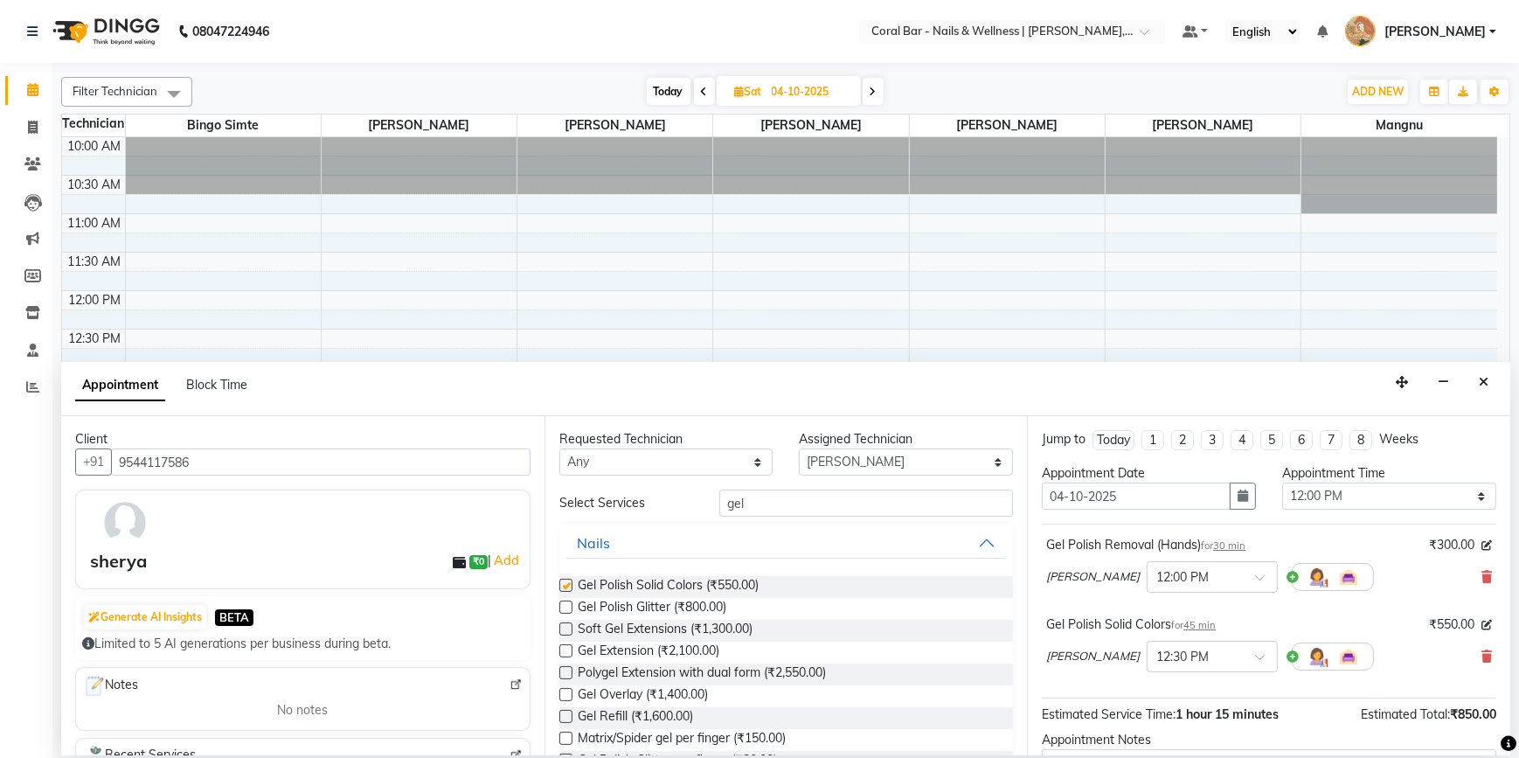
checkbox input "false"
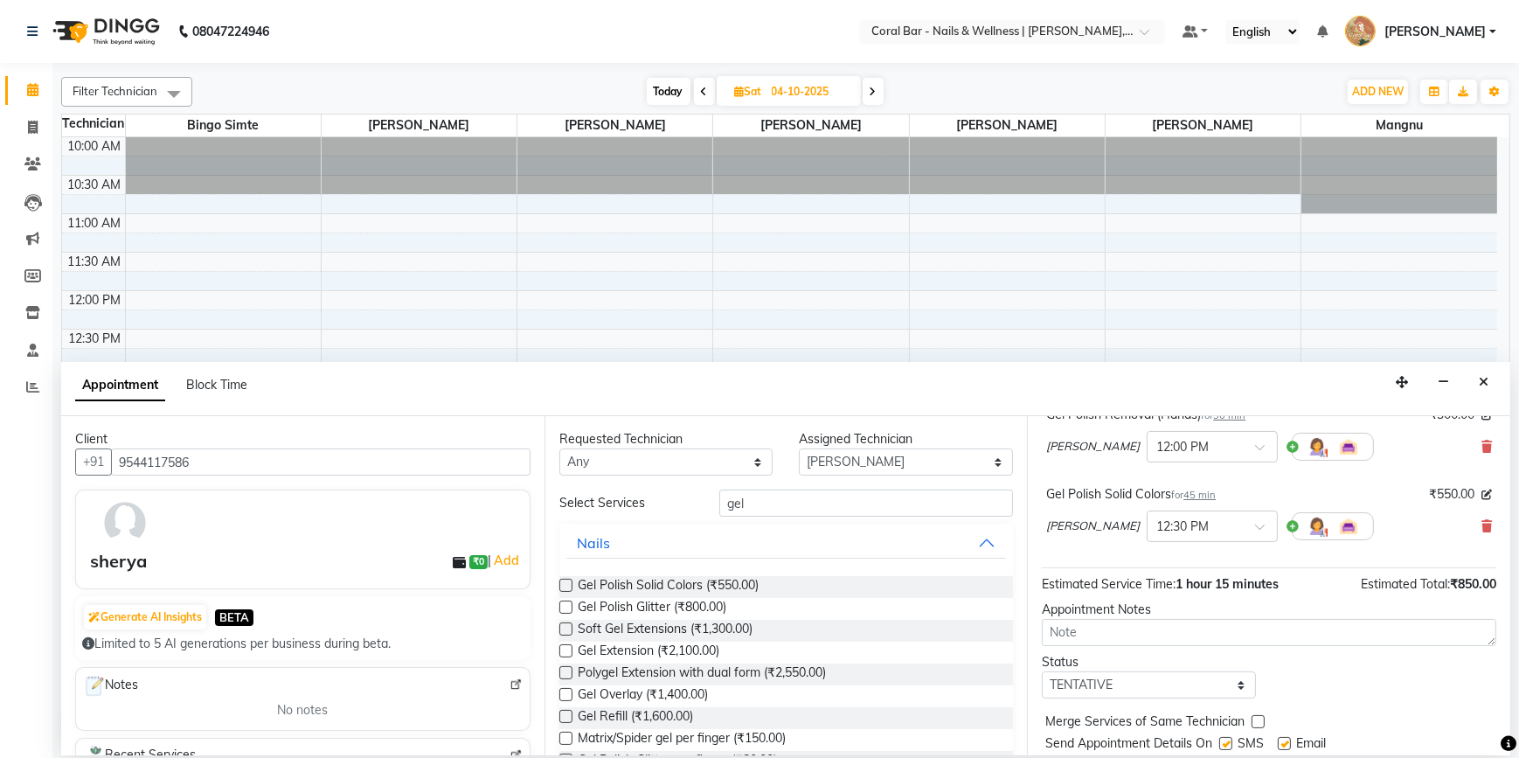
scroll to position [183, 0]
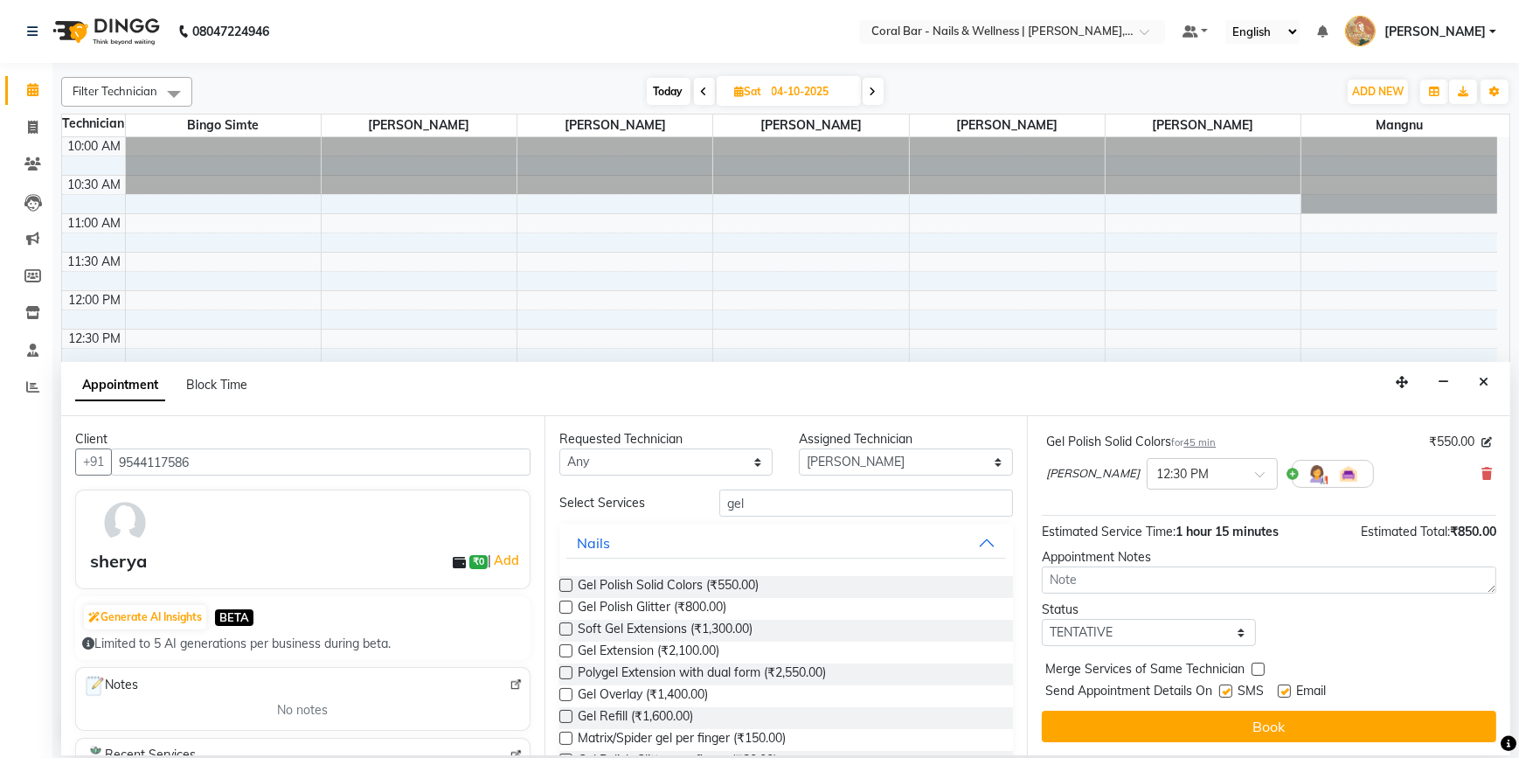
click at [1197, 718] on button "Book" at bounding box center [1269, 726] width 454 height 31
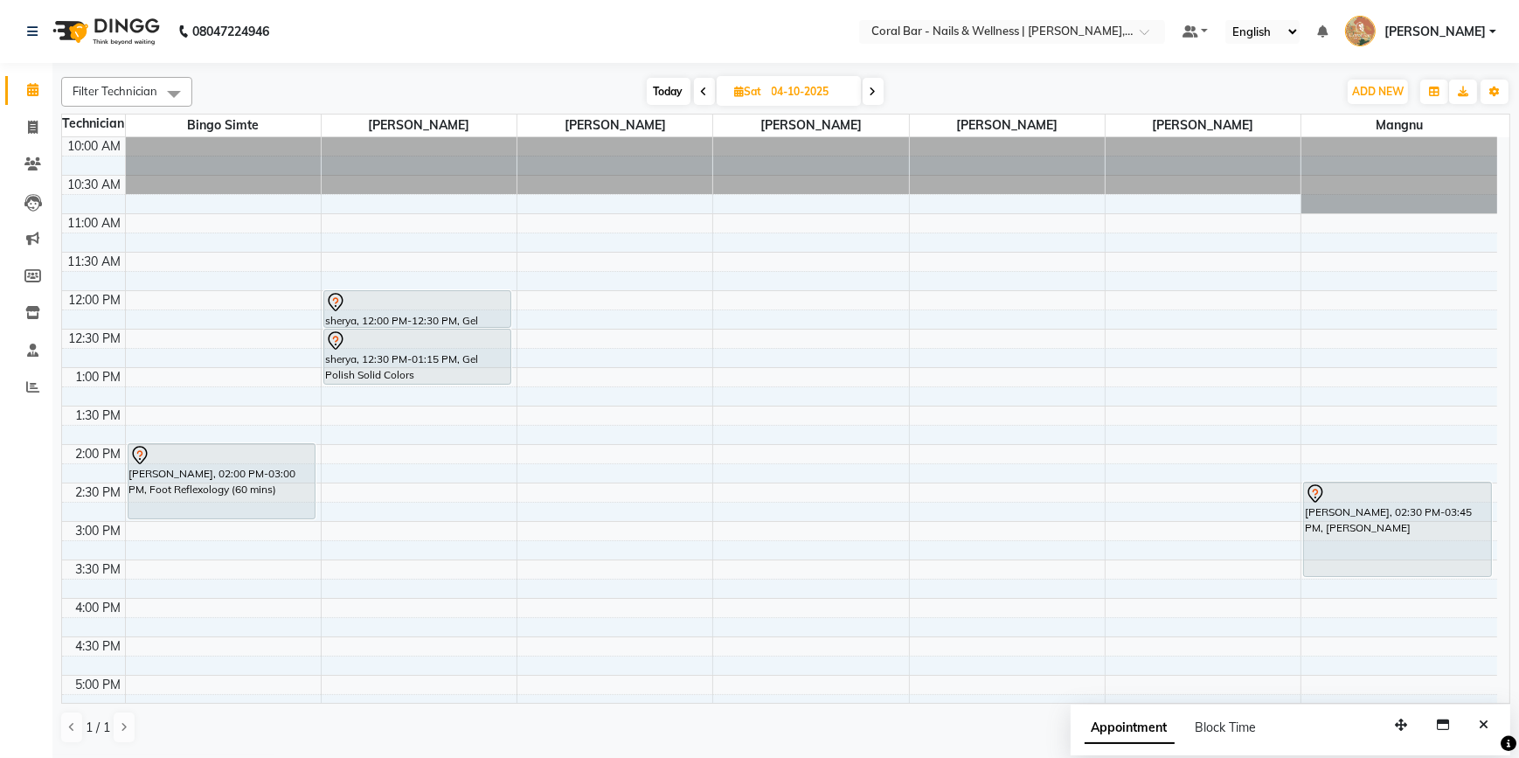
click at [673, 94] on span "Today" at bounding box center [669, 91] width 44 height 27
type input "03-10-2025"
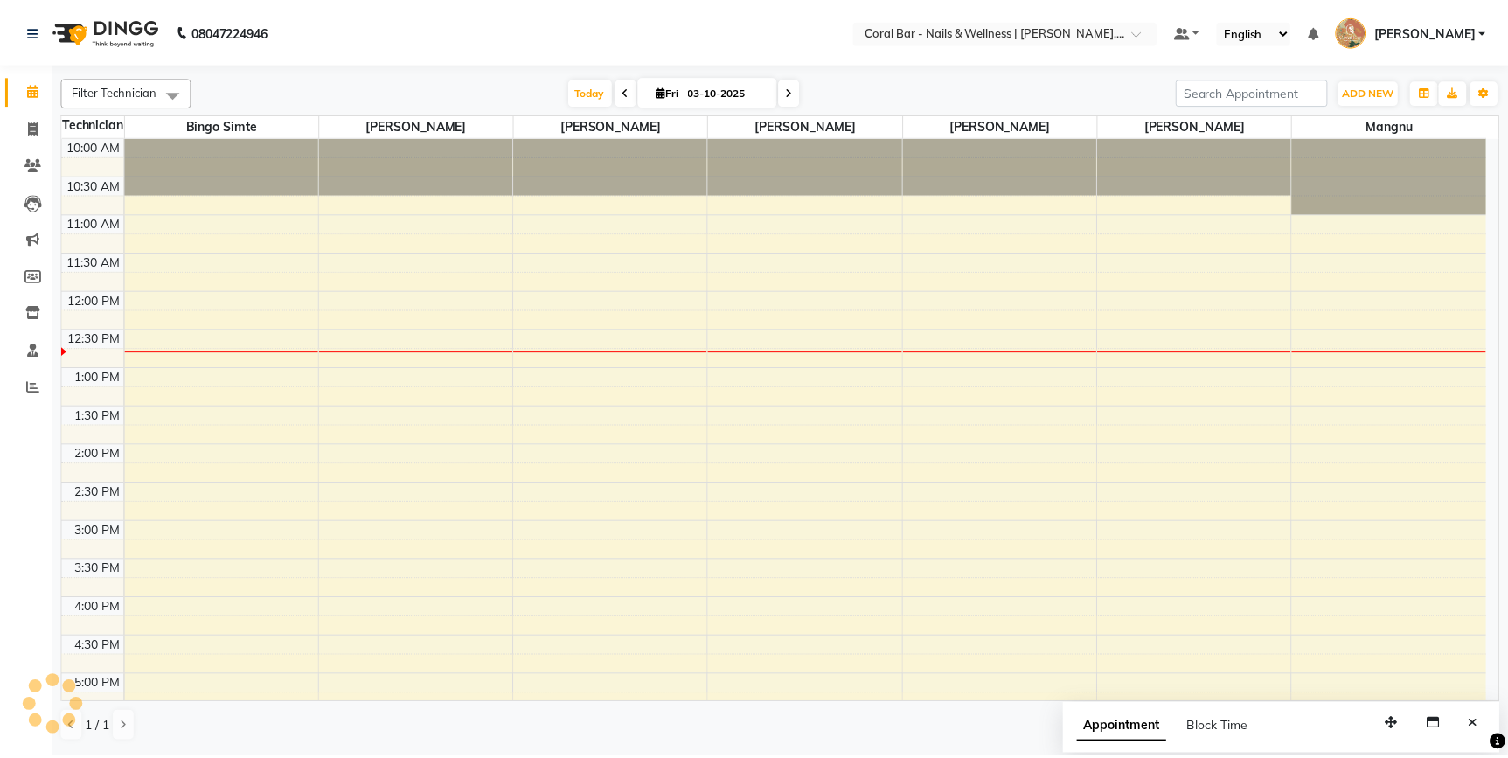
scroll to position [154, 0]
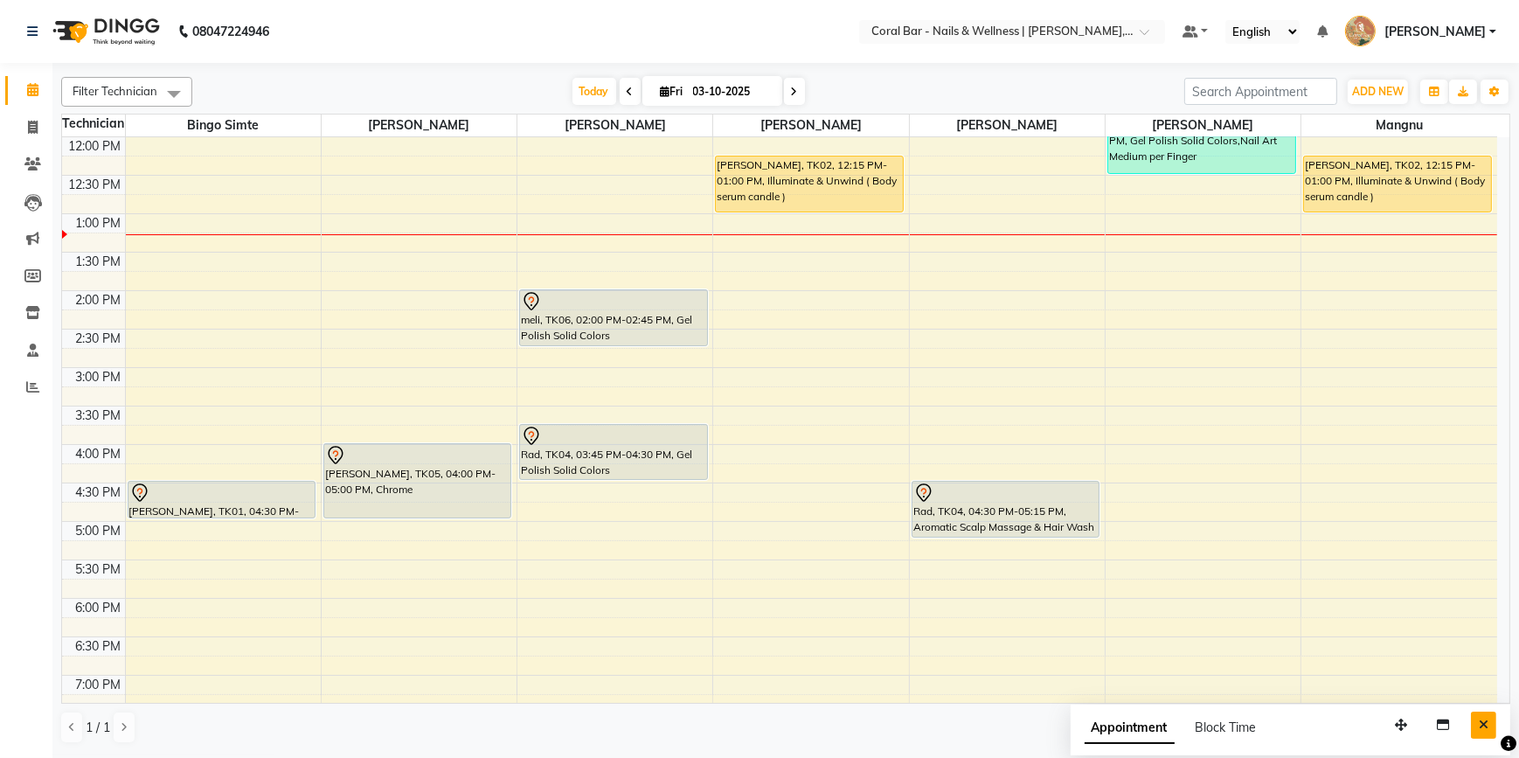
click at [1480, 735] on button "Close" at bounding box center [1483, 724] width 25 height 27
click at [1150, 746] on div "Filter Technician Select All Bingo Simte [PERSON_NAME] [PERSON_NAME] Mangnu [PE…" at bounding box center [785, 410] width 1449 height 681
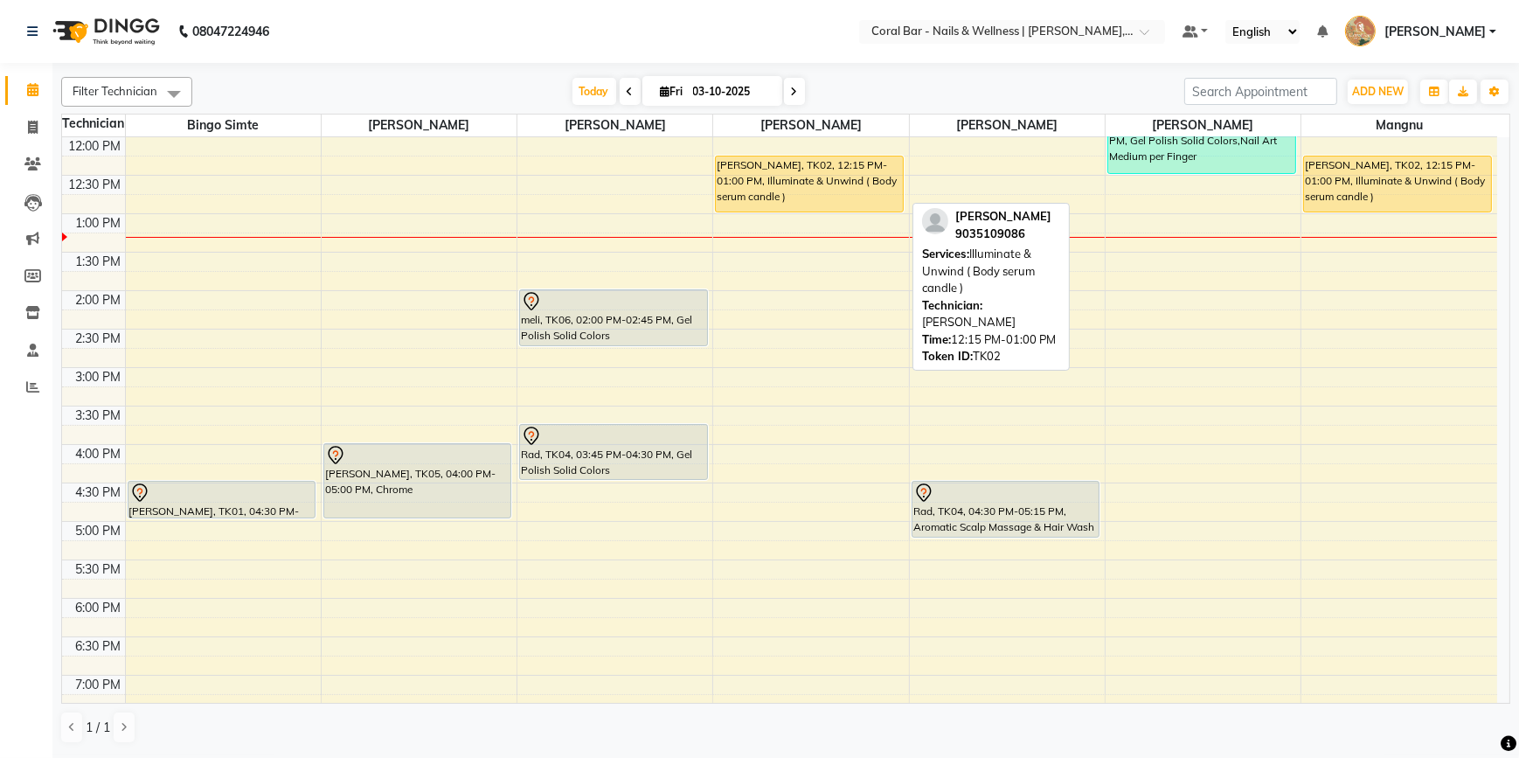
click at [848, 190] on div "[PERSON_NAME], TK02, 12:15 PM-01:00 PM, Illuminate & Unwind ( Body serum candle…" at bounding box center [809, 183] width 187 height 55
select select "1"
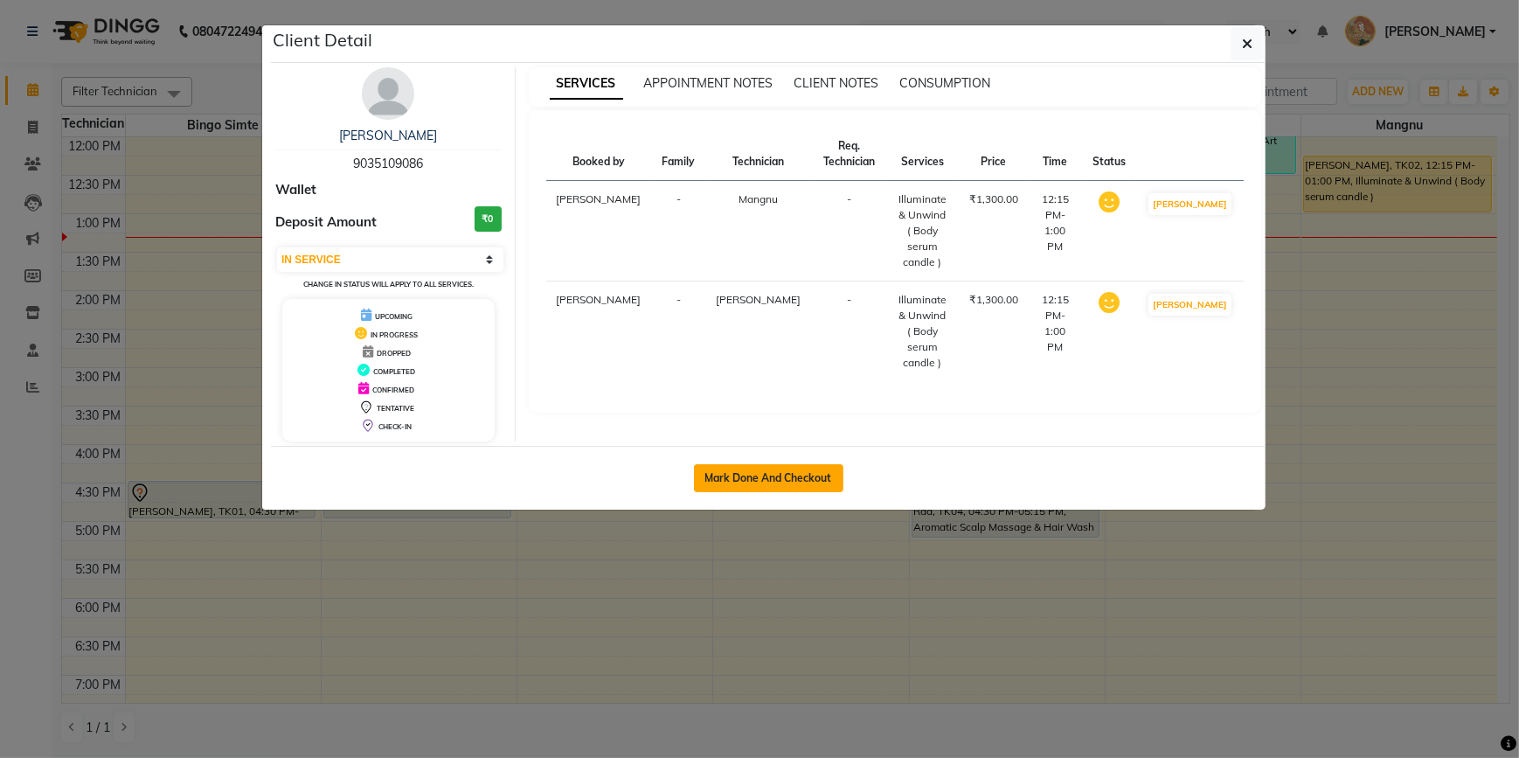
click at [781, 481] on button "Mark Done And Checkout" at bounding box center [768, 478] width 149 height 28
select select "7157"
select select "service"
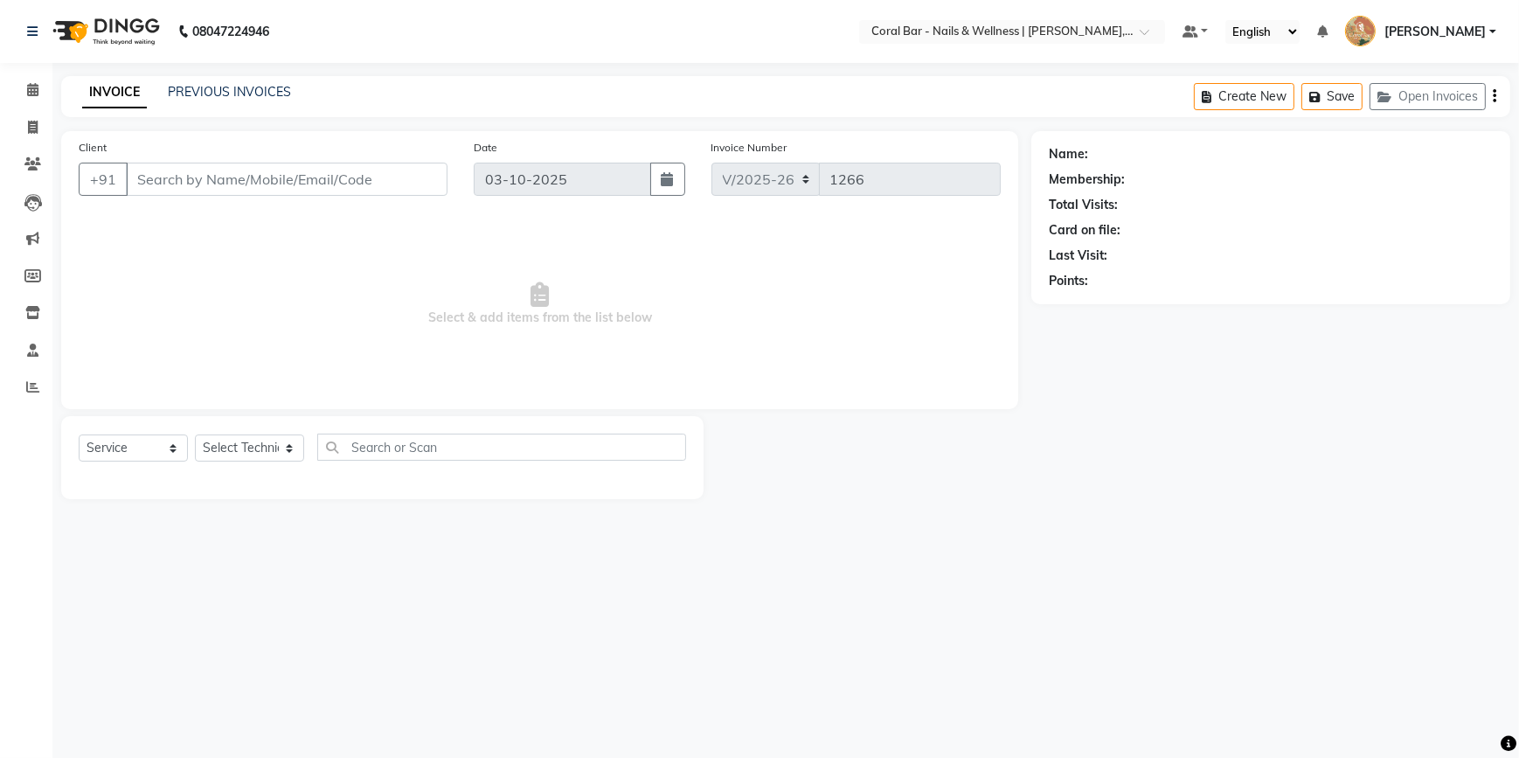
type input "9035109086"
select select "77161"
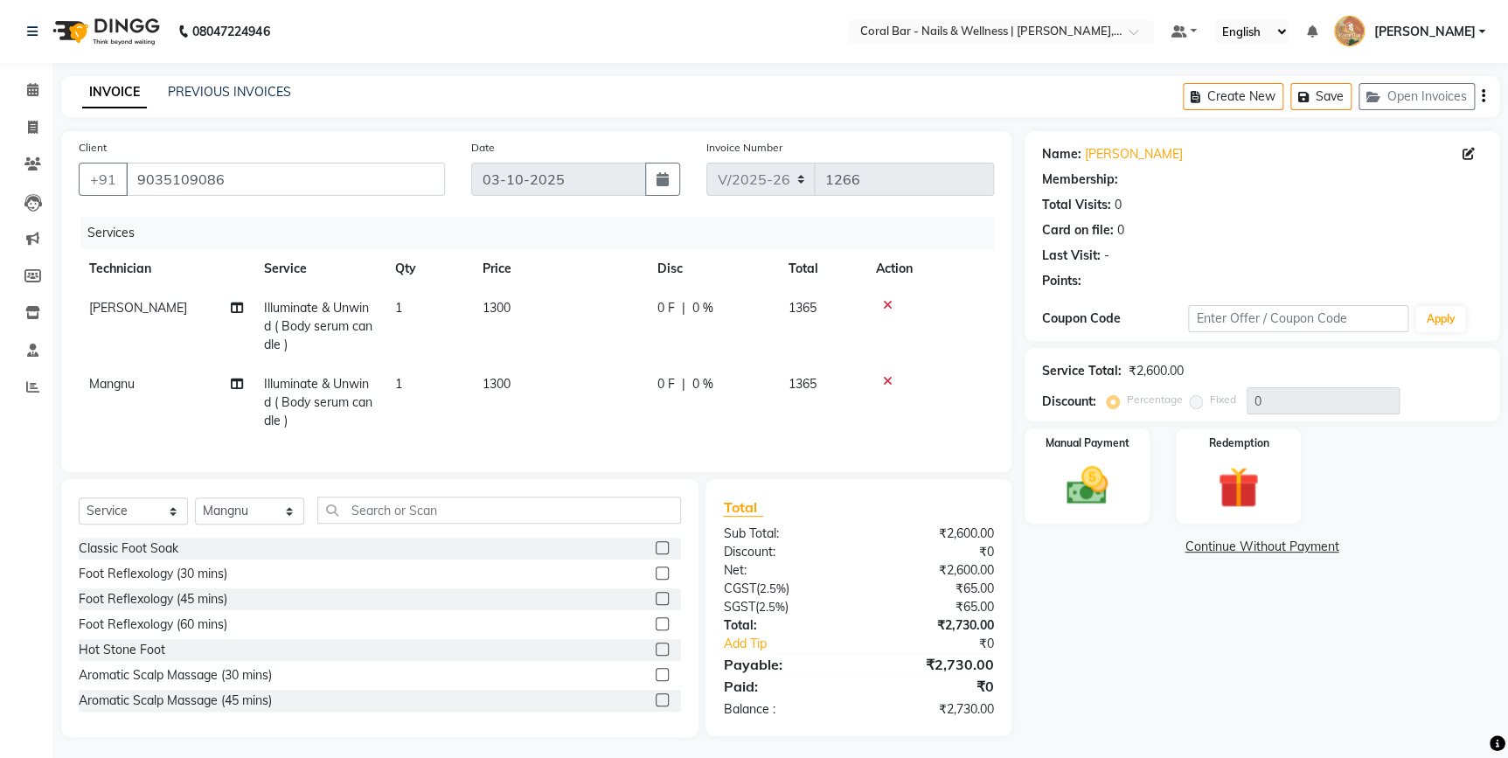
select select "1: Object"
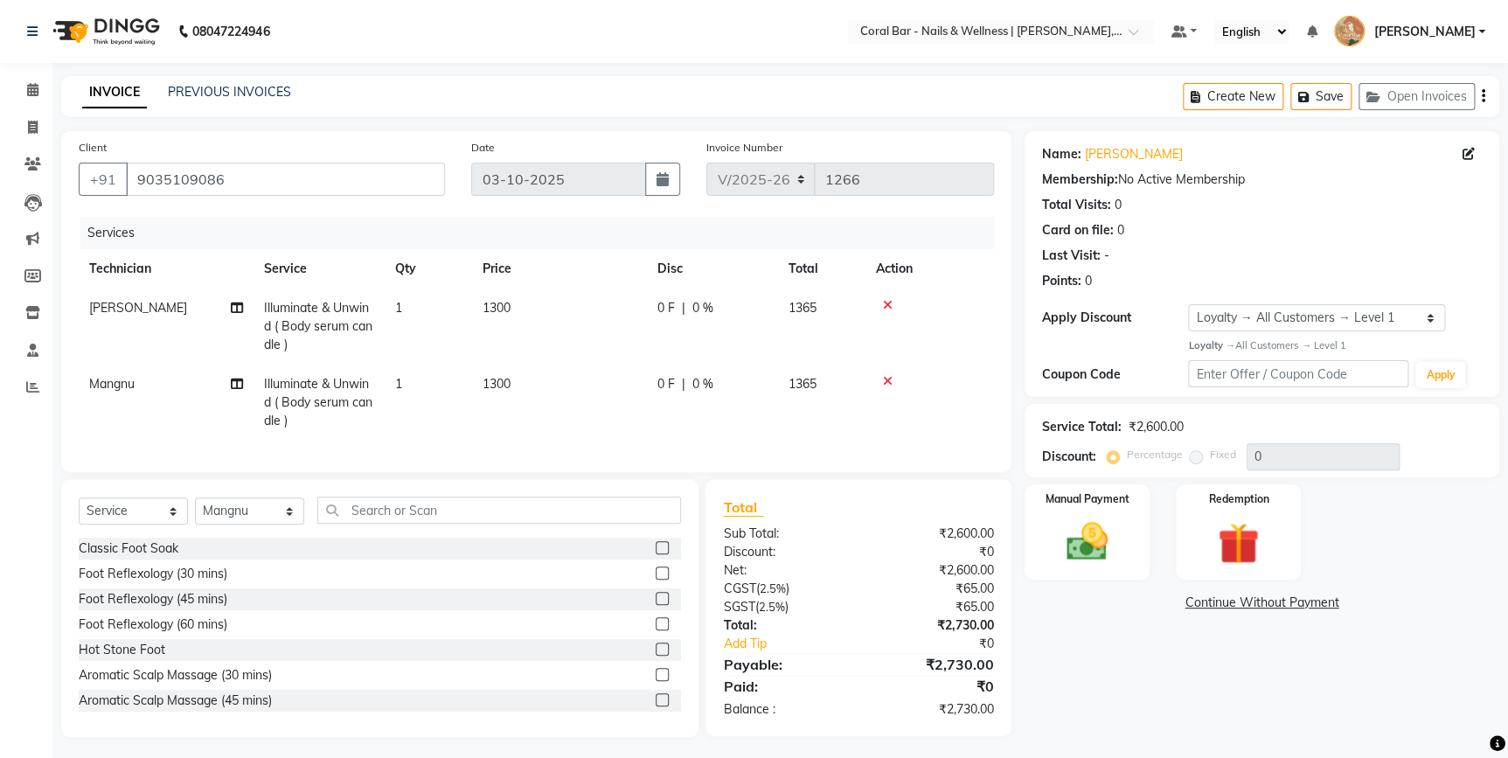
scroll to position [17, 0]
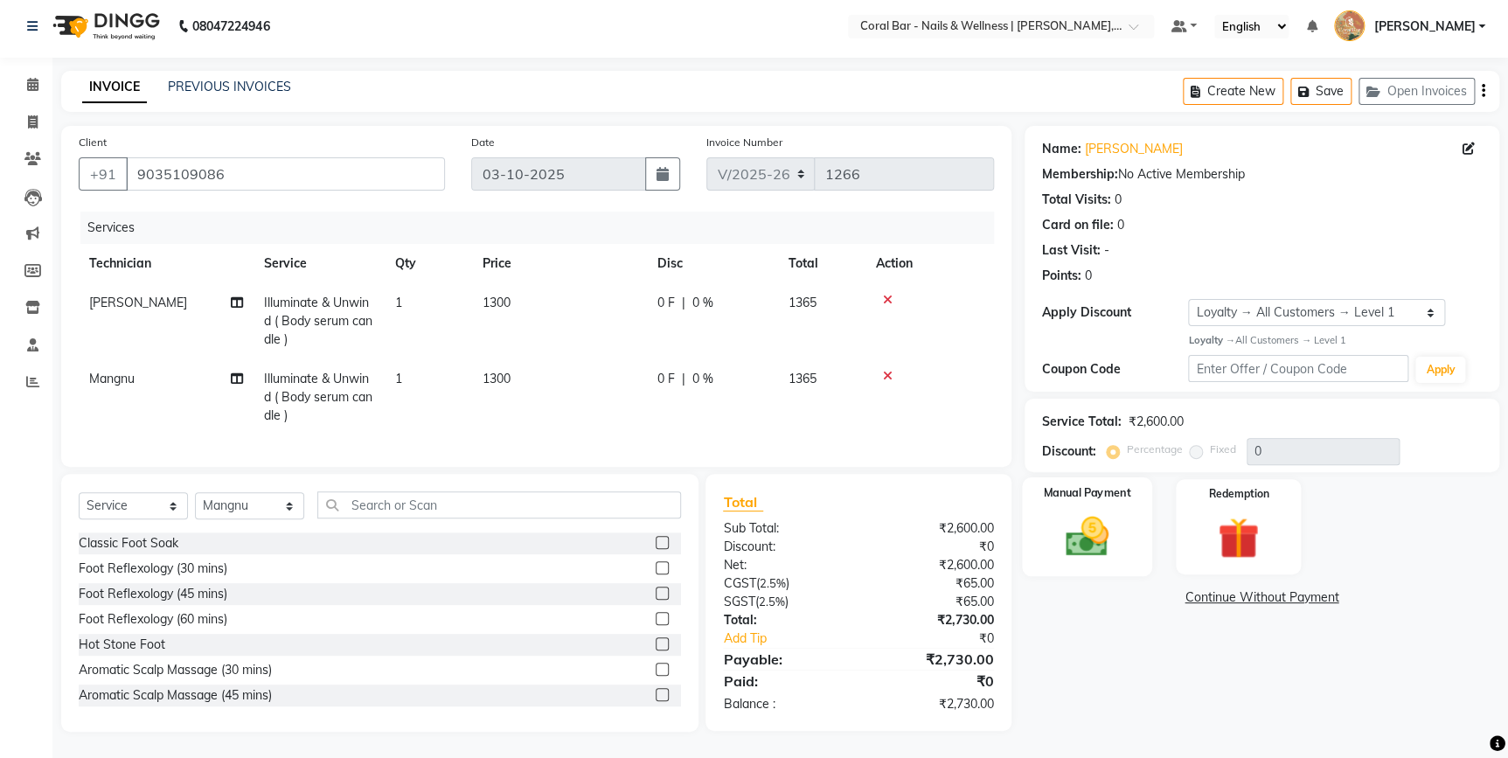
click at [1063, 511] on img at bounding box center [1086, 536] width 71 height 50
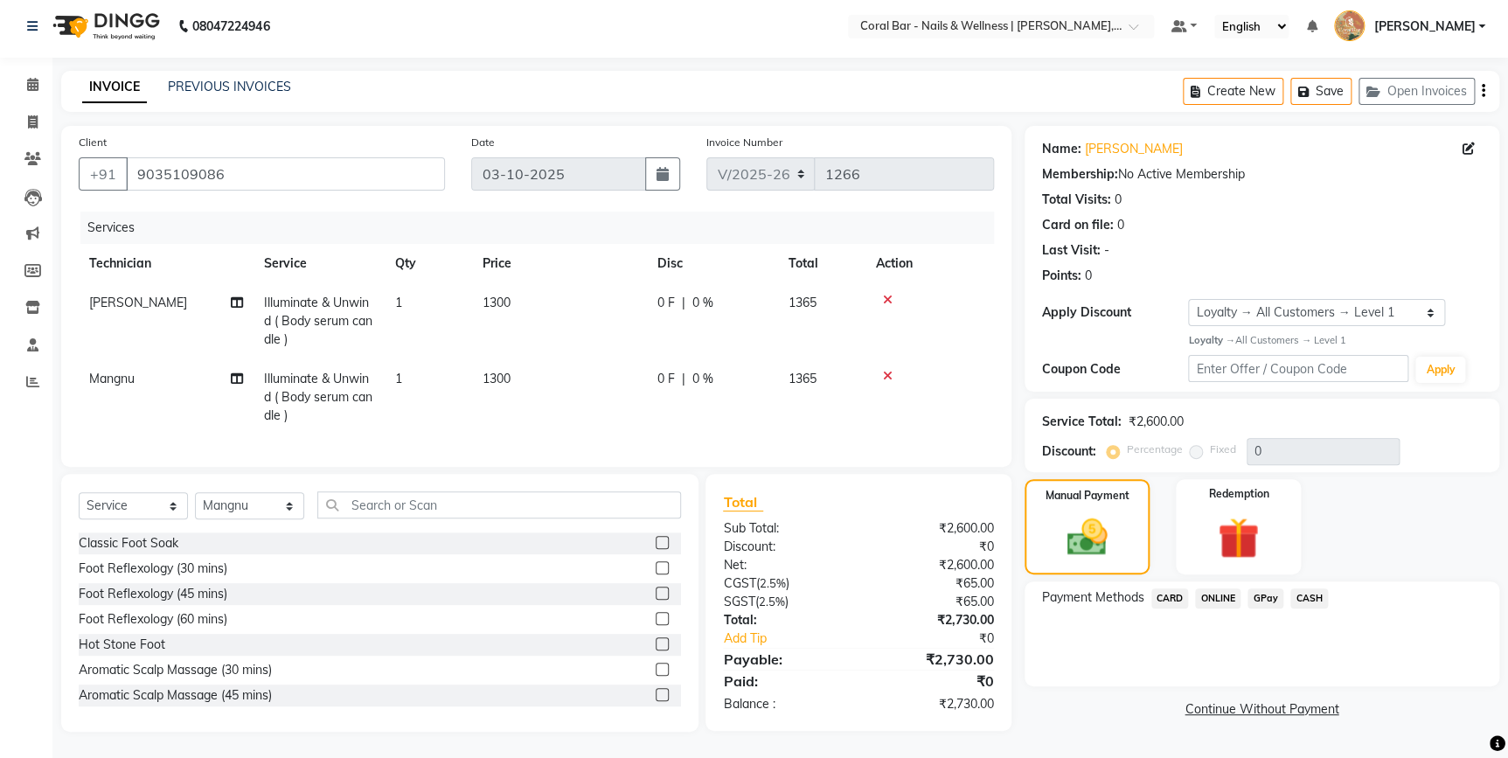
click at [1266, 588] on span "GPay" at bounding box center [1265, 598] width 36 height 20
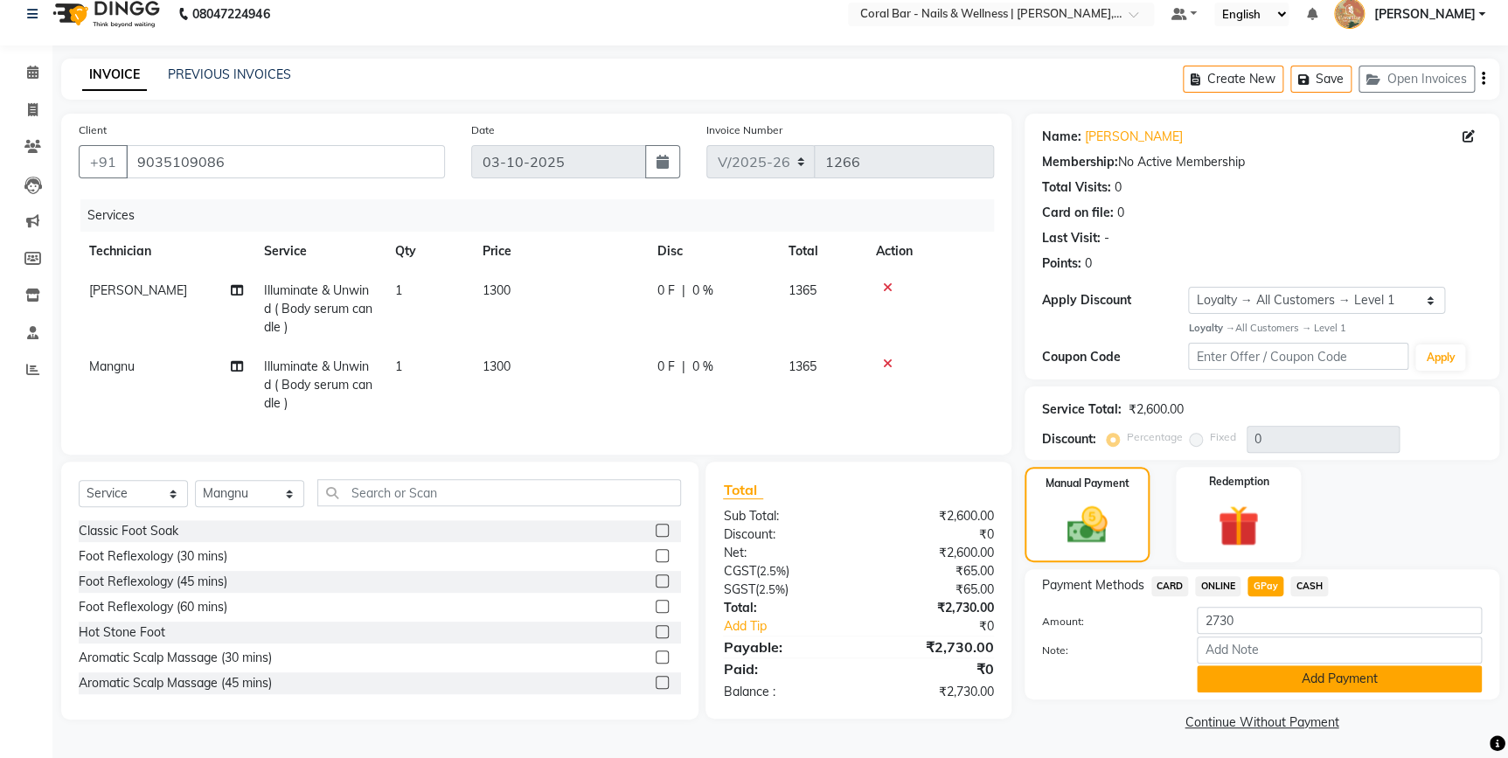
click at [1293, 677] on button "Add Payment" at bounding box center [1338, 678] width 285 height 27
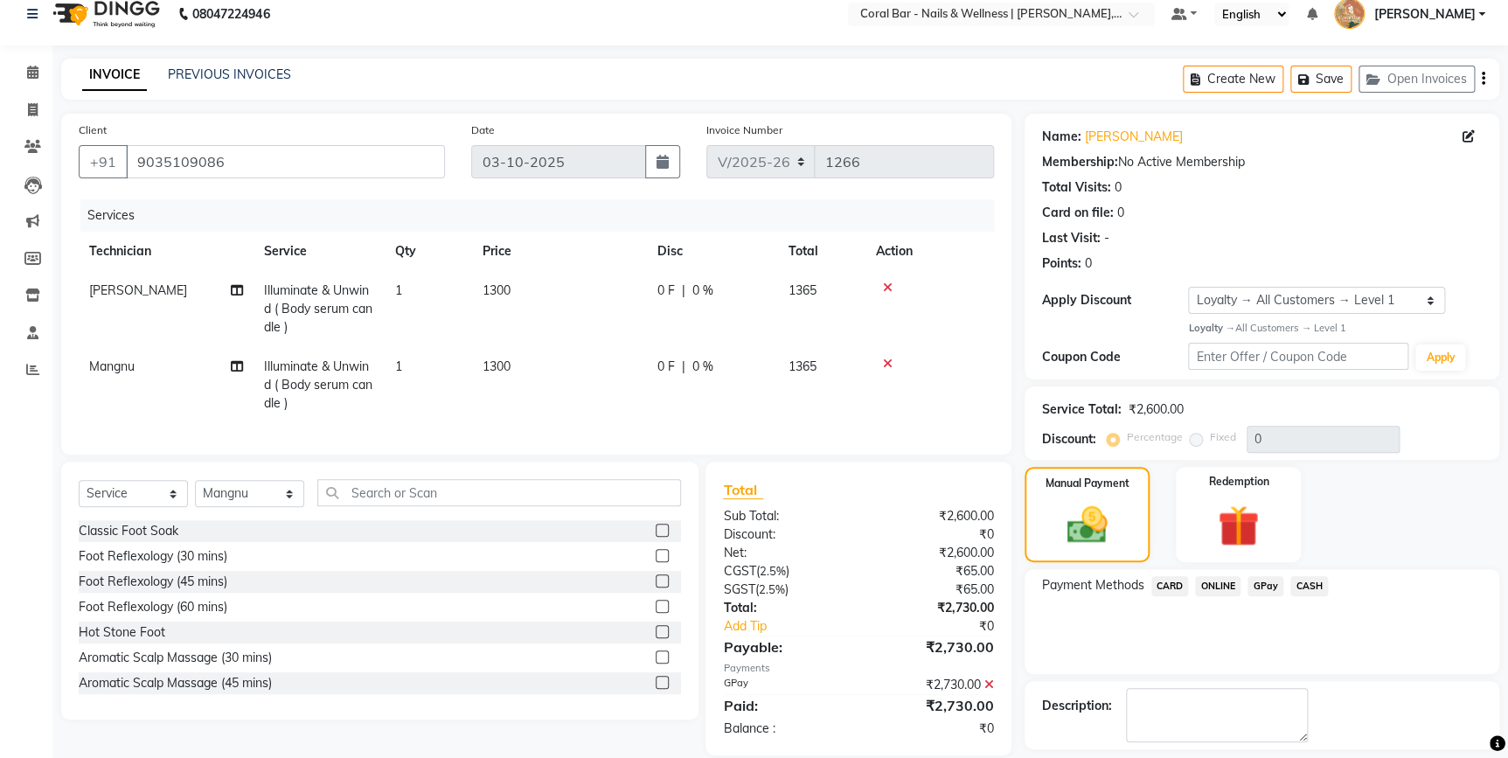
scroll to position [140, 0]
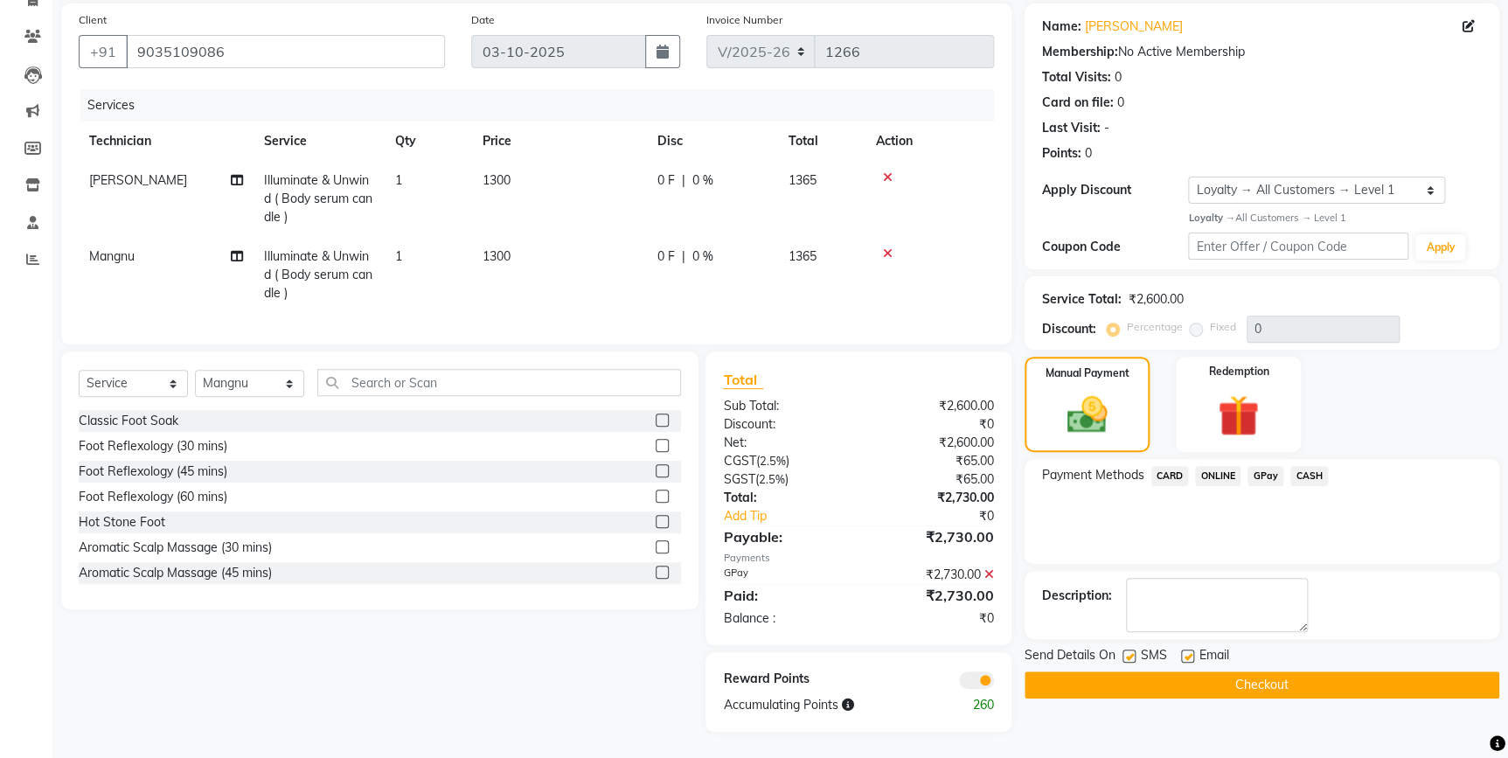
click at [1286, 680] on button "Checkout" at bounding box center [1261, 684] width 475 height 27
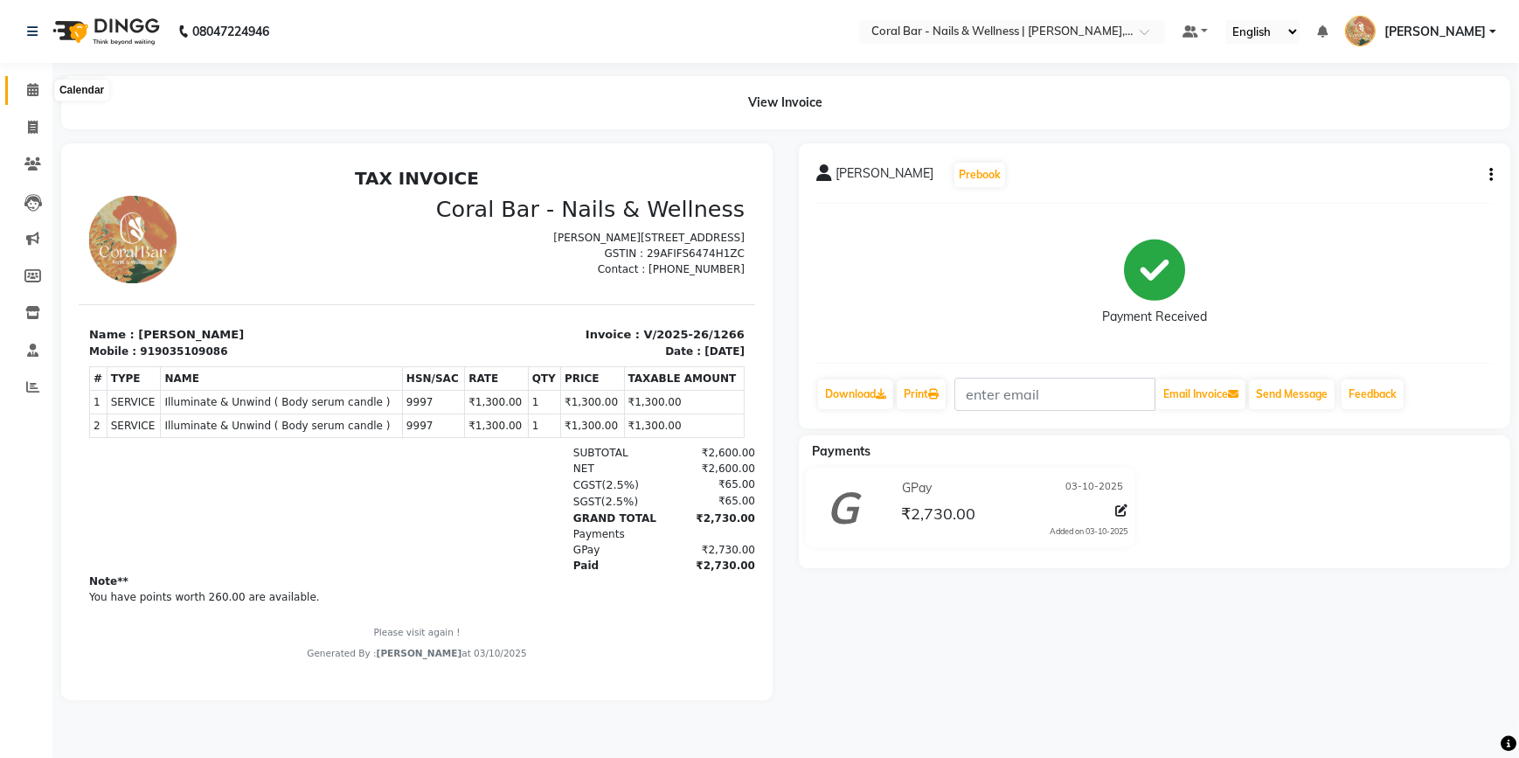
drag, startPoint x: 27, startPoint y: 87, endPoint x: 39, endPoint y: 87, distance: 12.3
click at [28, 86] on icon at bounding box center [32, 89] width 11 height 13
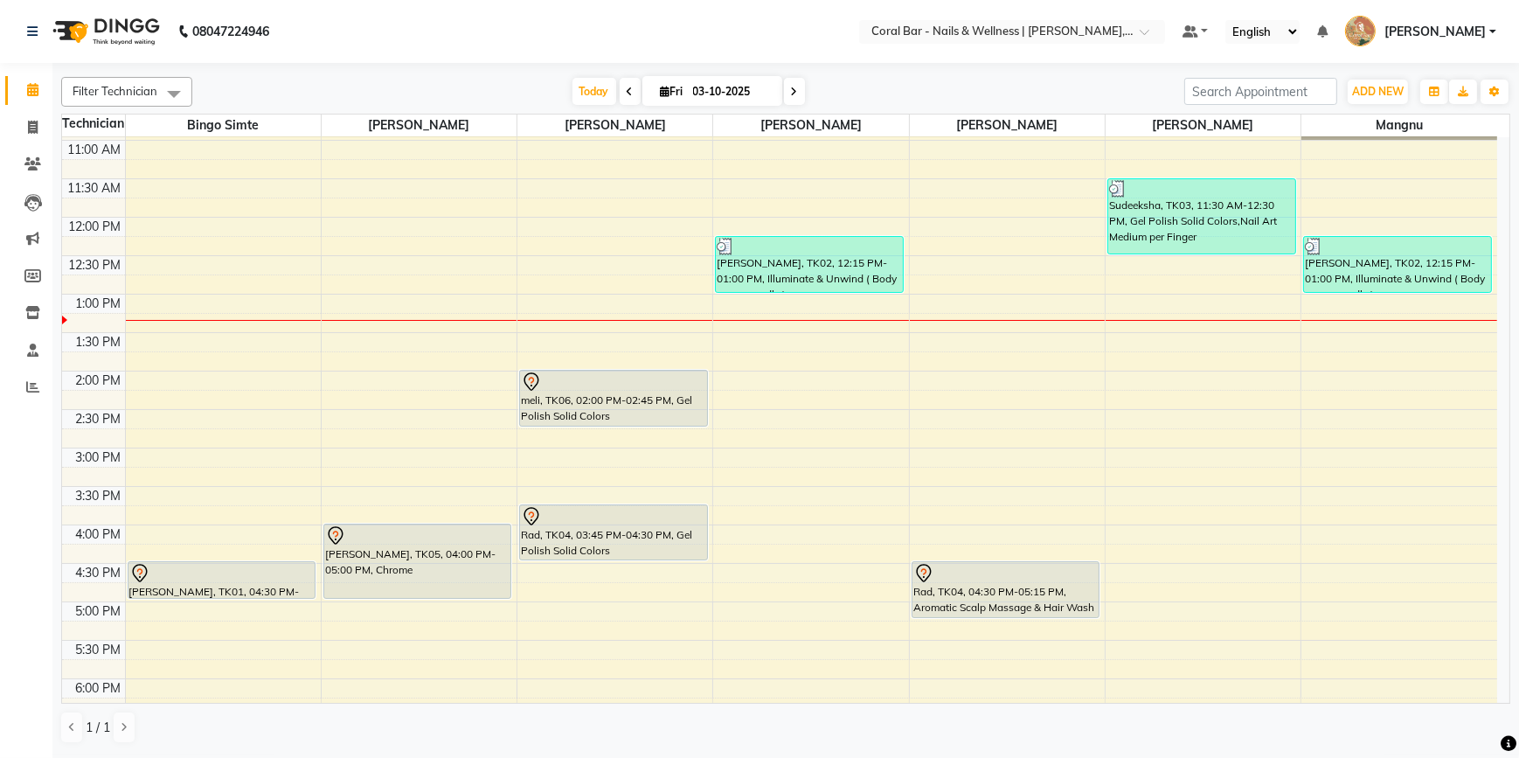
scroll to position [79, 0]
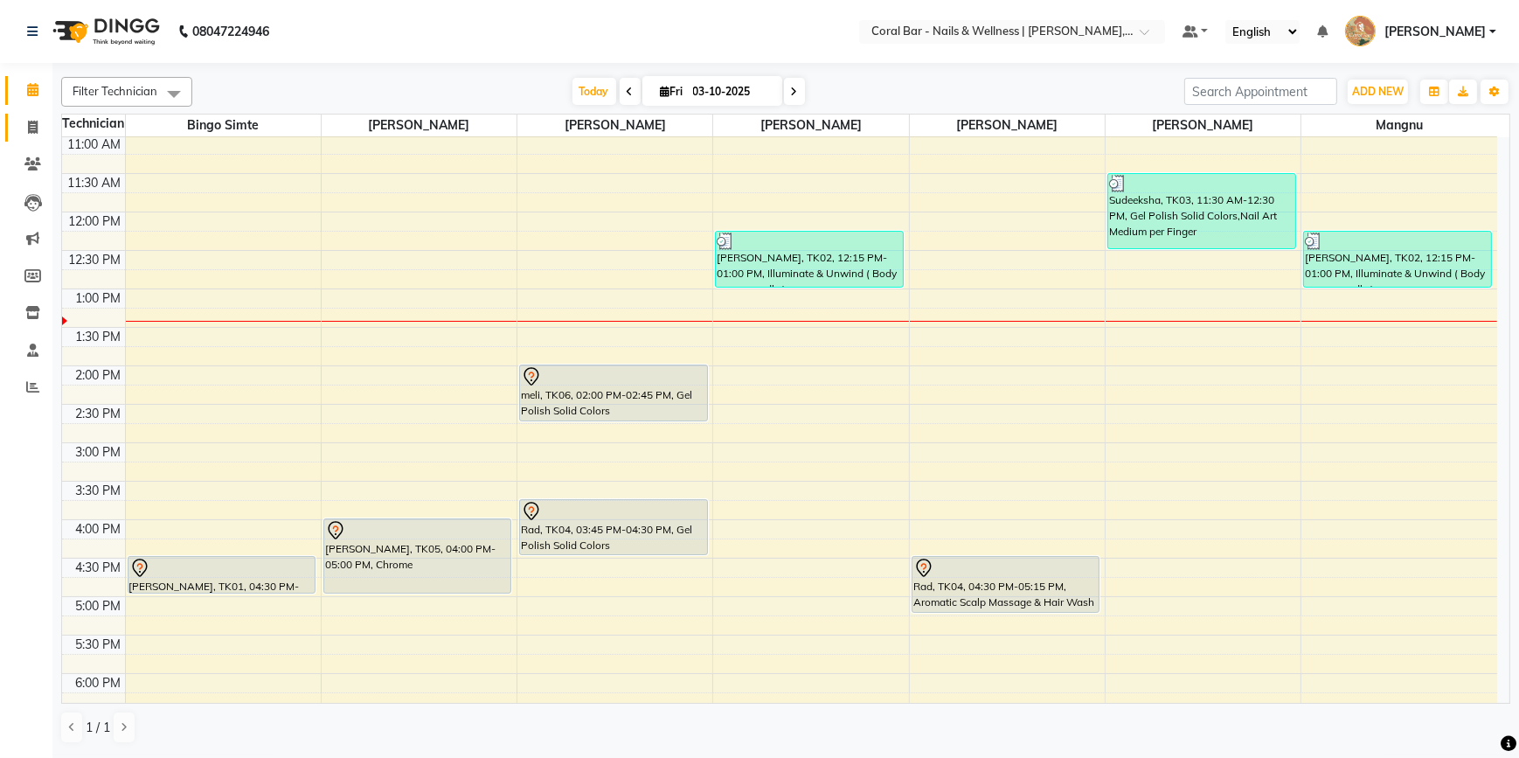
click at [35, 118] on span at bounding box center [32, 128] width 31 height 20
select select "service"
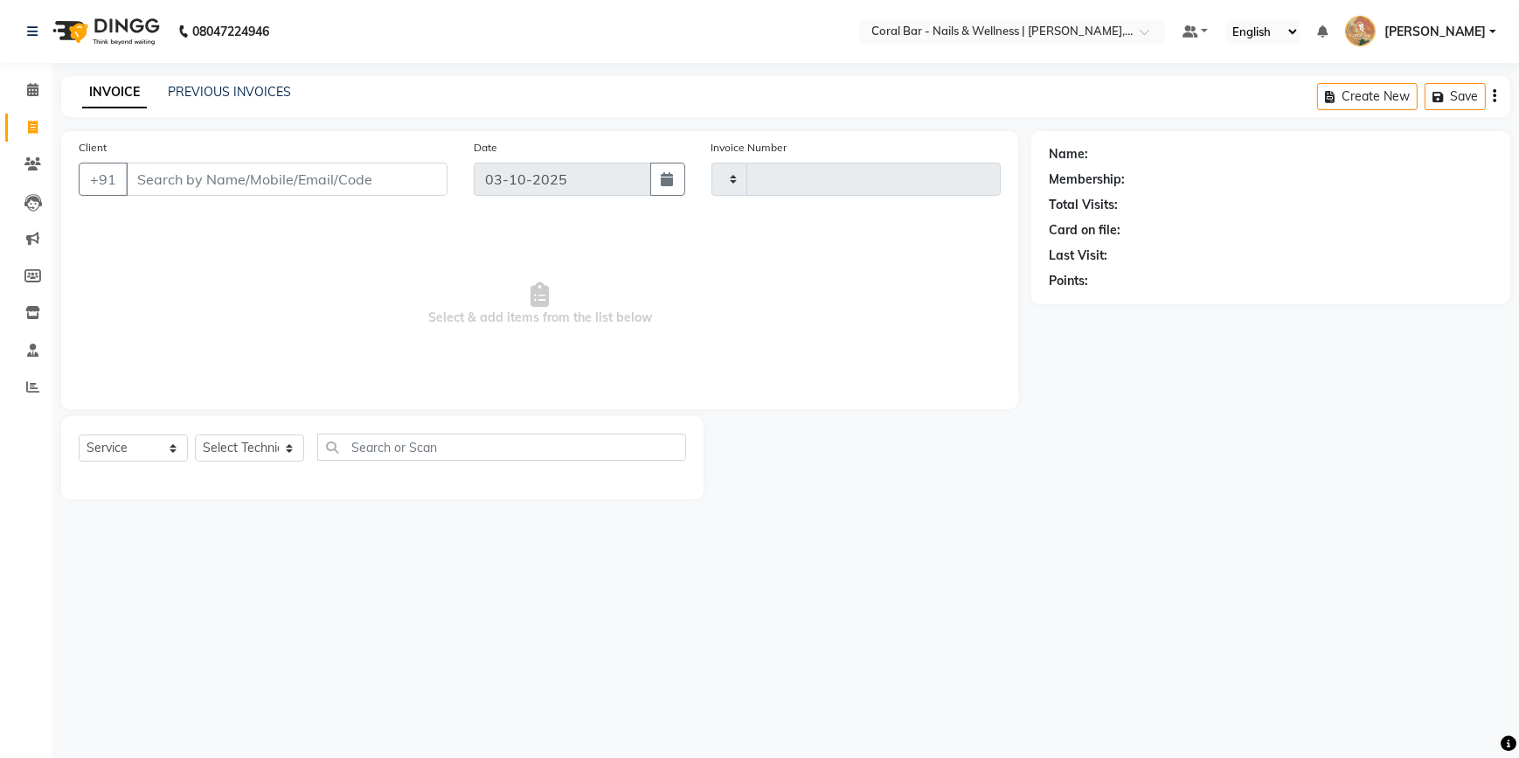
type input "1267"
select select "7157"
click at [222, 95] on link "PREVIOUS INVOICES" at bounding box center [229, 92] width 123 height 16
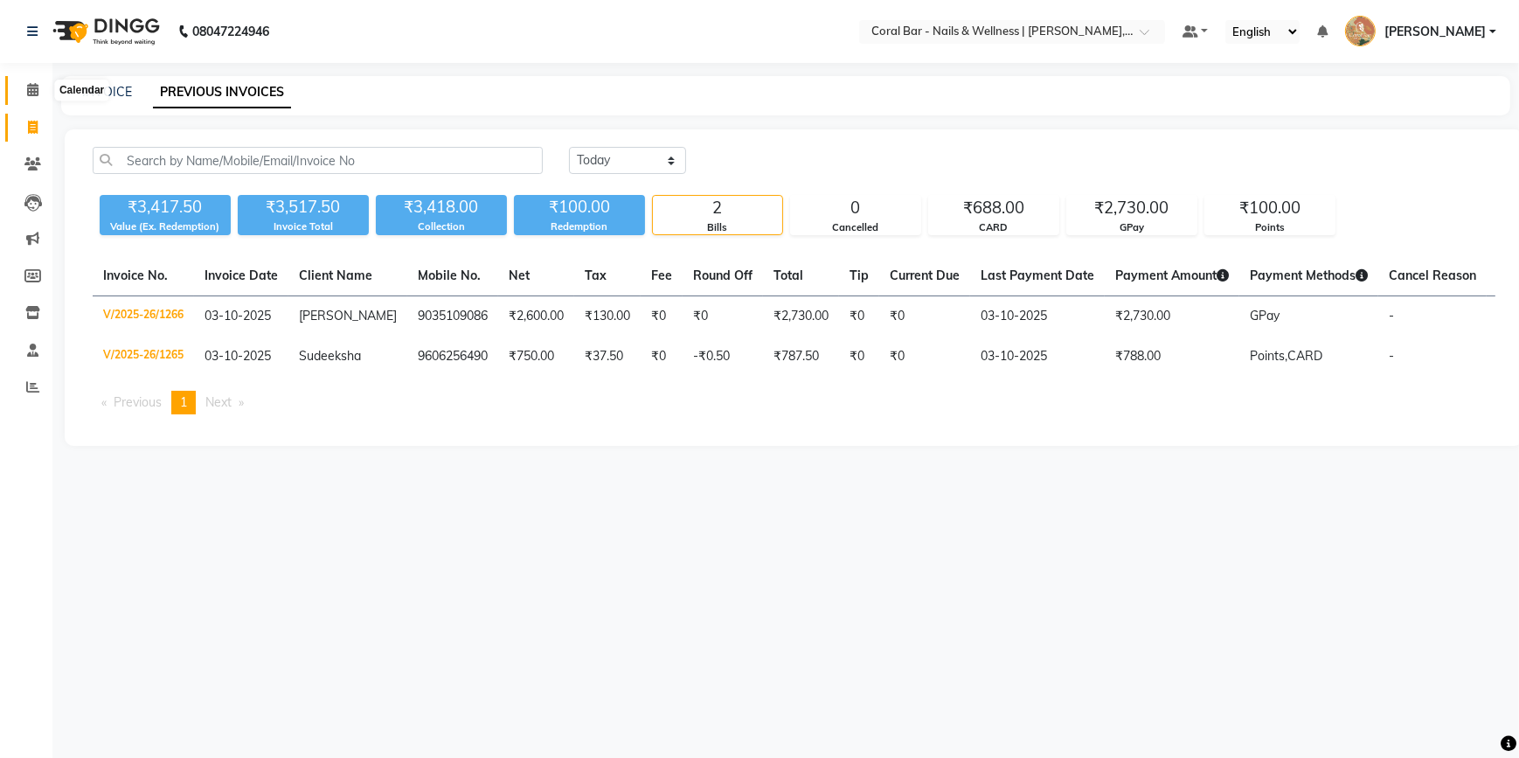
click at [31, 83] on icon at bounding box center [32, 89] width 11 height 13
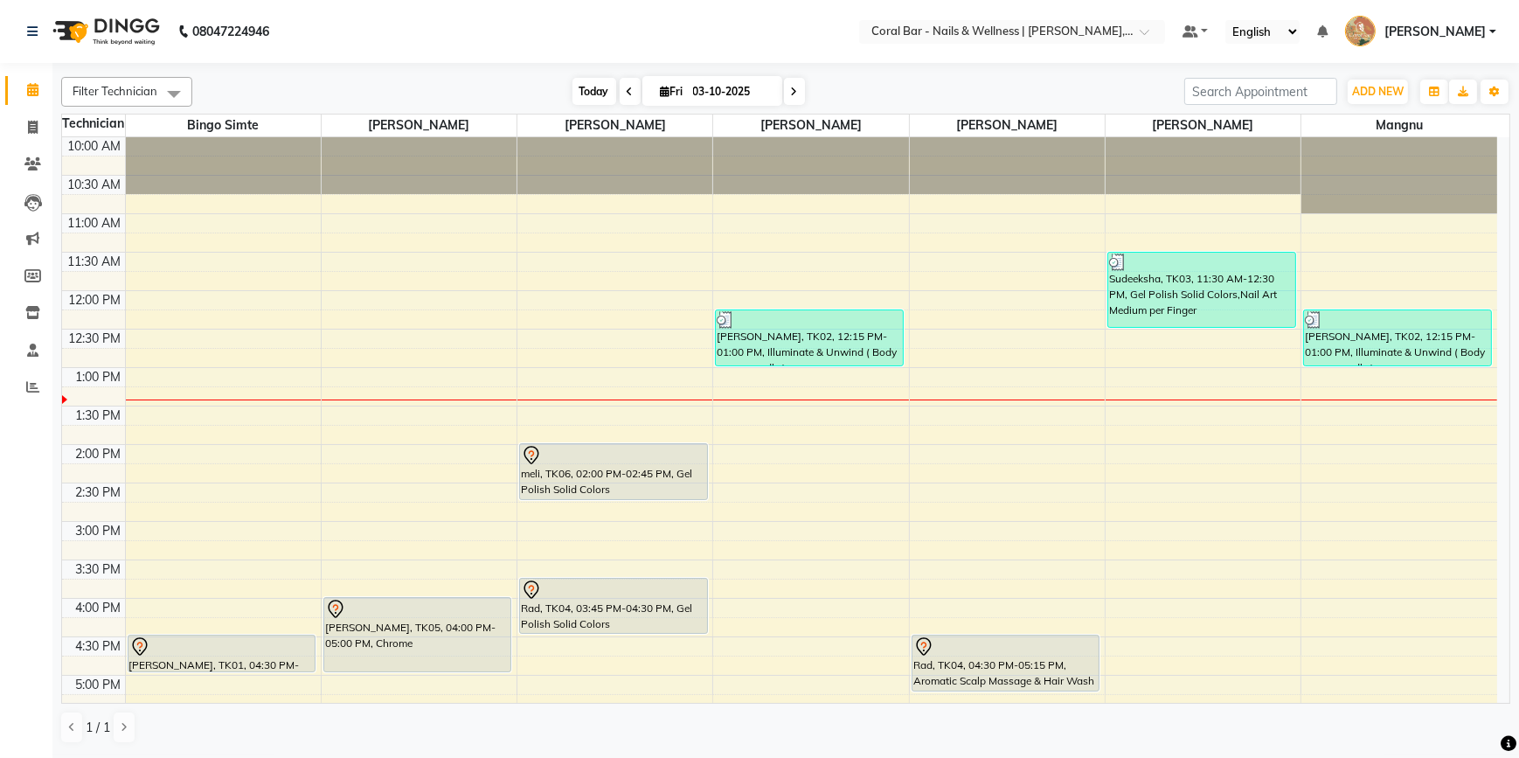
click at [603, 87] on span "Today" at bounding box center [594, 91] width 44 height 27
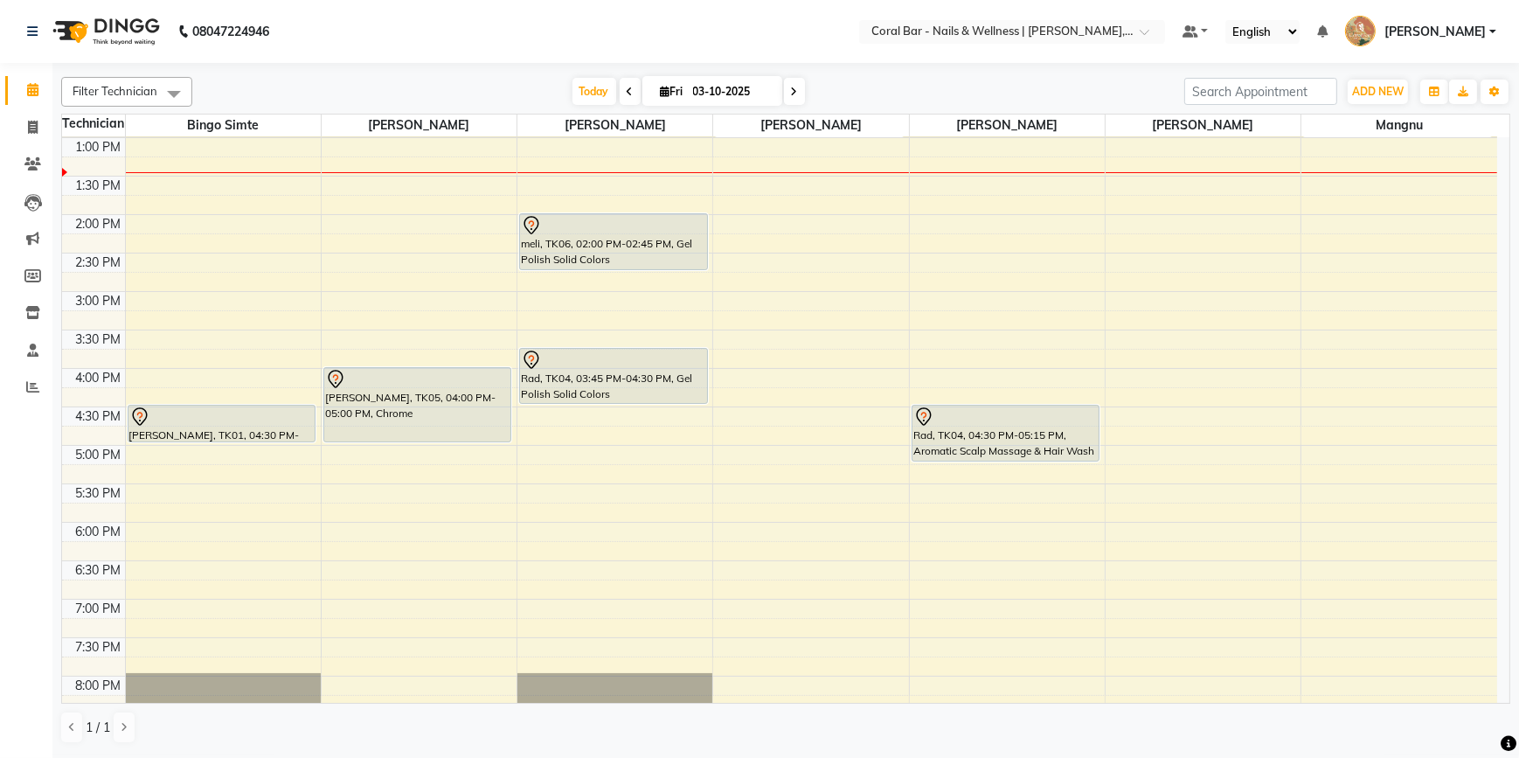
click at [1481, 29] on span "[PERSON_NAME]" at bounding box center [1434, 32] width 101 height 18
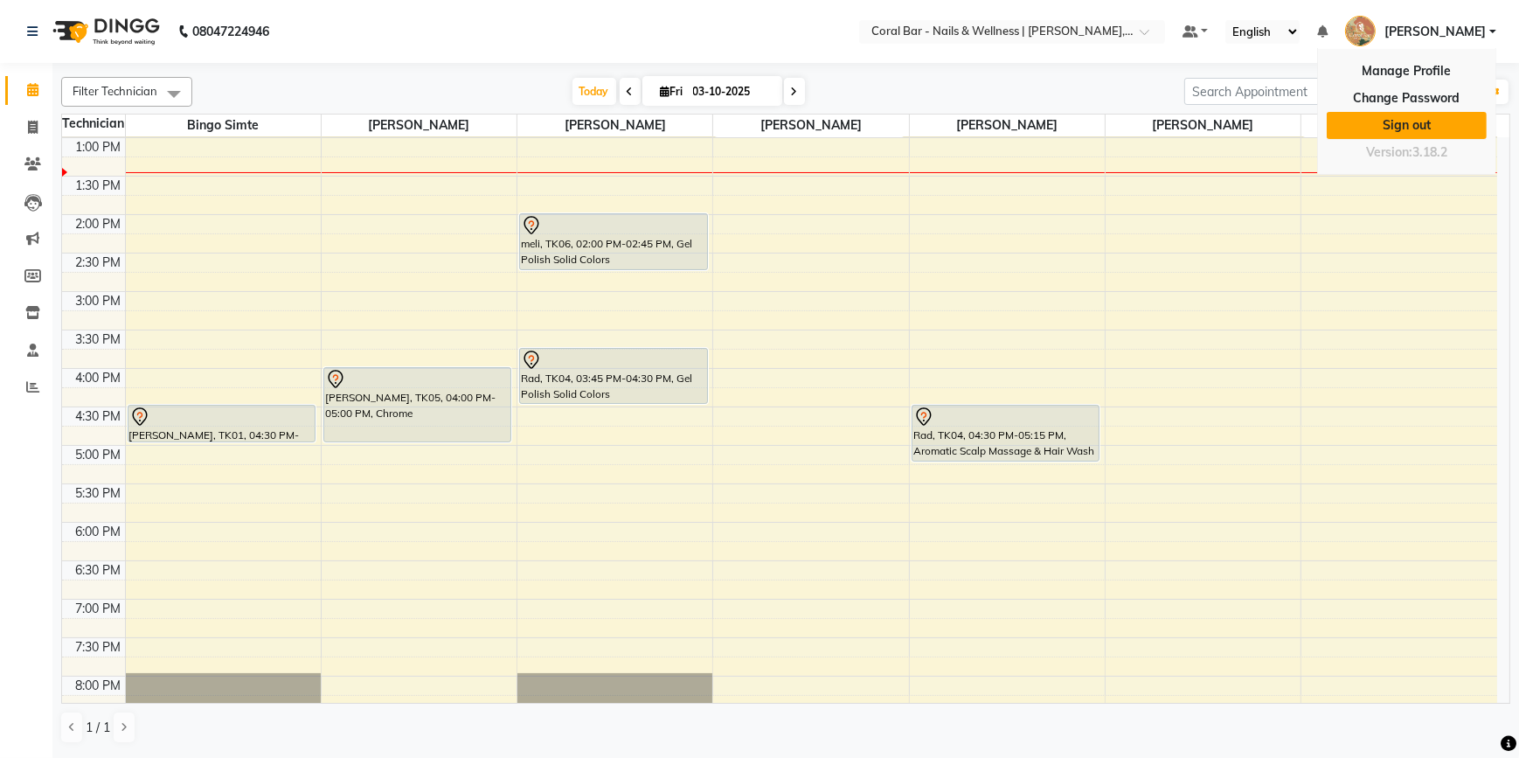
click at [1402, 120] on link "Sign out" at bounding box center [1407, 125] width 160 height 27
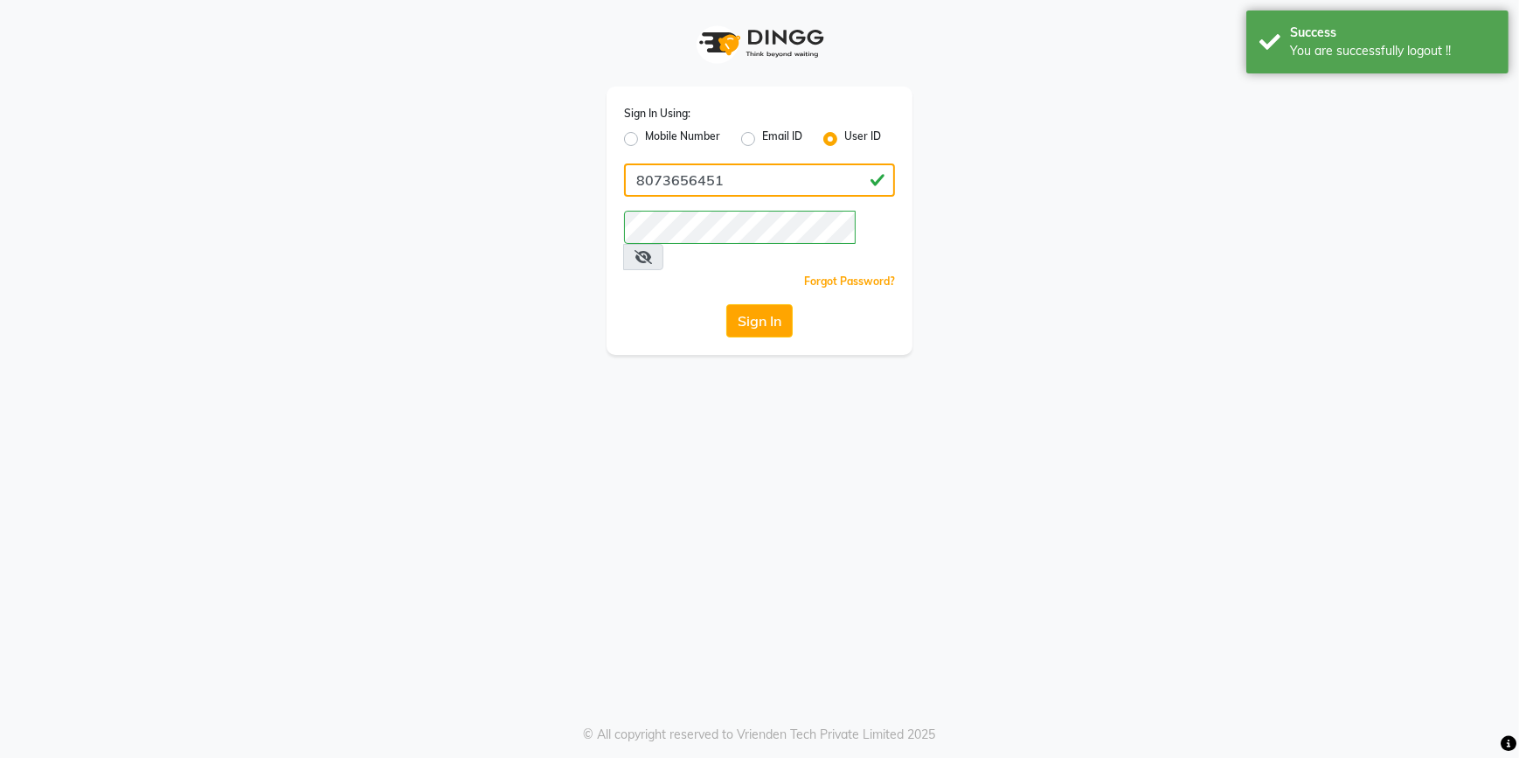
drag, startPoint x: 780, startPoint y: 180, endPoint x: 302, endPoint y: 182, distance: 478.0
click at [299, 207] on div "Sign In Using: Mobile Number Email ID User ID 8073656451 Remember me Forgot Pas…" at bounding box center [759, 177] width 996 height 355
type input "coralbar123"
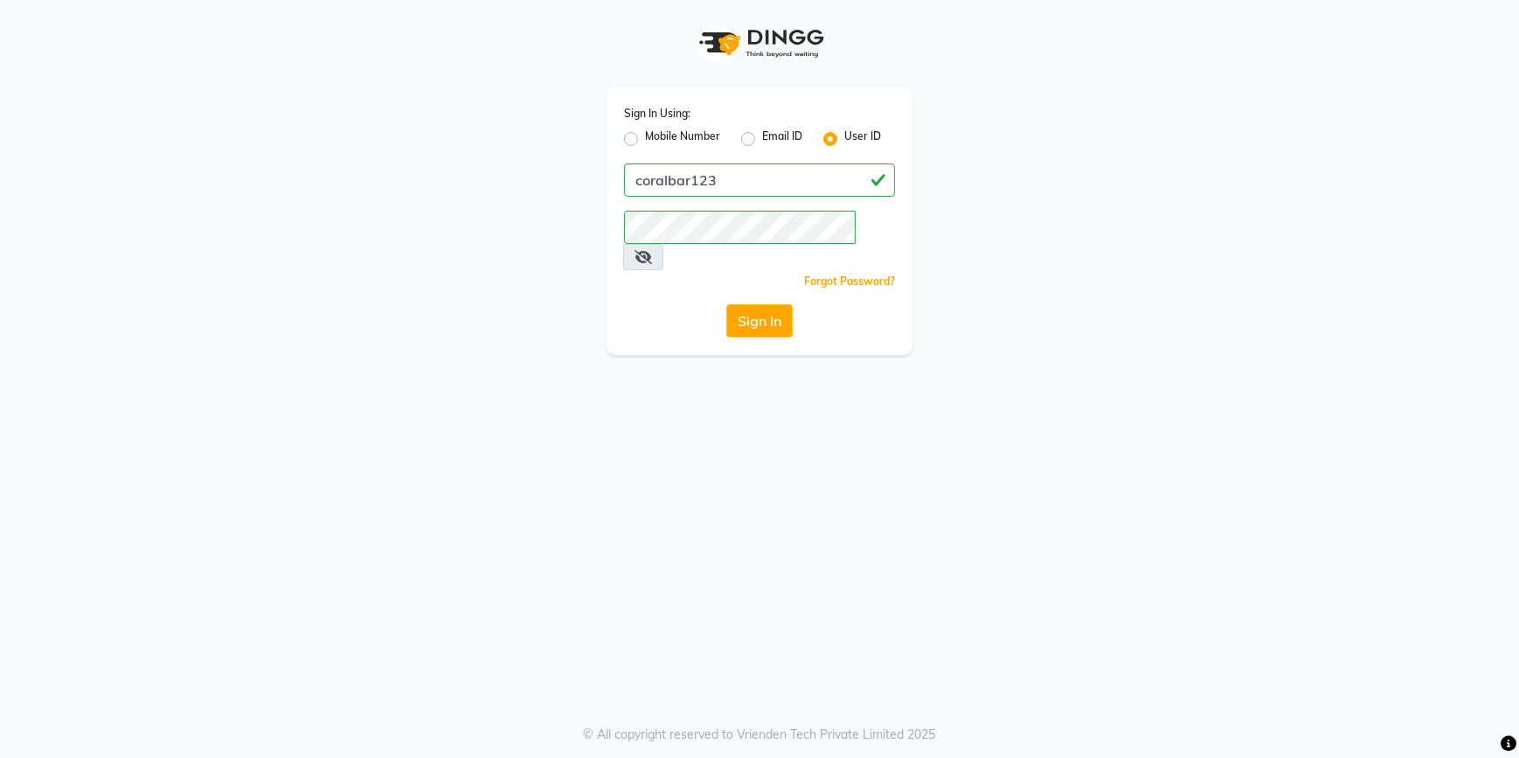
click at [762, 304] on button "Sign In" at bounding box center [759, 320] width 66 height 33
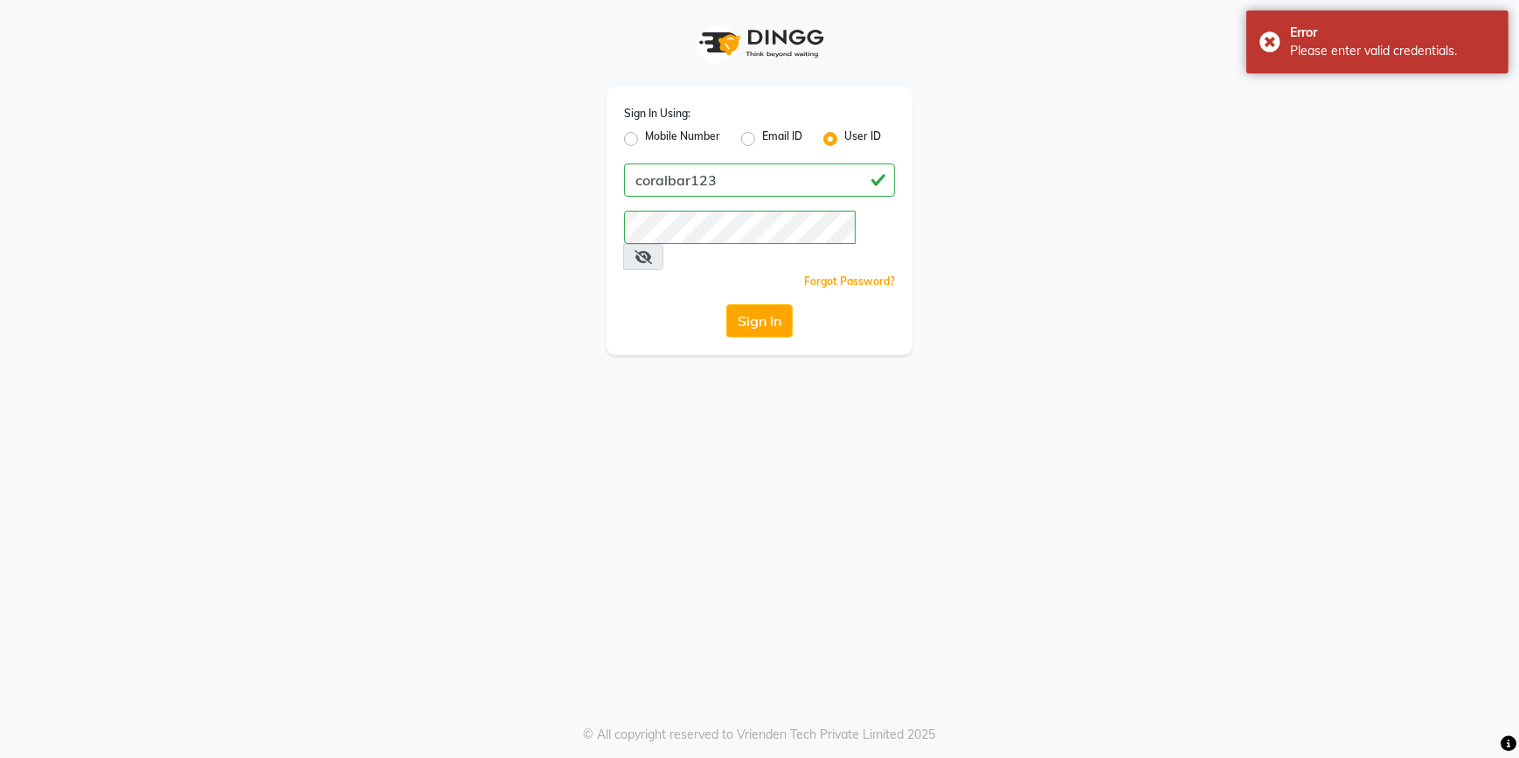
click at [652, 250] on icon at bounding box center [642, 257] width 17 height 14
drag, startPoint x: 889, startPoint y: 440, endPoint x: 879, endPoint y: 415, distance: 26.3
click at [879, 415] on div "Sign In Using: Mobile Number Email ID User ID coralbar123 Remember me Forgot Pa…" at bounding box center [759, 379] width 1519 height 758
click at [768, 304] on button "Sign In" at bounding box center [759, 320] width 66 height 33
